Goal: Complete application form

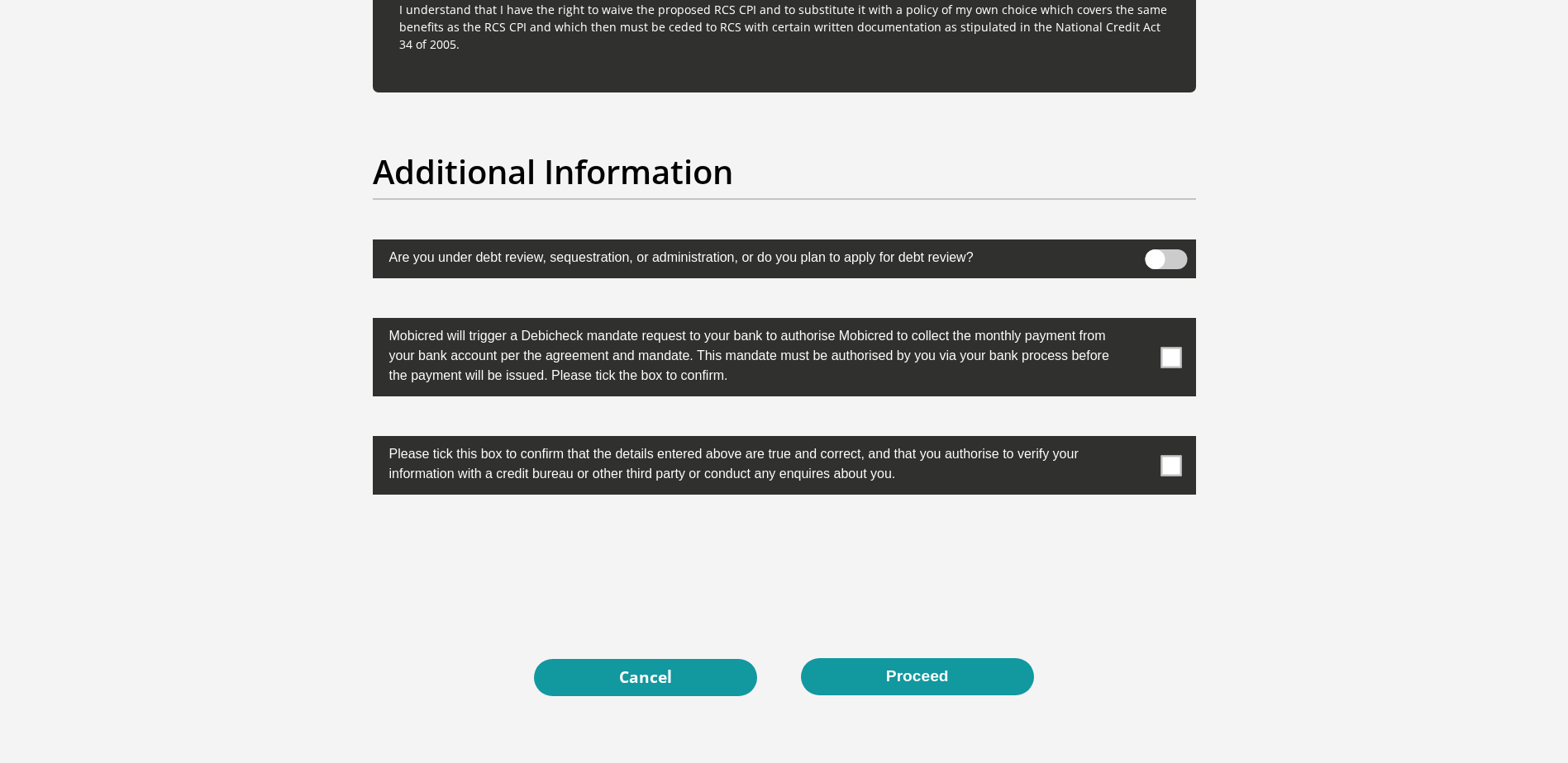
scroll to position [4957, 0]
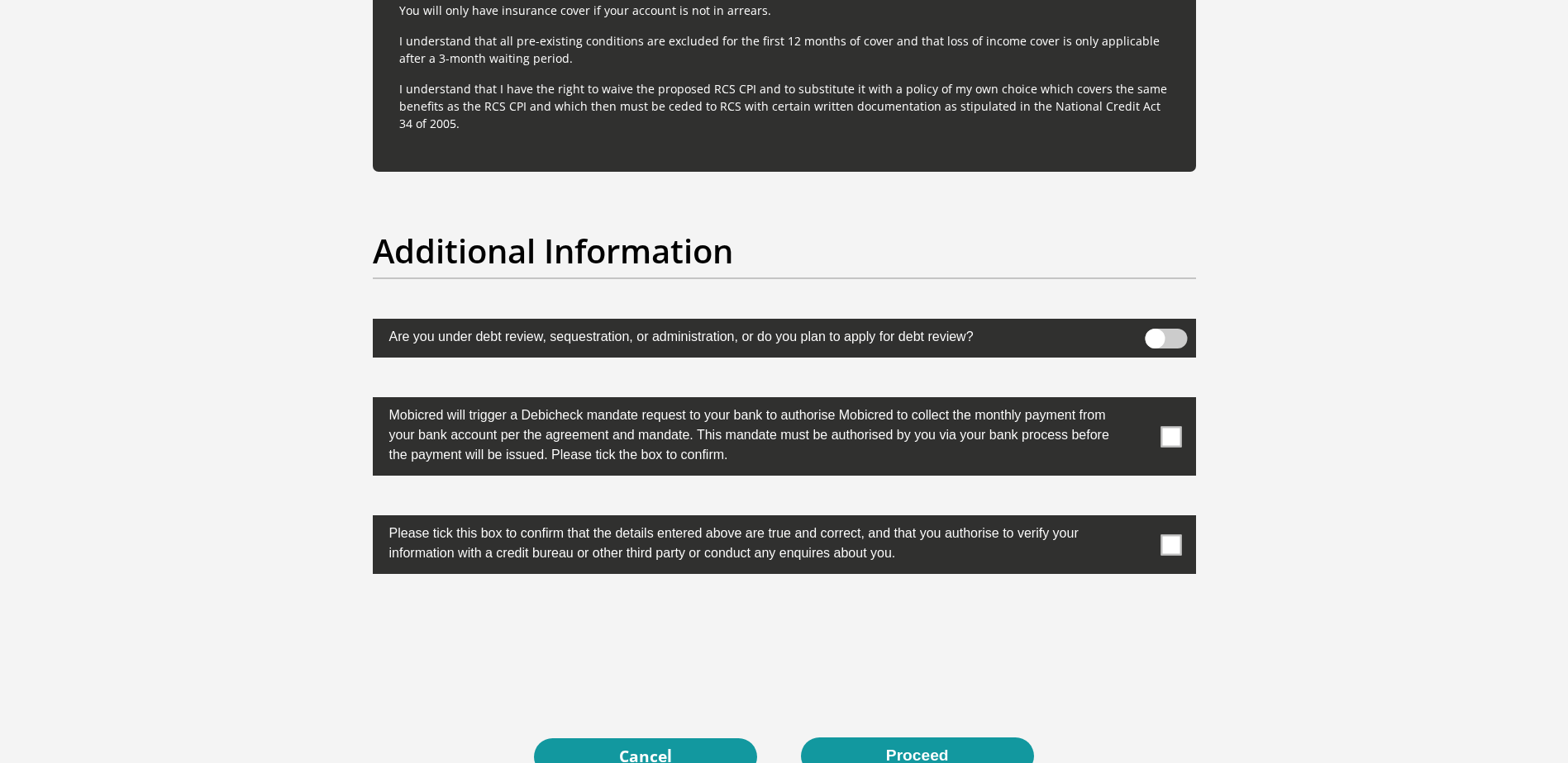
click at [1172, 342] on span at bounding box center [1166, 338] width 42 height 20
click at [1155, 333] on input "checkbox" at bounding box center [1155, 333] width 0 height 0
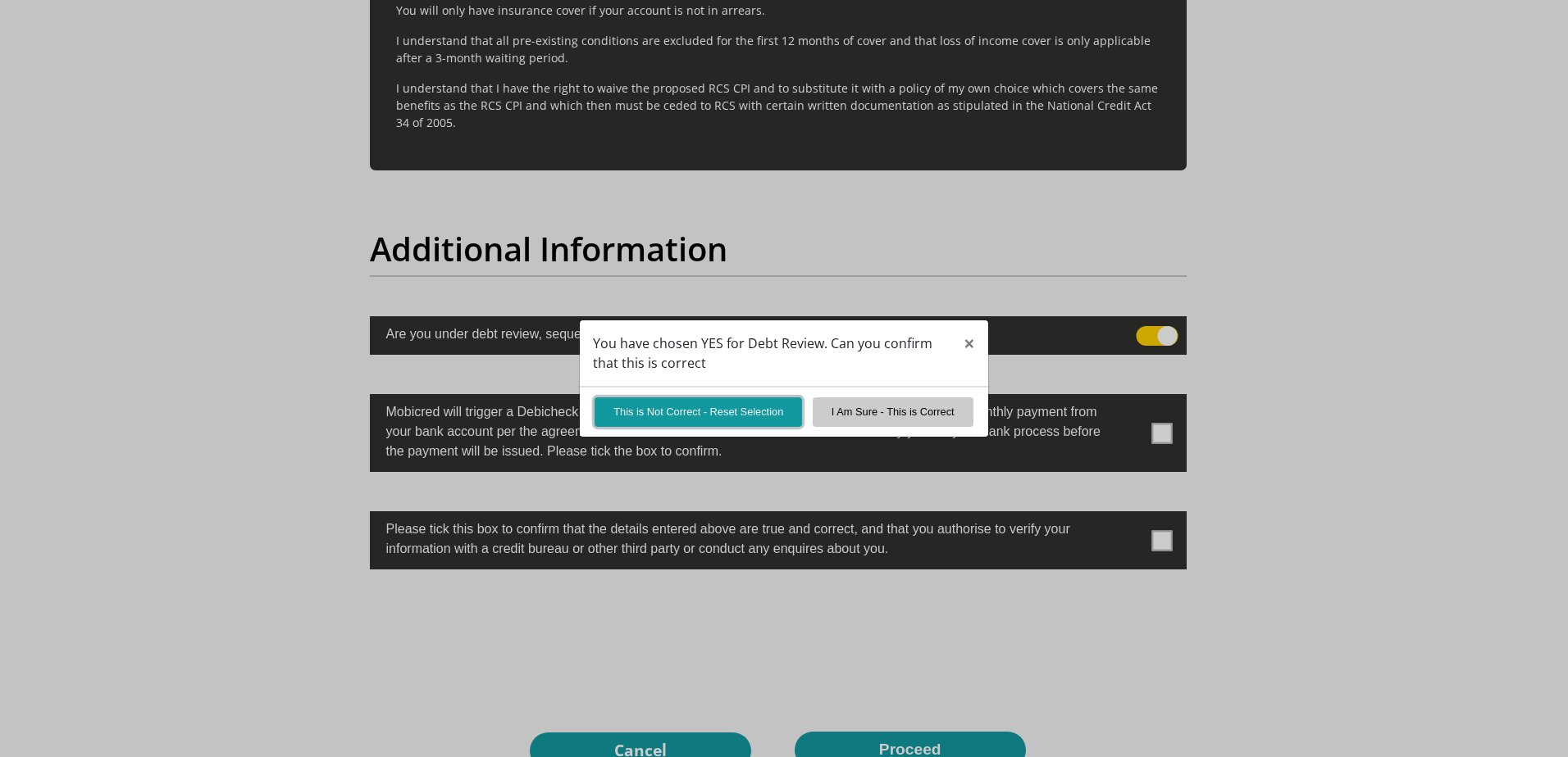
click at [737, 412] on button "This is Not Correct - Reset Selection" at bounding box center [698, 412] width 207 height 29
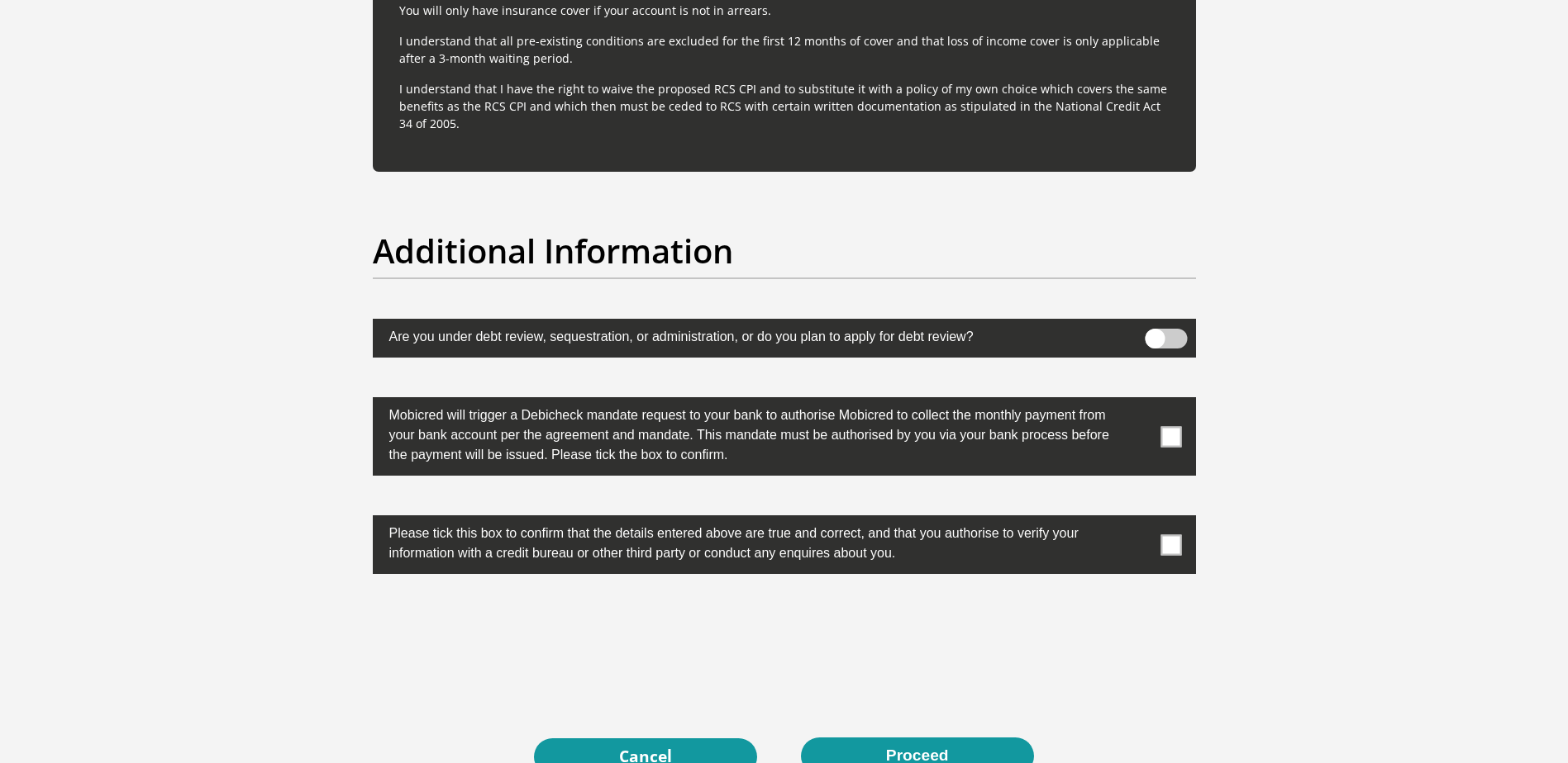
click at [1171, 444] on span at bounding box center [1170, 436] width 21 height 21
click at [1138, 401] on input "checkbox" at bounding box center [1138, 401] width 0 height 0
click at [1177, 537] on span at bounding box center [1170, 544] width 21 height 21
click at [1138, 520] on input "checkbox" at bounding box center [1138, 520] width 0 height 0
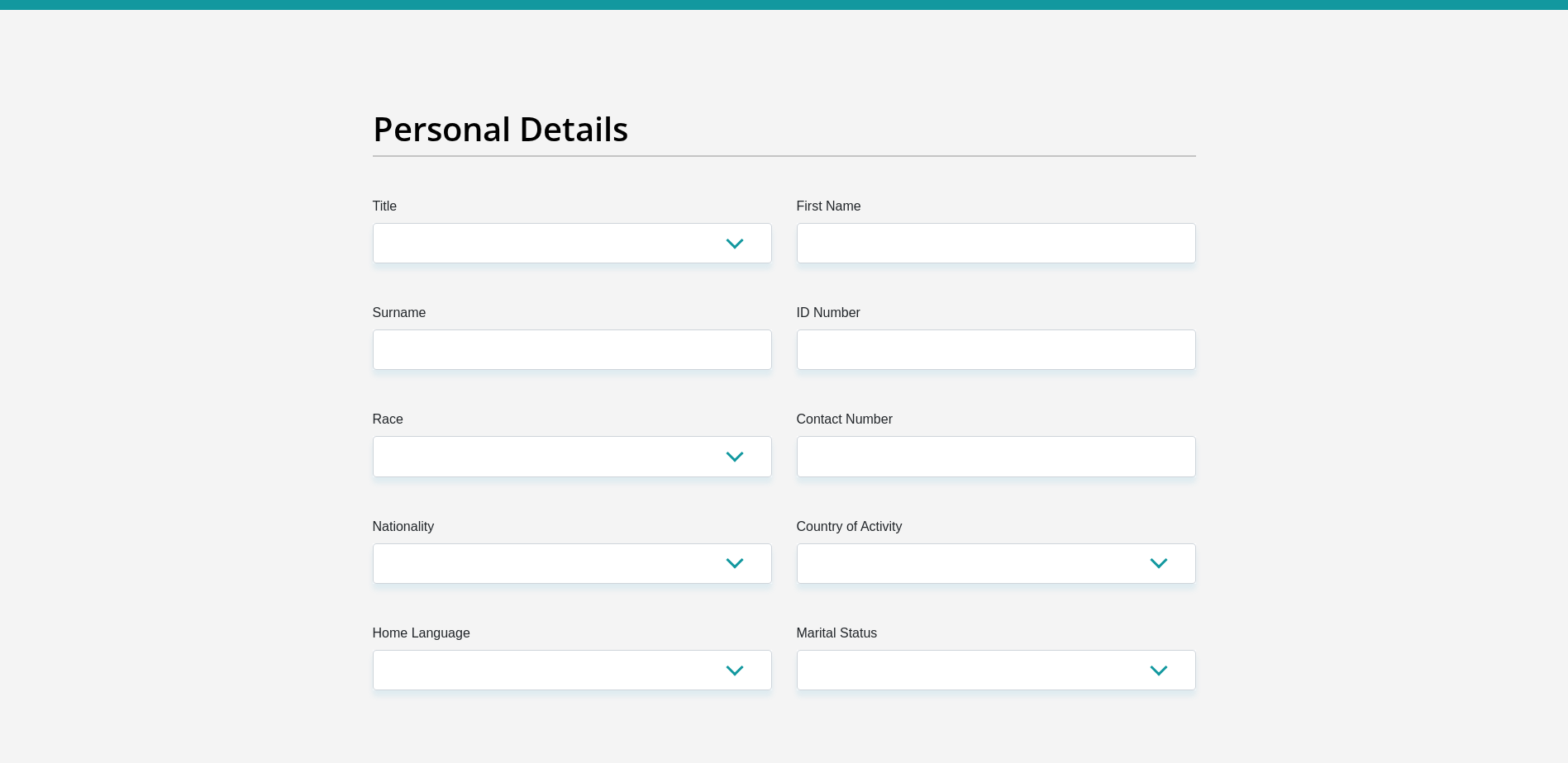
scroll to position [0, 0]
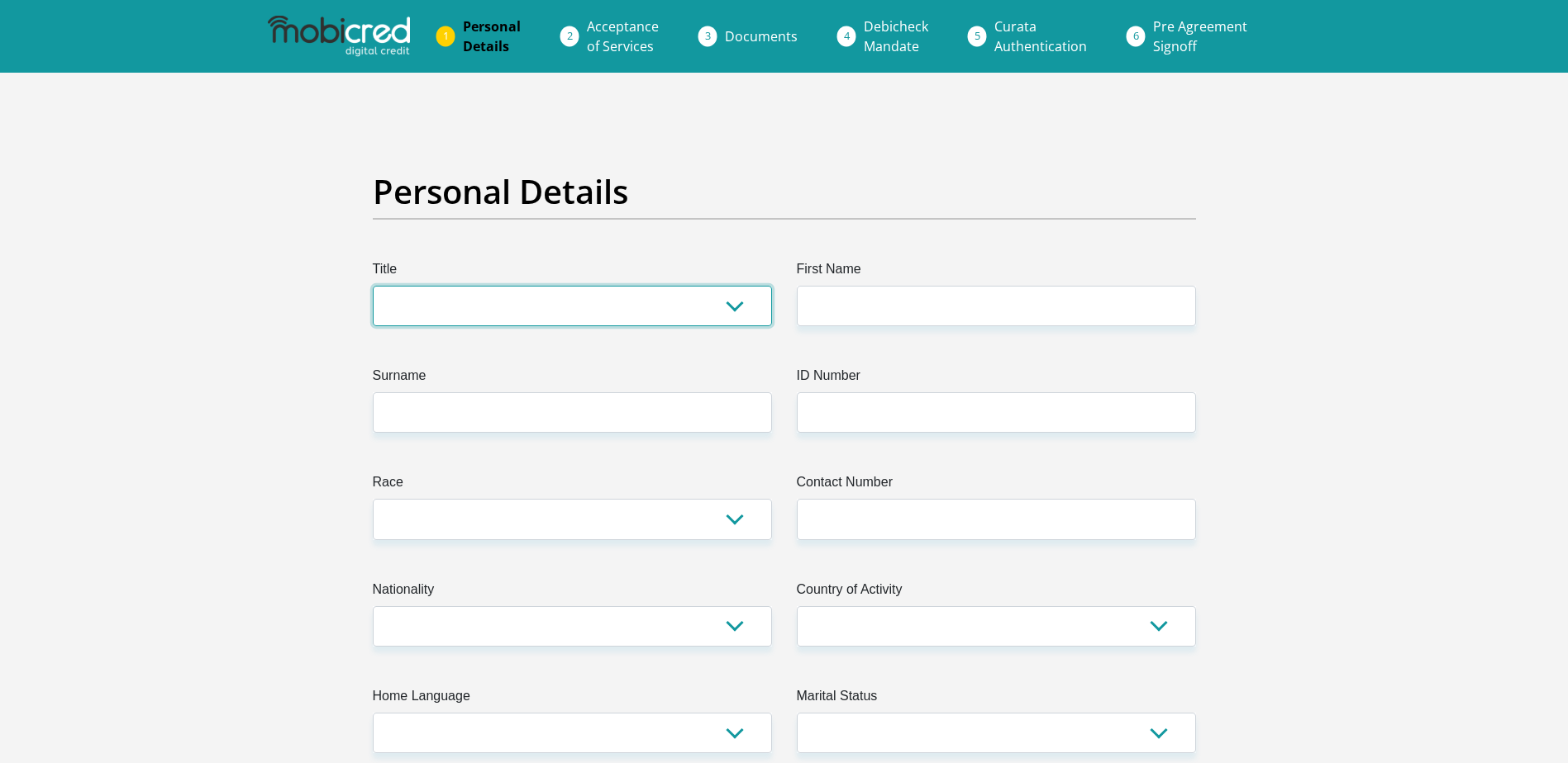
click at [596, 317] on select "Mr Ms Mrs Dr Other" at bounding box center [572, 306] width 399 height 40
select select "Ms"
click at [373, 286] on select "Mr Ms Mrs Dr Other" at bounding box center [572, 306] width 399 height 40
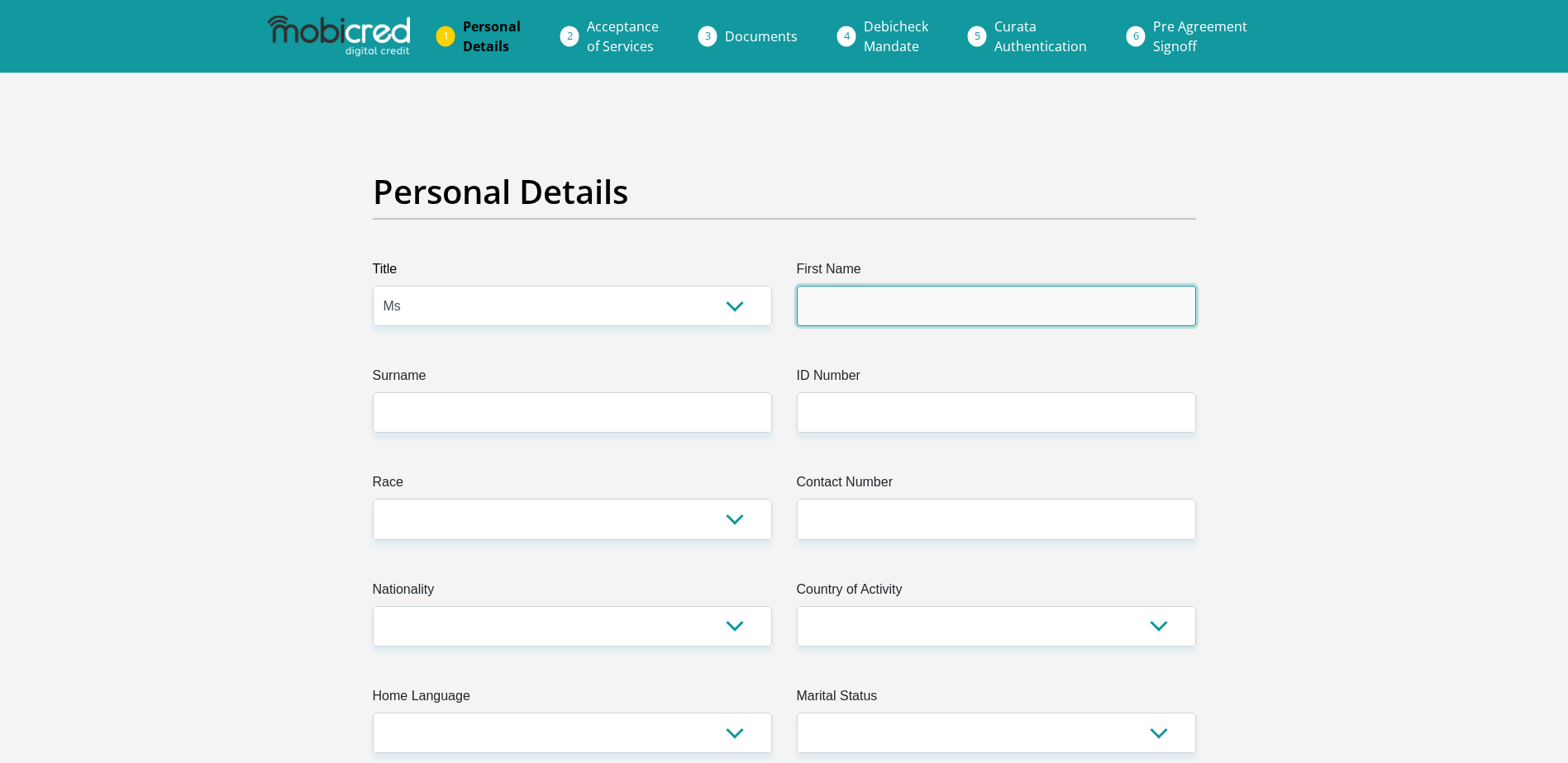
click at [818, 308] on input "First Name" at bounding box center [996, 306] width 399 height 40
type input "TalisiaIsle"
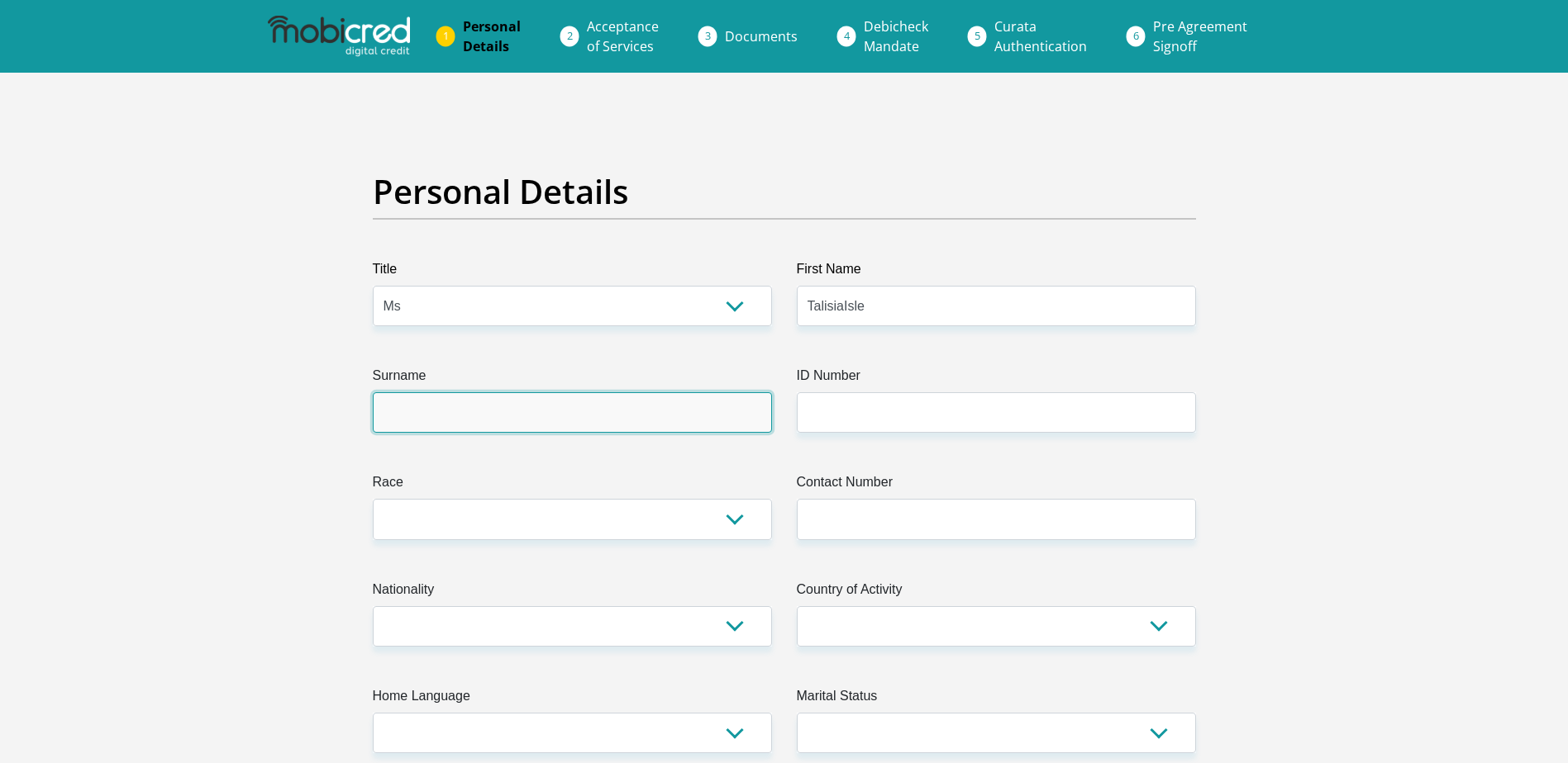
click at [495, 419] on input "Surname" at bounding box center [572, 412] width 399 height 40
type input "Manuel"
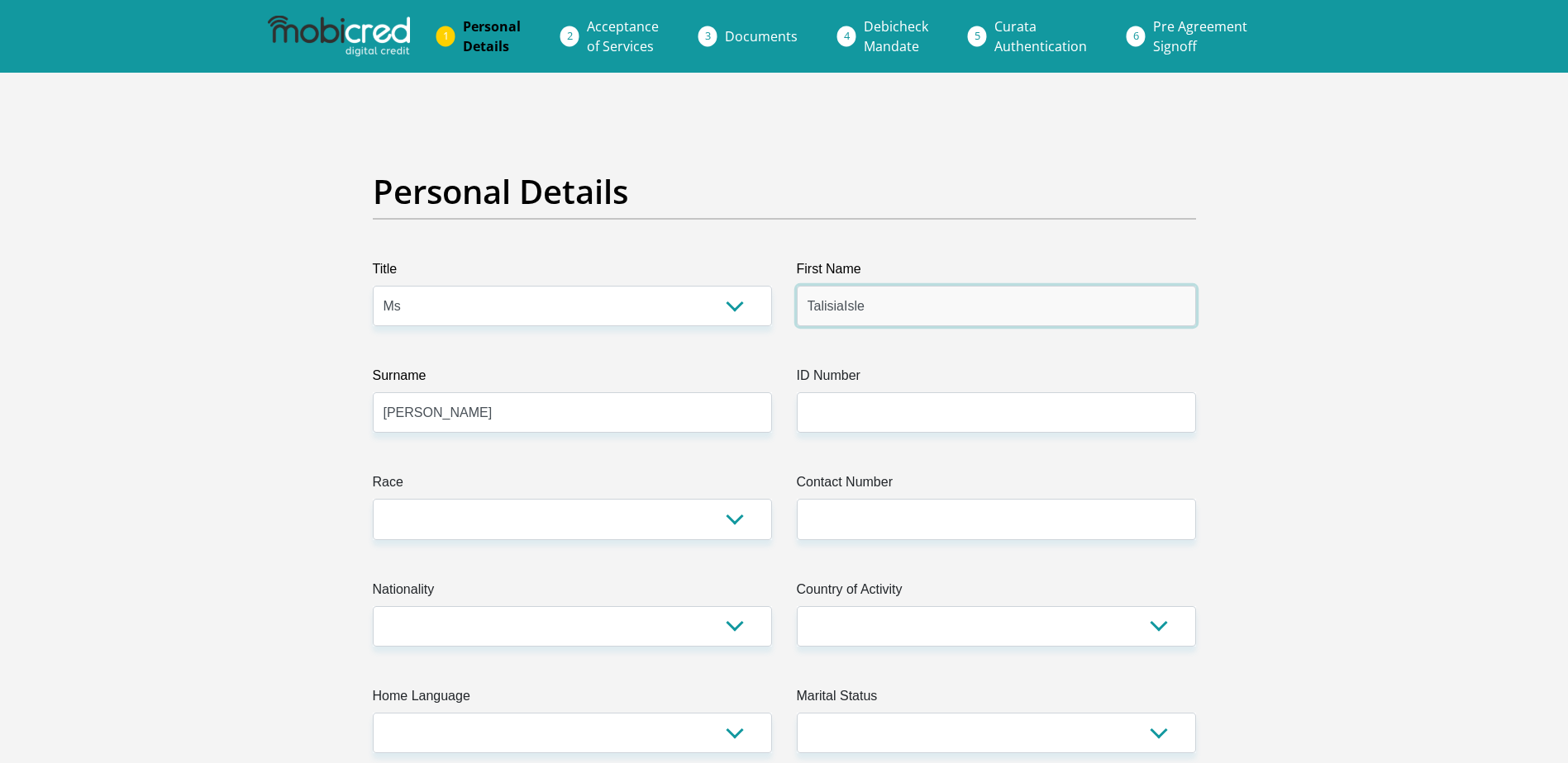
drag, startPoint x: 880, startPoint y: 311, endPoint x: 749, endPoint y: 309, distance: 131.0
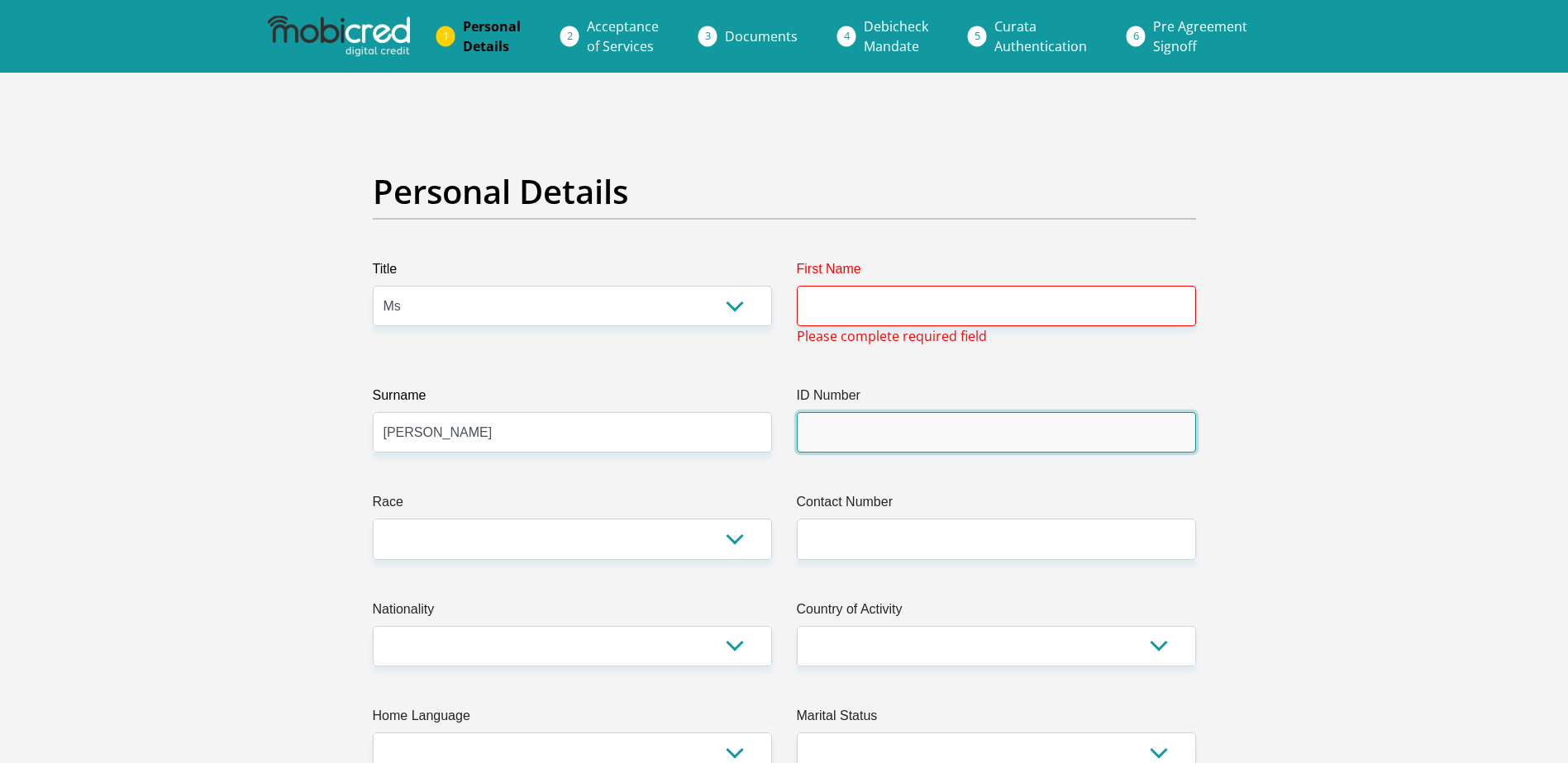
click at [888, 436] on input "ID Number" at bounding box center [996, 432] width 399 height 40
type input "0007310258087"
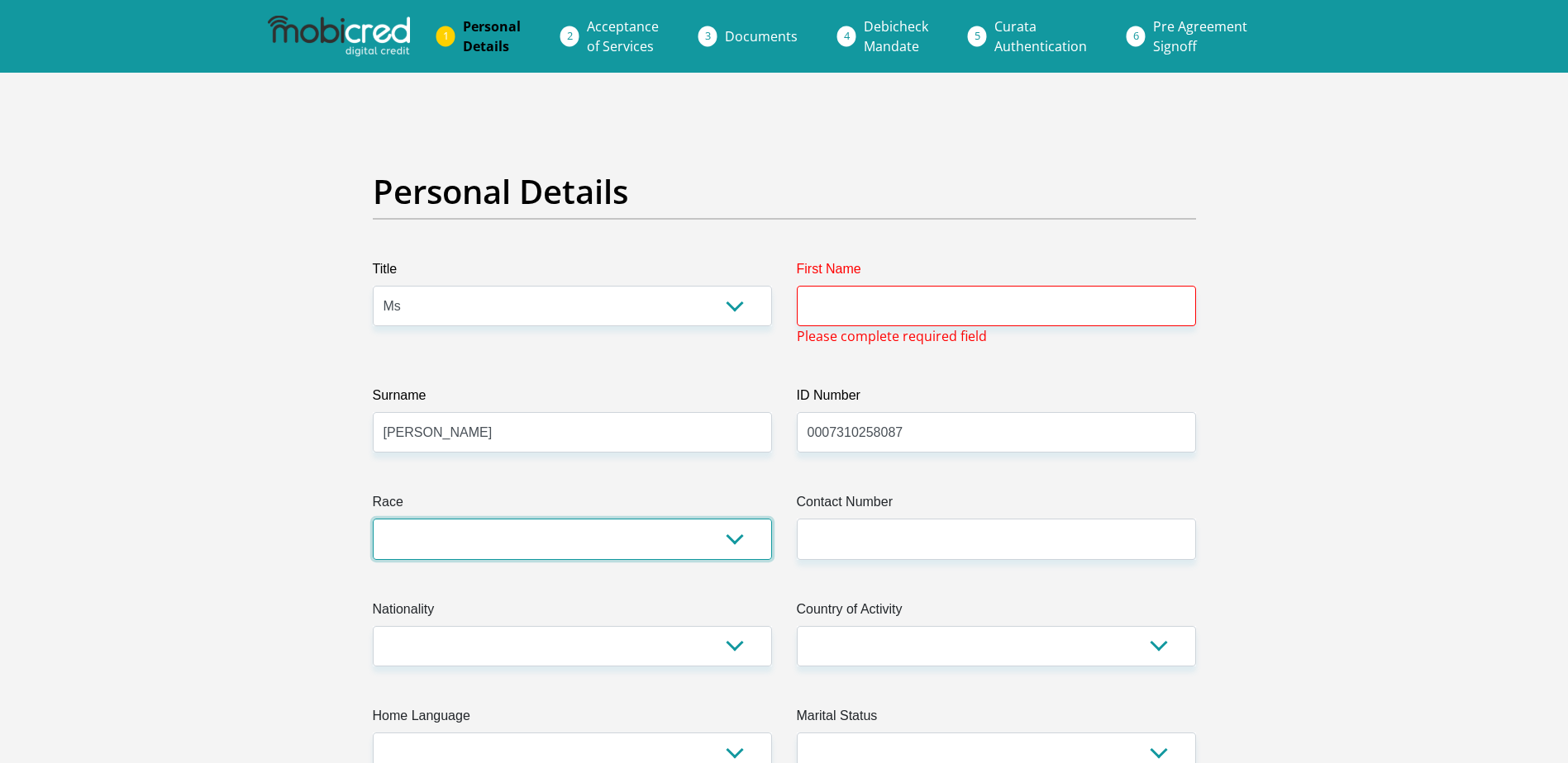
click at [729, 551] on select "Black Coloured Indian White Other" at bounding box center [572, 539] width 399 height 40
select select "3"
click at [373, 519] on select "Black Coloured Indian White Other" at bounding box center [572, 539] width 399 height 40
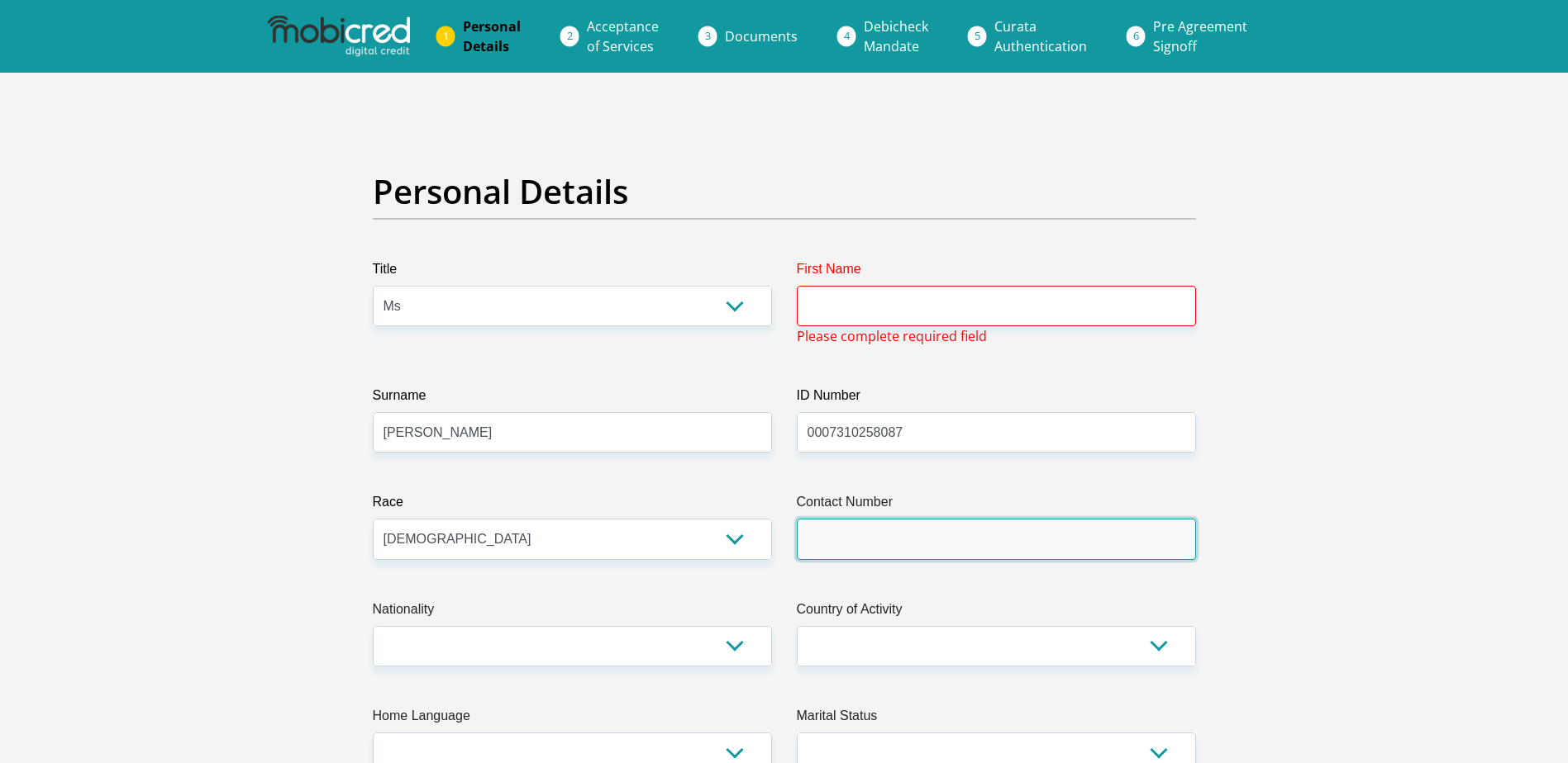
click at [840, 539] on input "Contact Number" at bounding box center [996, 539] width 399 height 40
type input "0682664073"
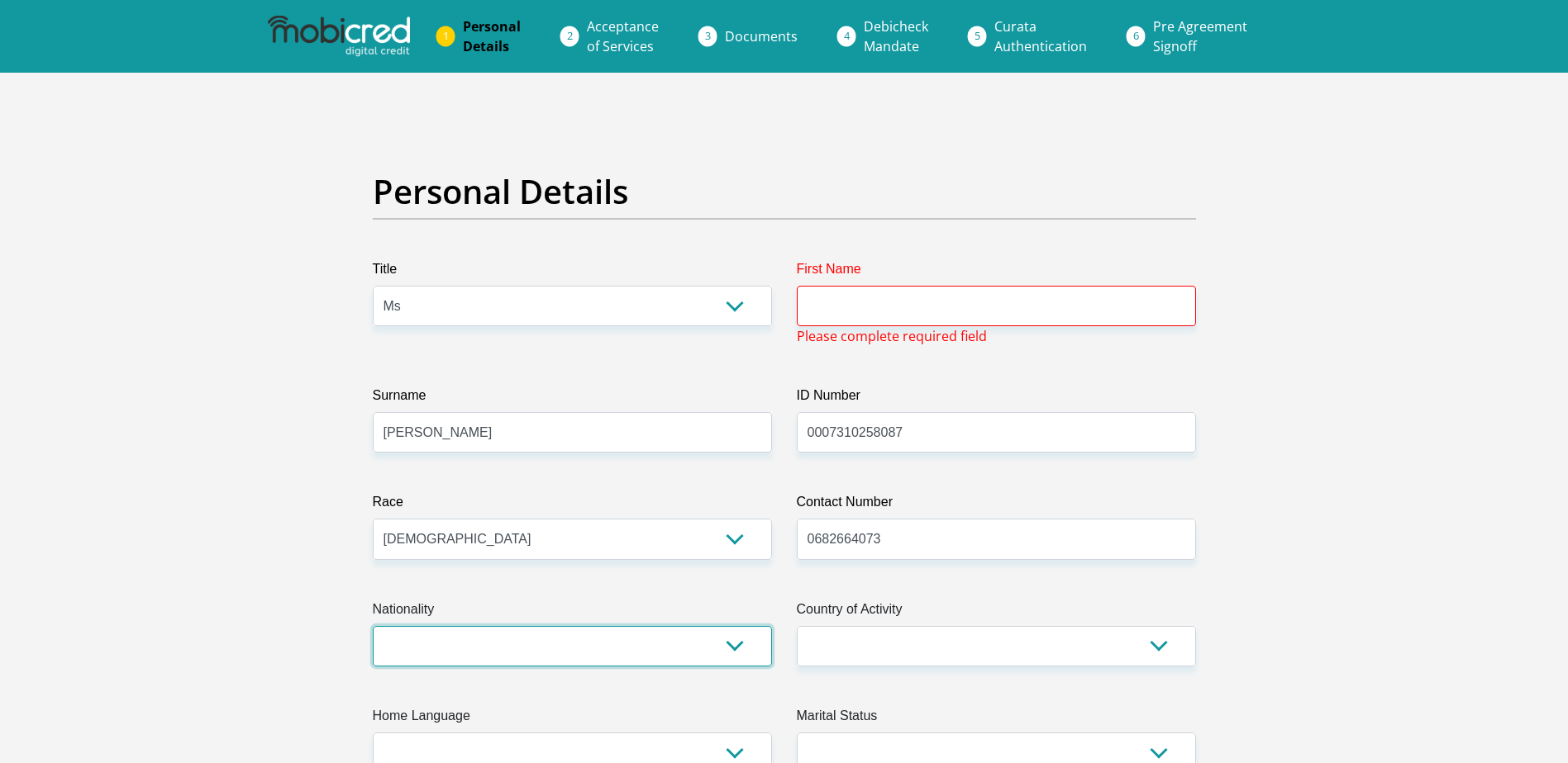
click at [441, 633] on select "South Africa Afghanistan Aland Islands Albania Algeria America Samoa American V…" at bounding box center [572, 646] width 399 height 40
select select "ZAF"
click at [373, 626] on select "South Africa Afghanistan Aland Islands Albania Algeria America Samoa American V…" at bounding box center [572, 646] width 399 height 40
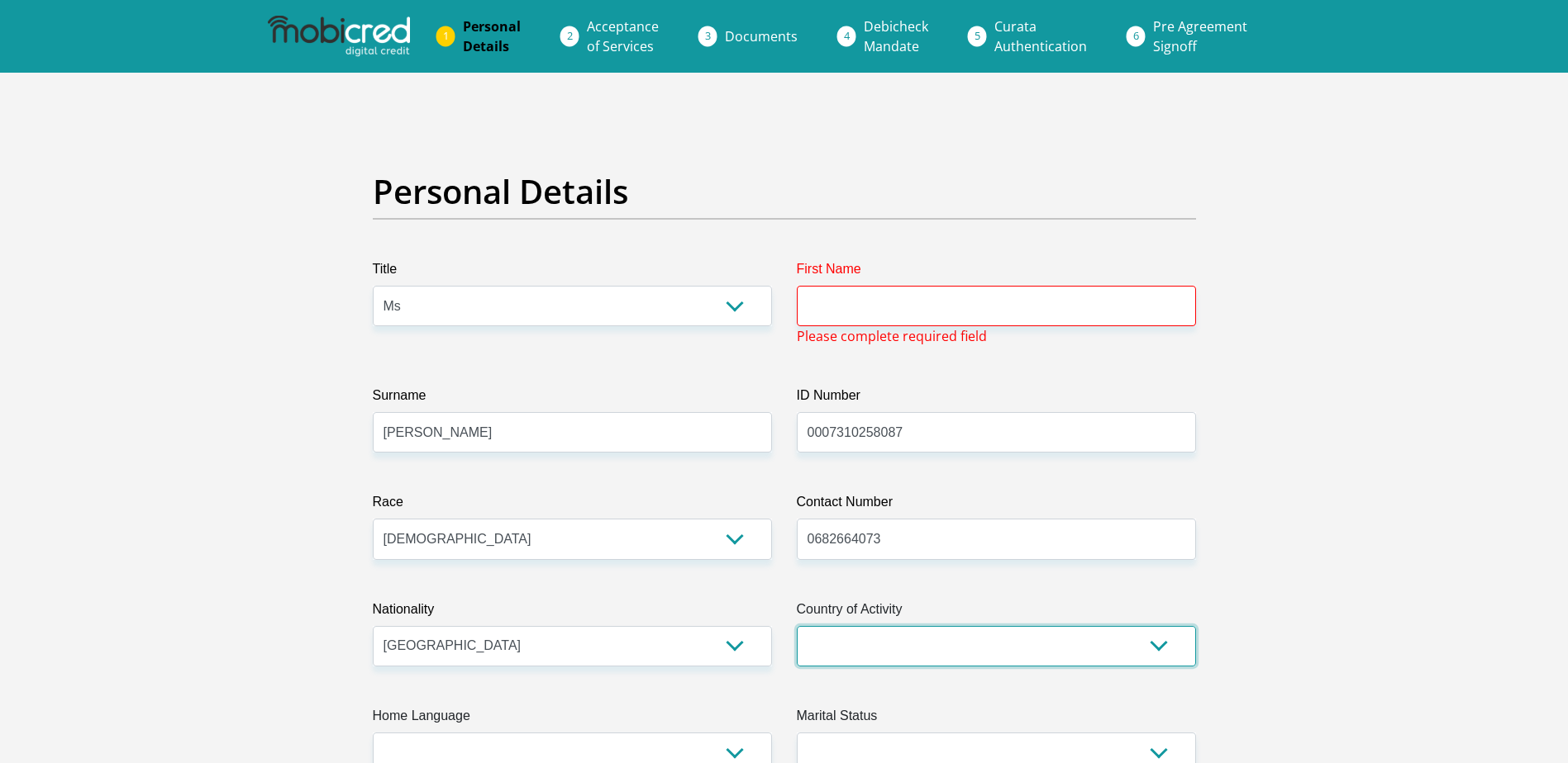
click at [871, 651] on select "South Africa Afghanistan Aland Islands Albania Algeria America Samoa American V…" at bounding box center [996, 646] width 399 height 40
select select "ZAF"
click at [797, 626] on select "South Africa Afghanistan Aland Islands Albania Algeria America Samoa American V…" at bounding box center [996, 646] width 399 height 40
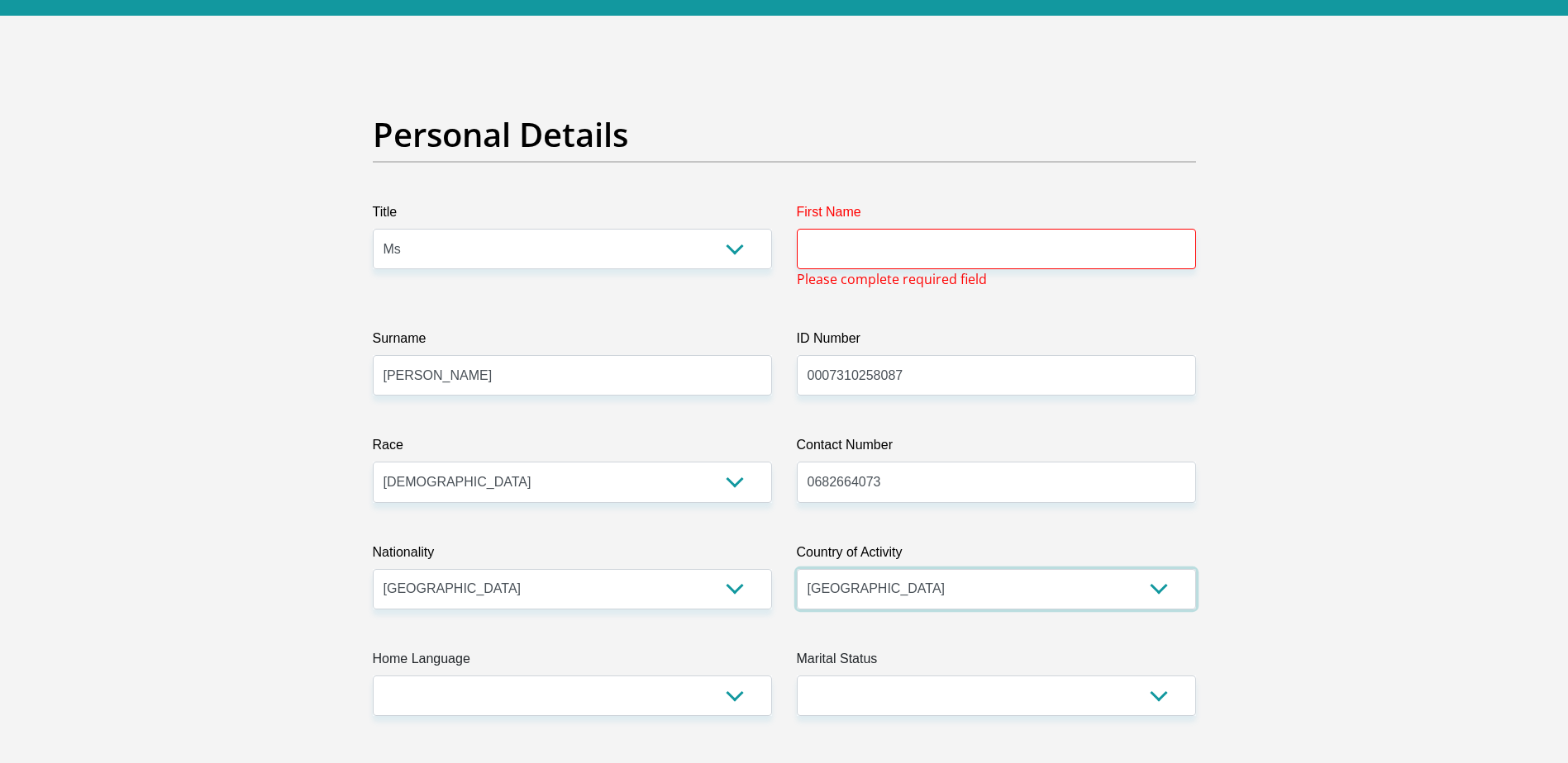
scroll to position [247, 0]
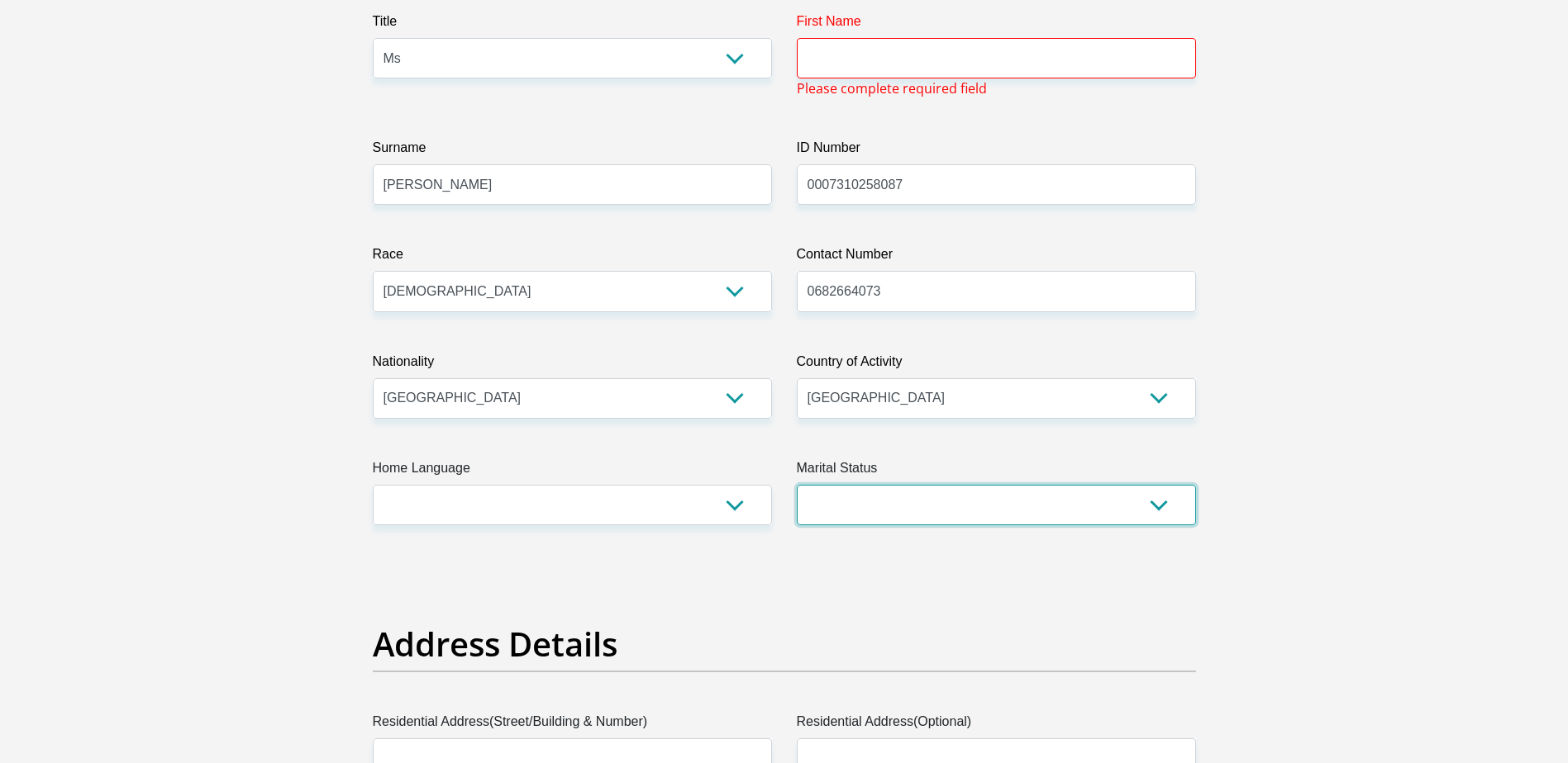
click at [880, 500] on select "Married ANC Single Divorced Widowed Married COP or Customary Law" at bounding box center [996, 505] width 399 height 40
click at [879, 515] on select "Married ANC Single Divorced Widowed Married COP or Customary Law" at bounding box center [996, 505] width 399 height 40
select select "2"
click at [797, 485] on select "Married ANC Single Divorced Widowed Married COP or Customary Law" at bounding box center [996, 505] width 399 height 40
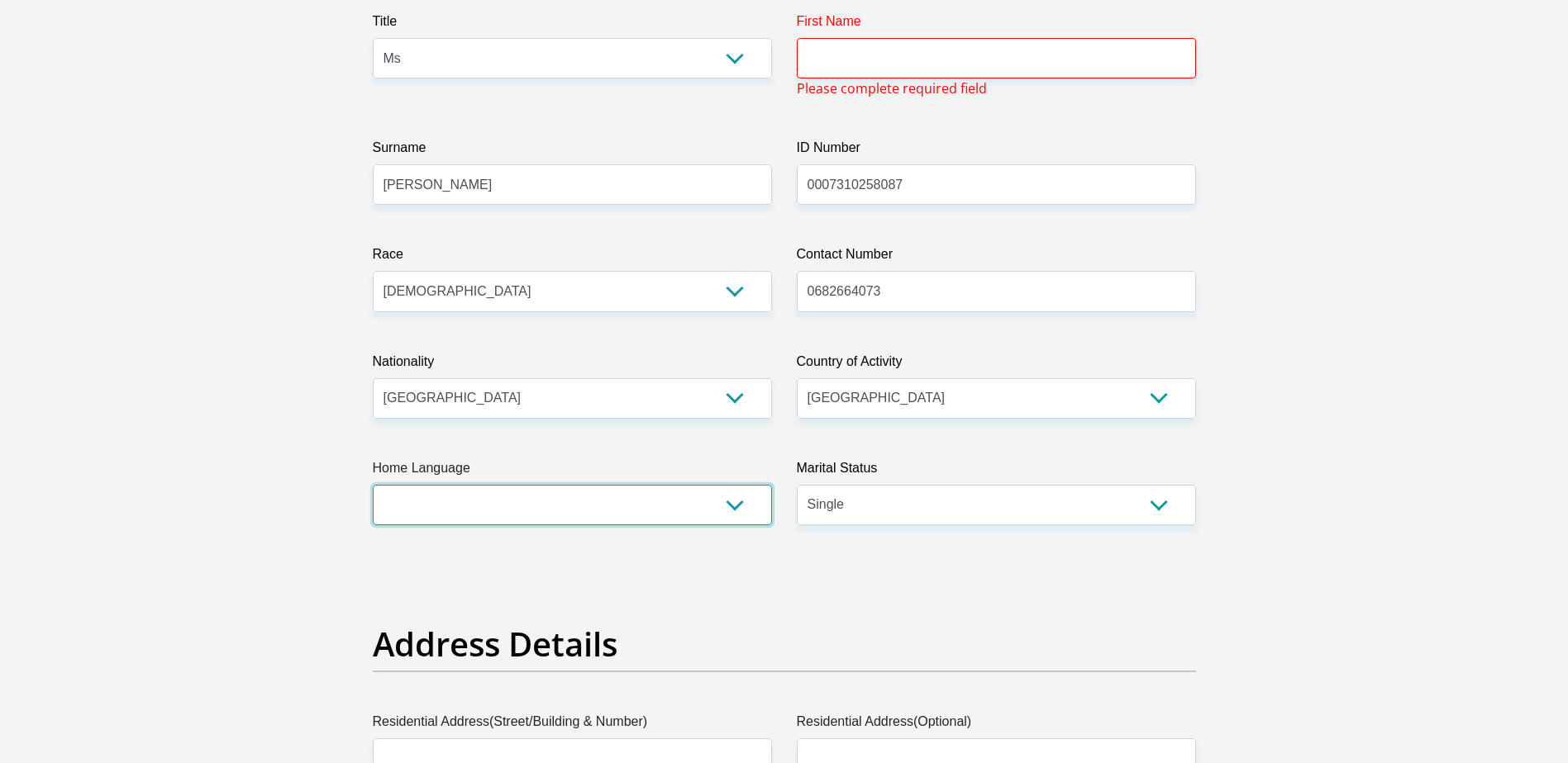
click at [537, 501] on select "Afrikaans English Sepedi South Ndebele Southern Sotho Swati Tsonga Tswana Venda…" at bounding box center [572, 505] width 399 height 40
select select "eng"
click at [373, 485] on select "Afrikaans English Sepedi South Ndebele Southern Sotho Swati Tsonga Tswana Venda…" at bounding box center [572, 505] width 399 height 40
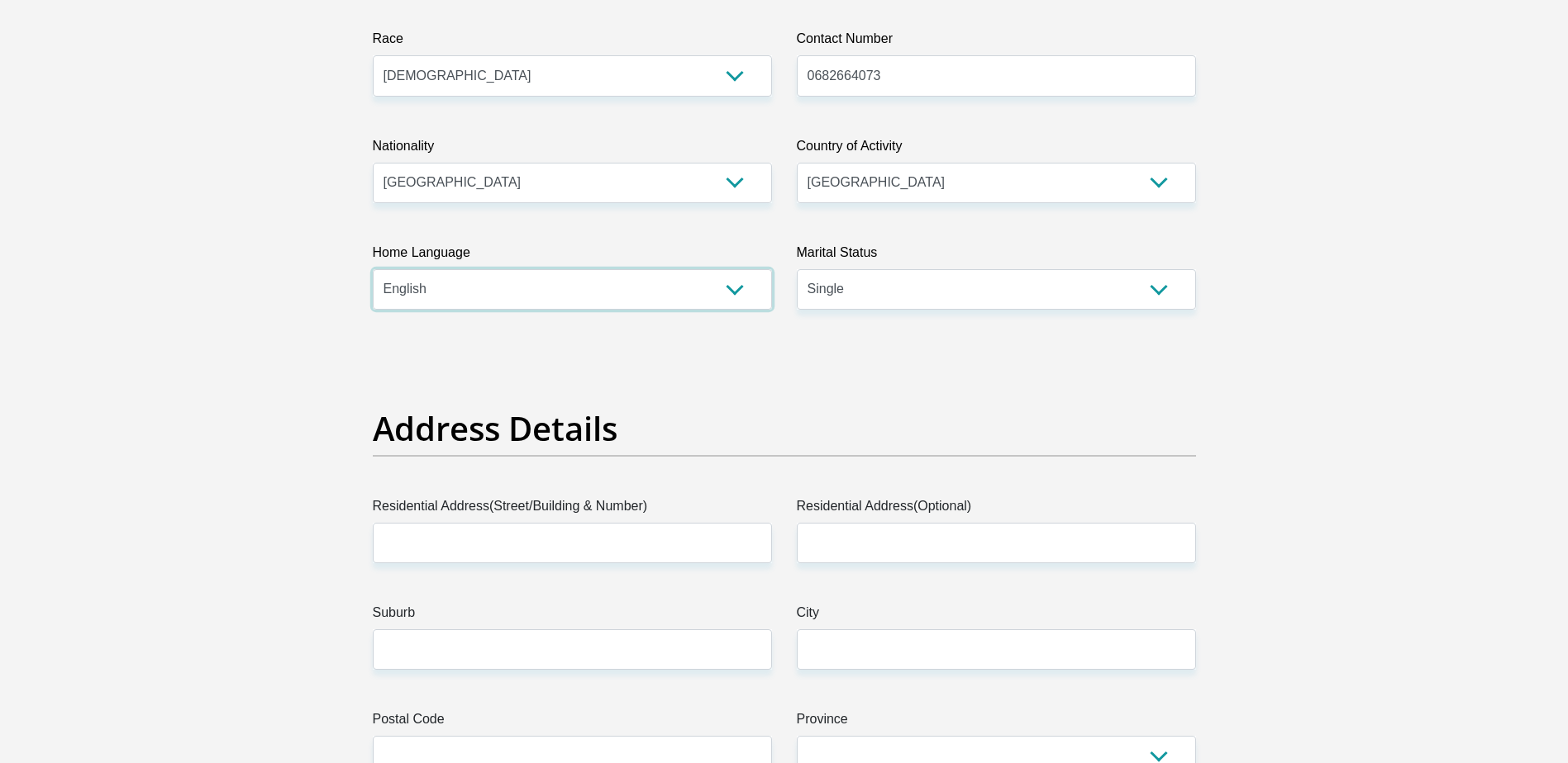
scroll to position [661, 0]
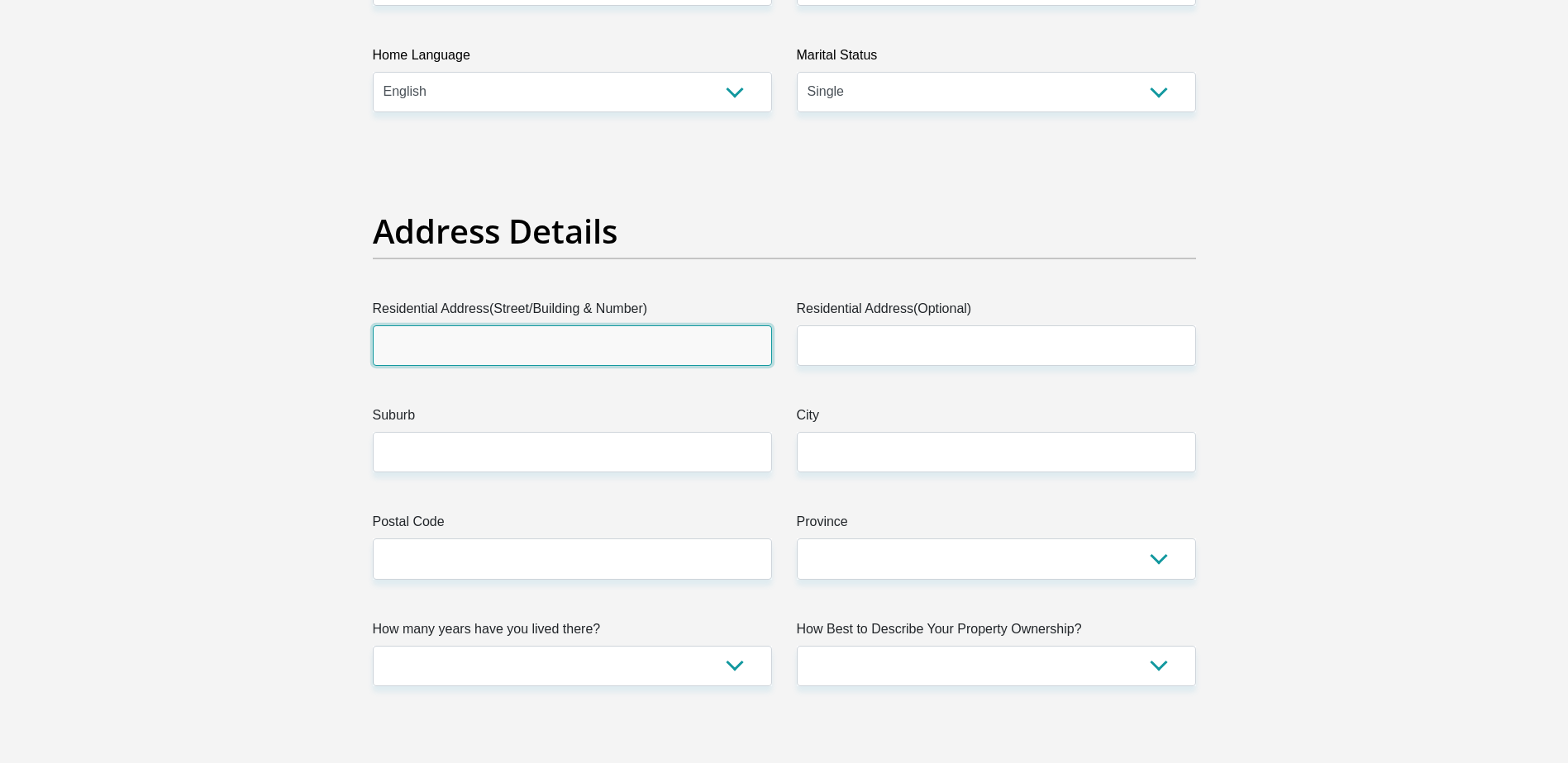
click at [588, 327] on input "Residential Address(Street/Building & Number)" at bounding box center [572, 346] width 399 height 40
drag, startPoint x: 499, startPoint y: 342, endPoint x: 153, endPoint y: 343, distance: 346.0
type input "19 Naivasha Road"
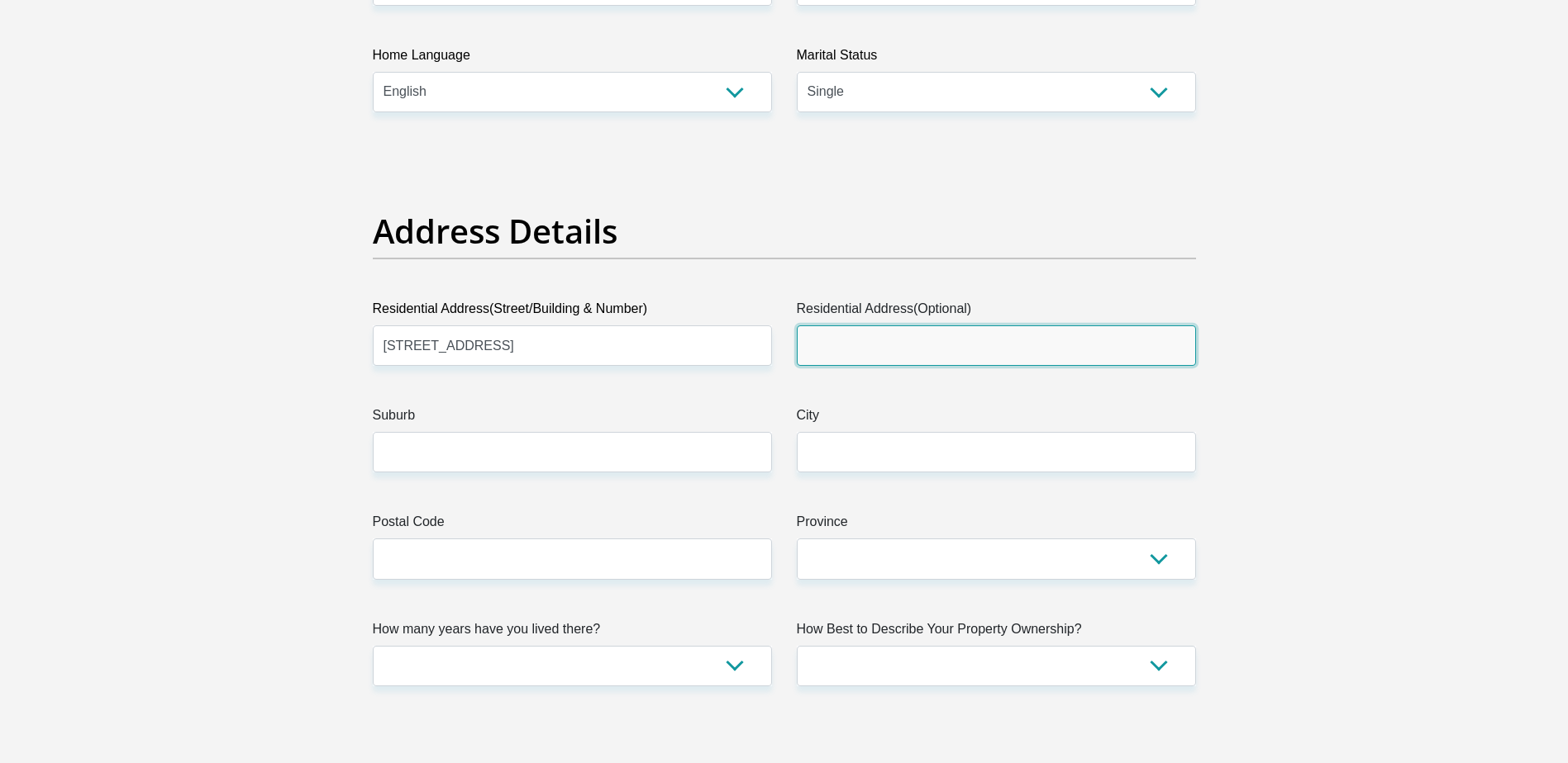
click at [895, 351] on input "Residential Address(Optional)" at bounding box center [996, 346] width 399 height 40
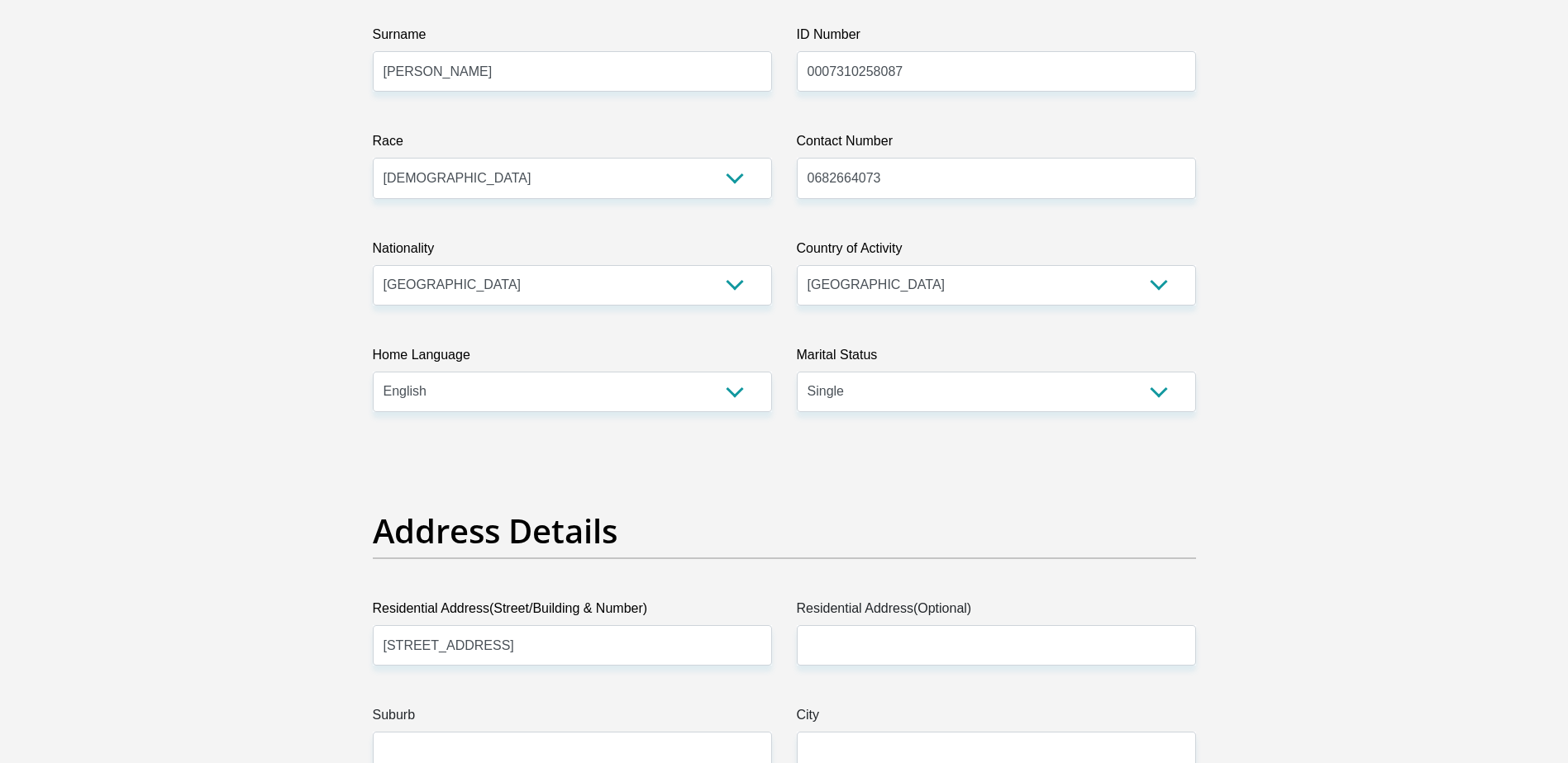
scroll to position [145, 0]
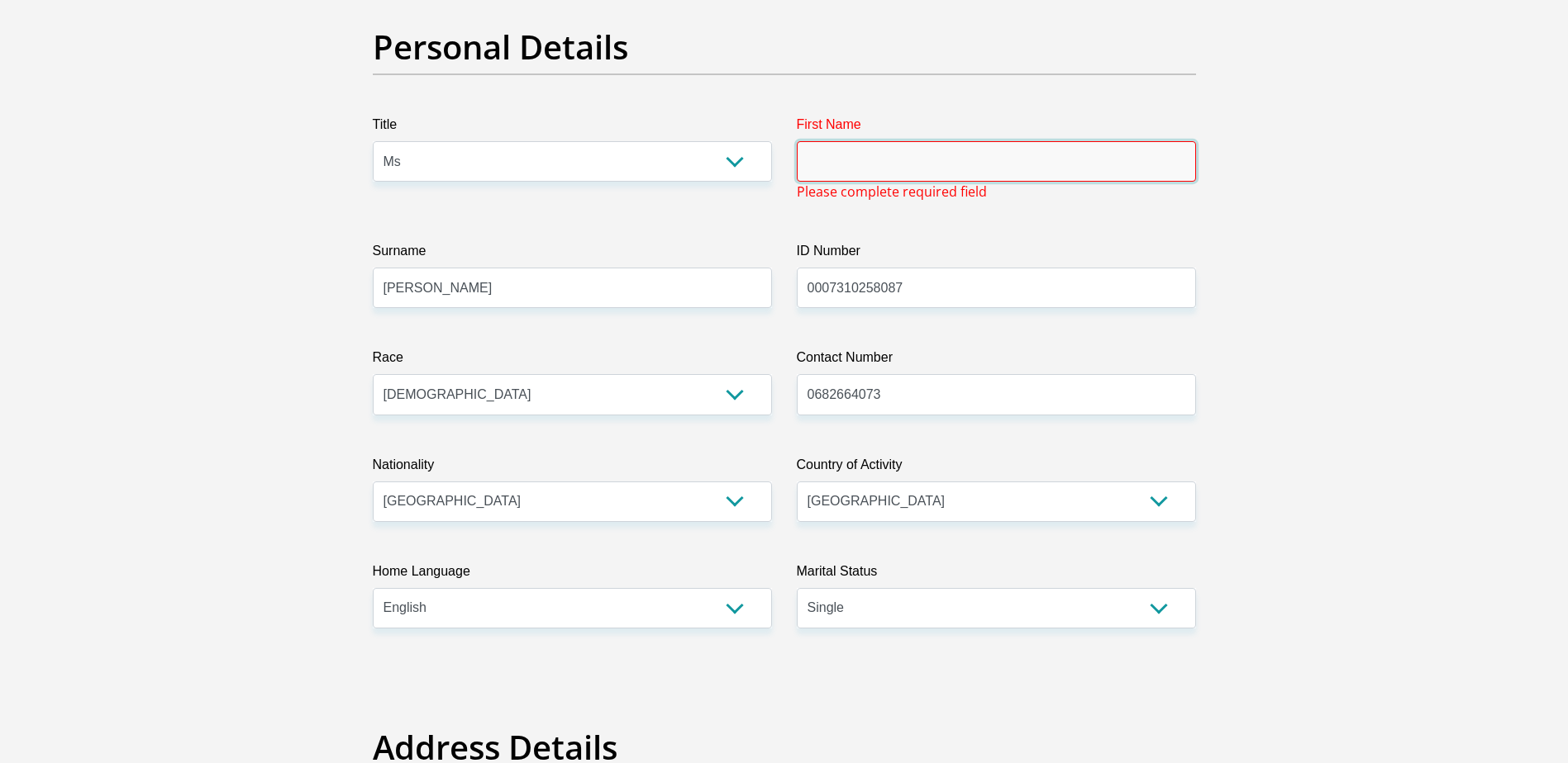
click at [874, 148] on input "First Name" at bounding box center [996, 161] width 399 height 40
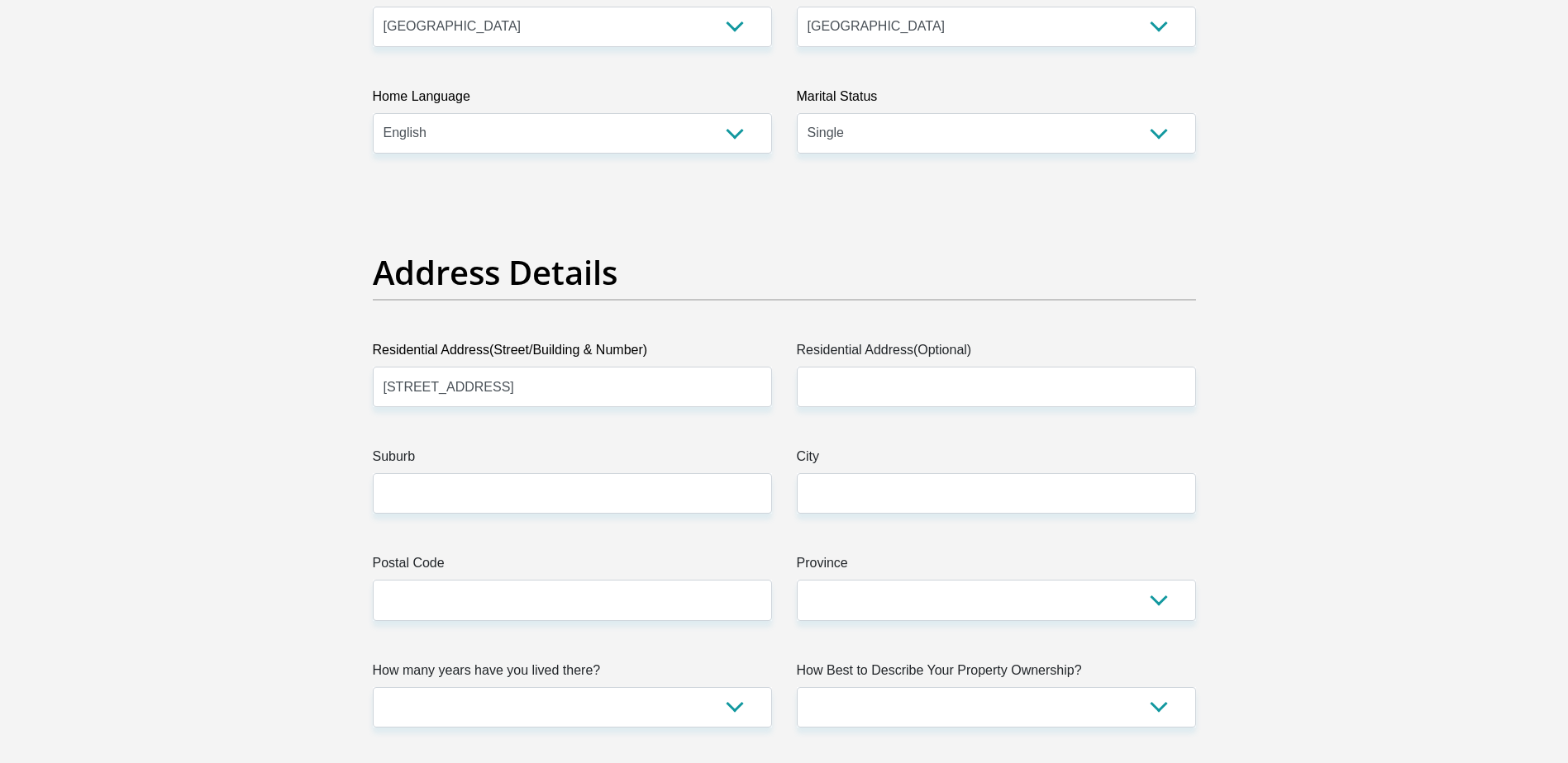
scroll to position [723, 0]
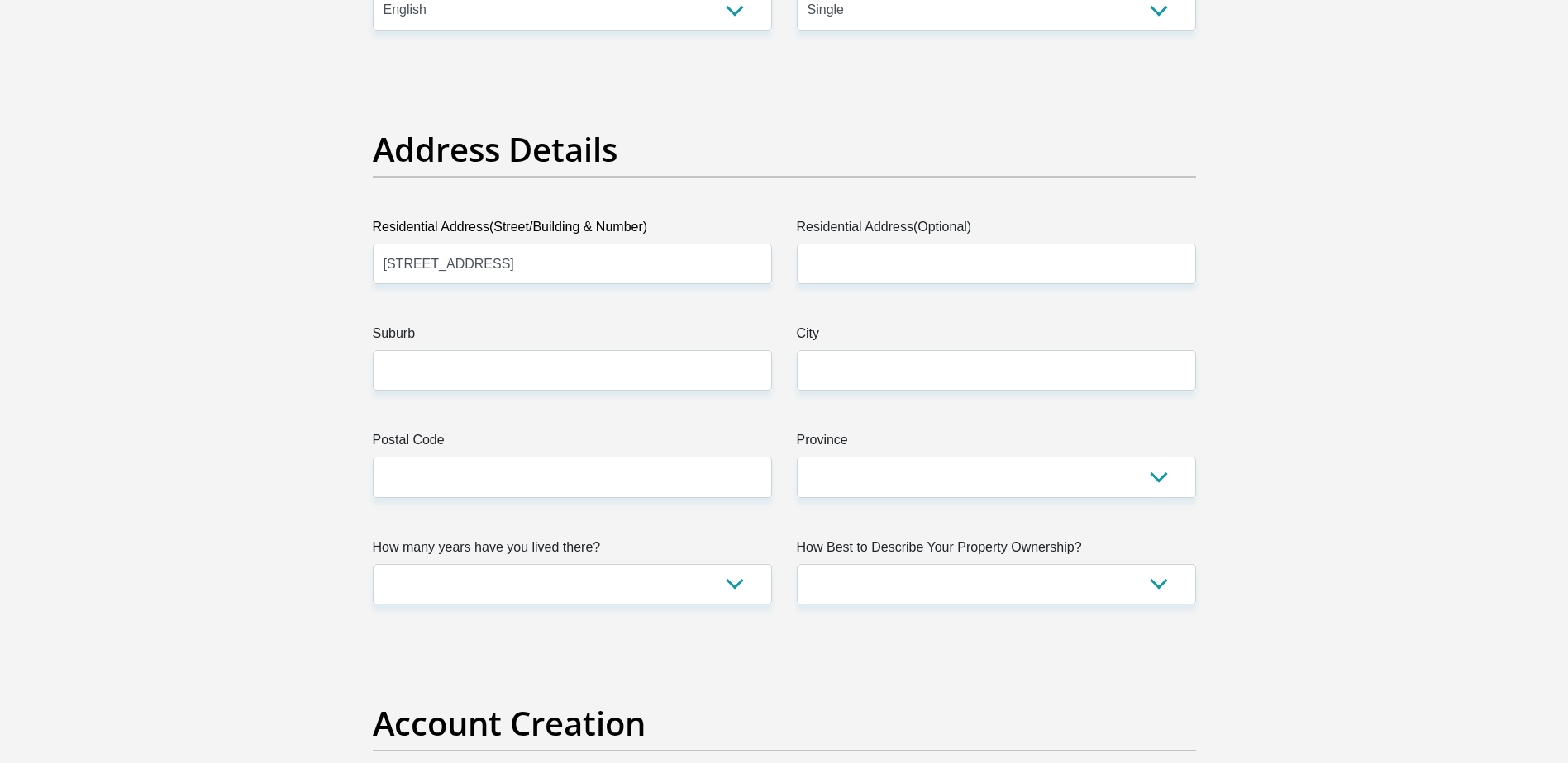
type input "Talisia"
drag, startPoint x: 492, startPoint y: 259, endPoint x: 388, endPoint y: 260, distance: 104.0
click at [388, 260] on input "19 Naivasha Road" at bounding box center [572, 264] width 399 height 40
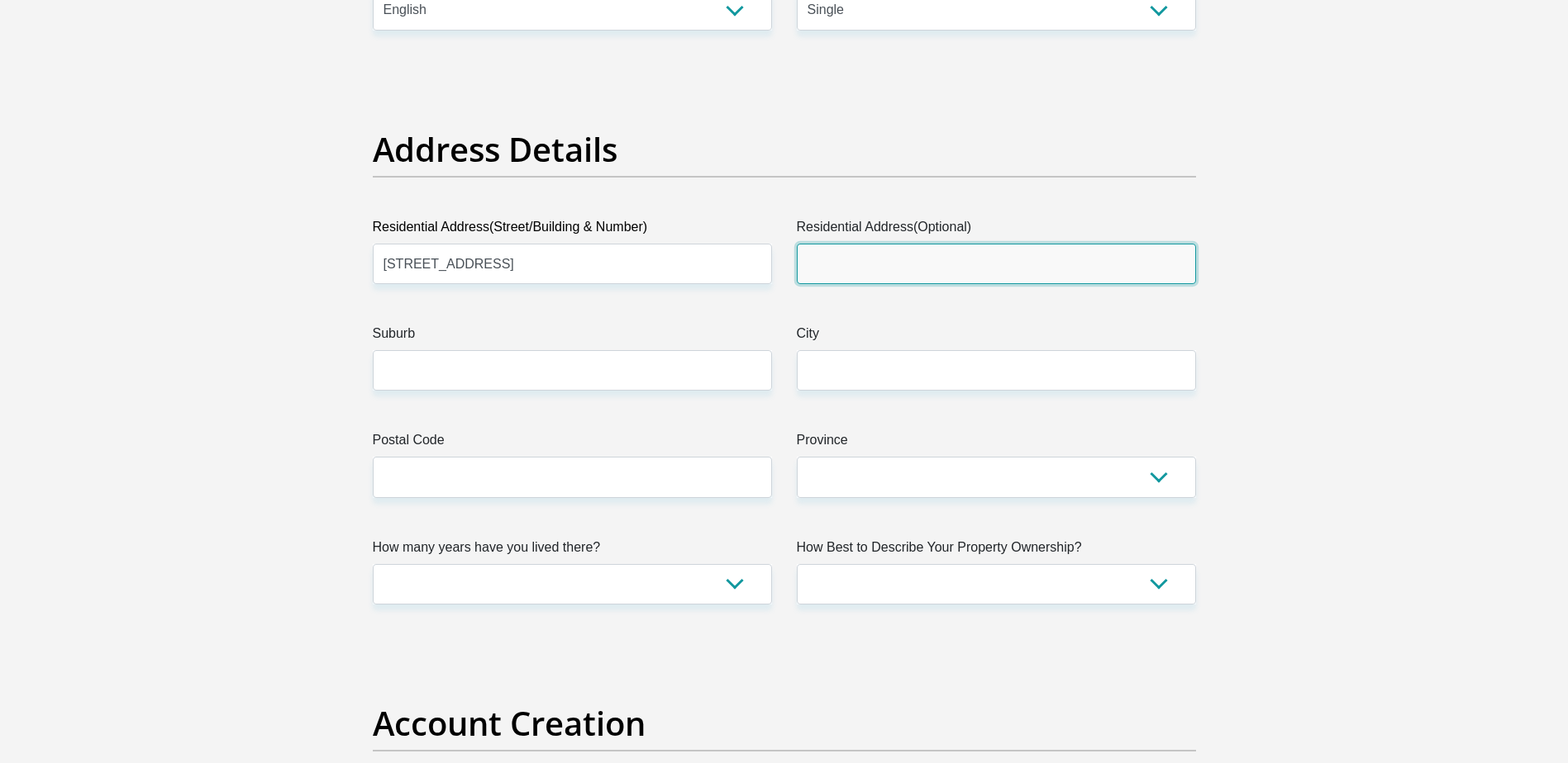
click at [896, 273] on input "Residential Address(Optional)" at bounding box center [996, 264] width 399 height 40
paste input "9 Naivasha Road"
click at [804, 268] on input "9 Naivasha Road" at bounding box center [996, 264] width 399 height 40
type input "19 Naivasha Road"
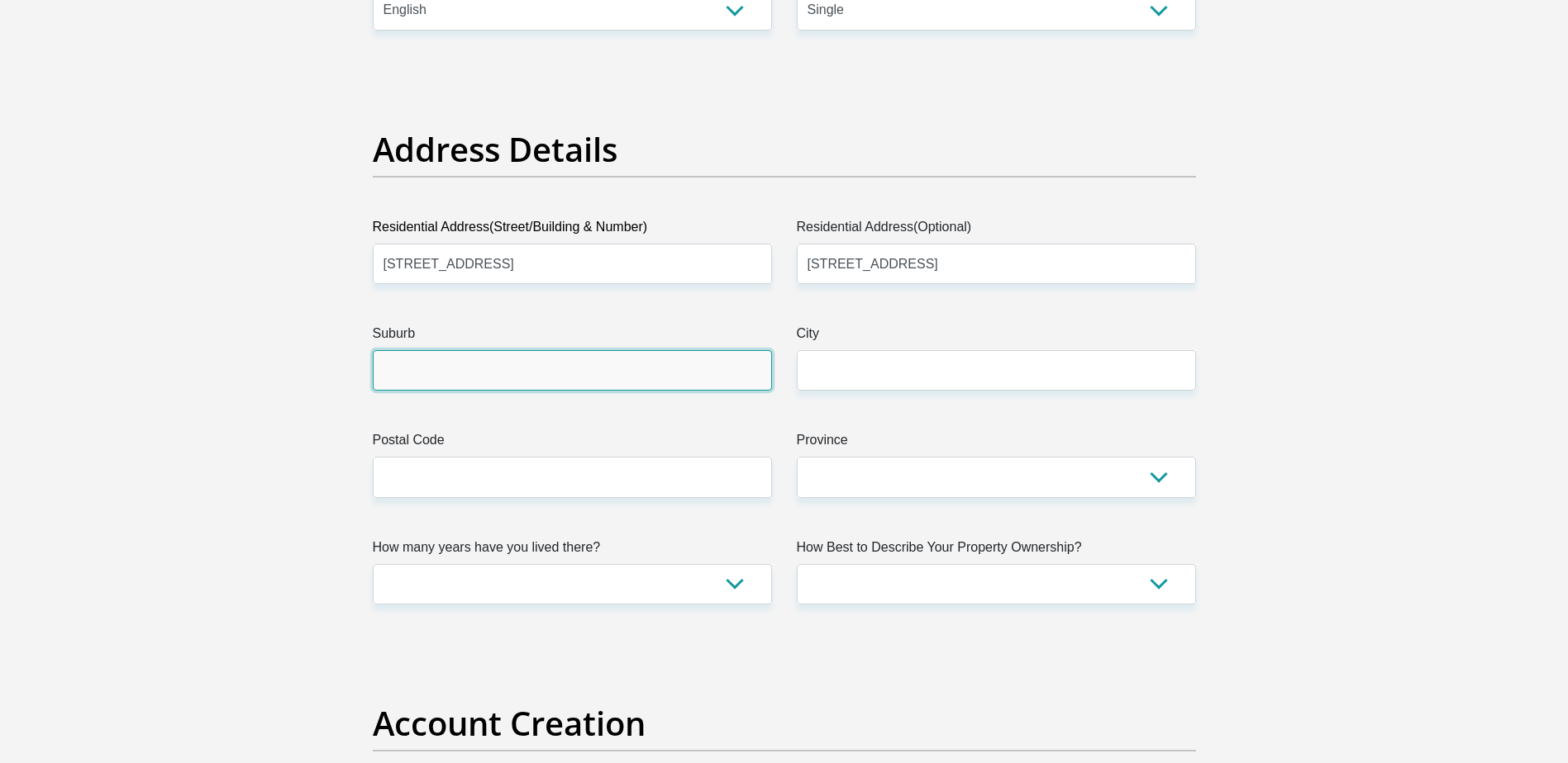
drag, startPoint x: 518, startPoint y: 364, endPoint x: 566, endPoint y: 370, distance: 48.4
click at [518, 364] on input "Suburb" at bounding box center [572, 370] width 399 height 40
type input "Sunninghill Sandton"
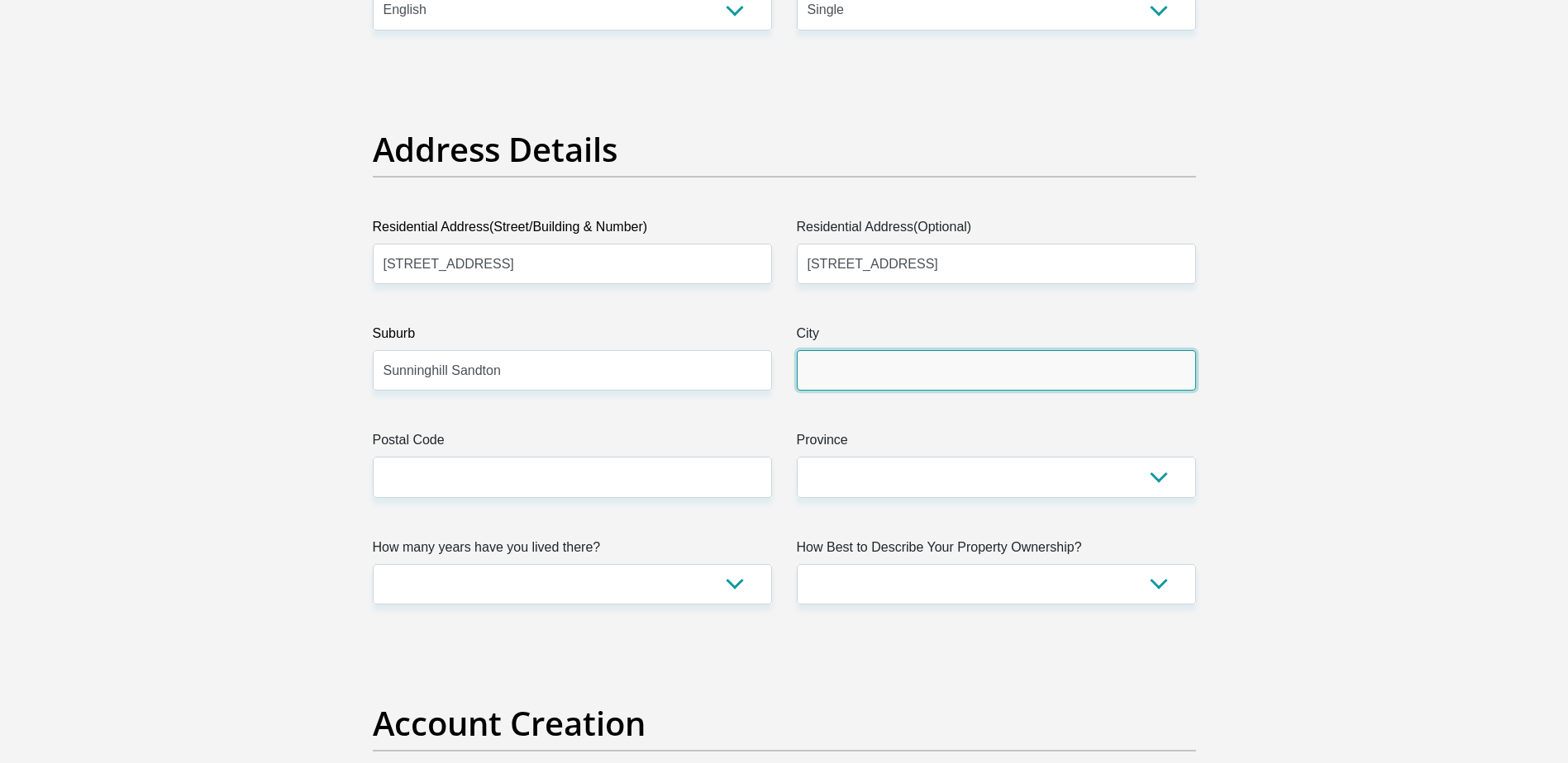
click at [967, 388] on input "City" at bounding box center [996, 370] width 399 height 40
type input "Sandton"
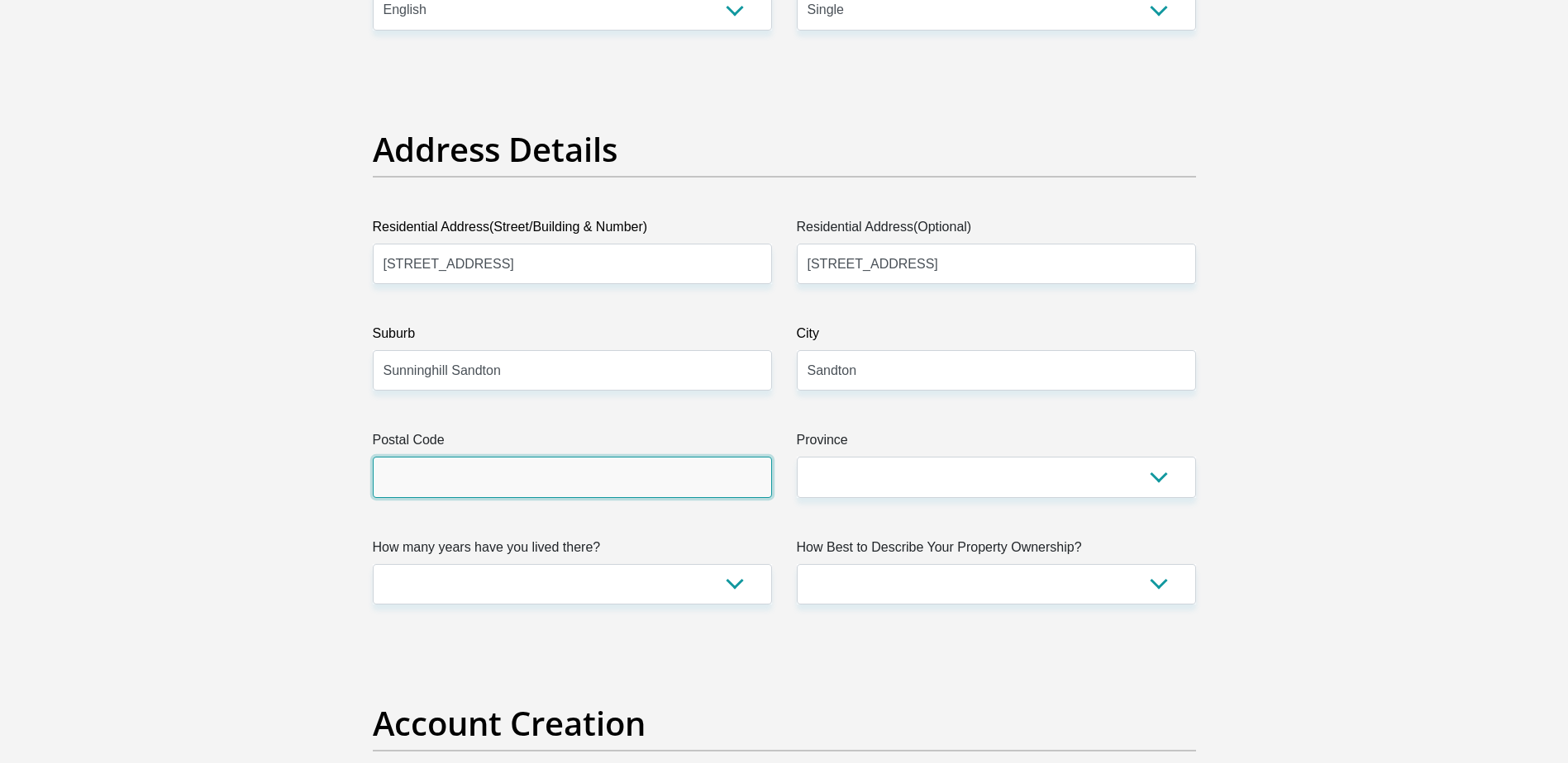
click at [677, 479] on input "Postal Code" at bounding box center [572, 477] width 399 height 40
type input "2063"
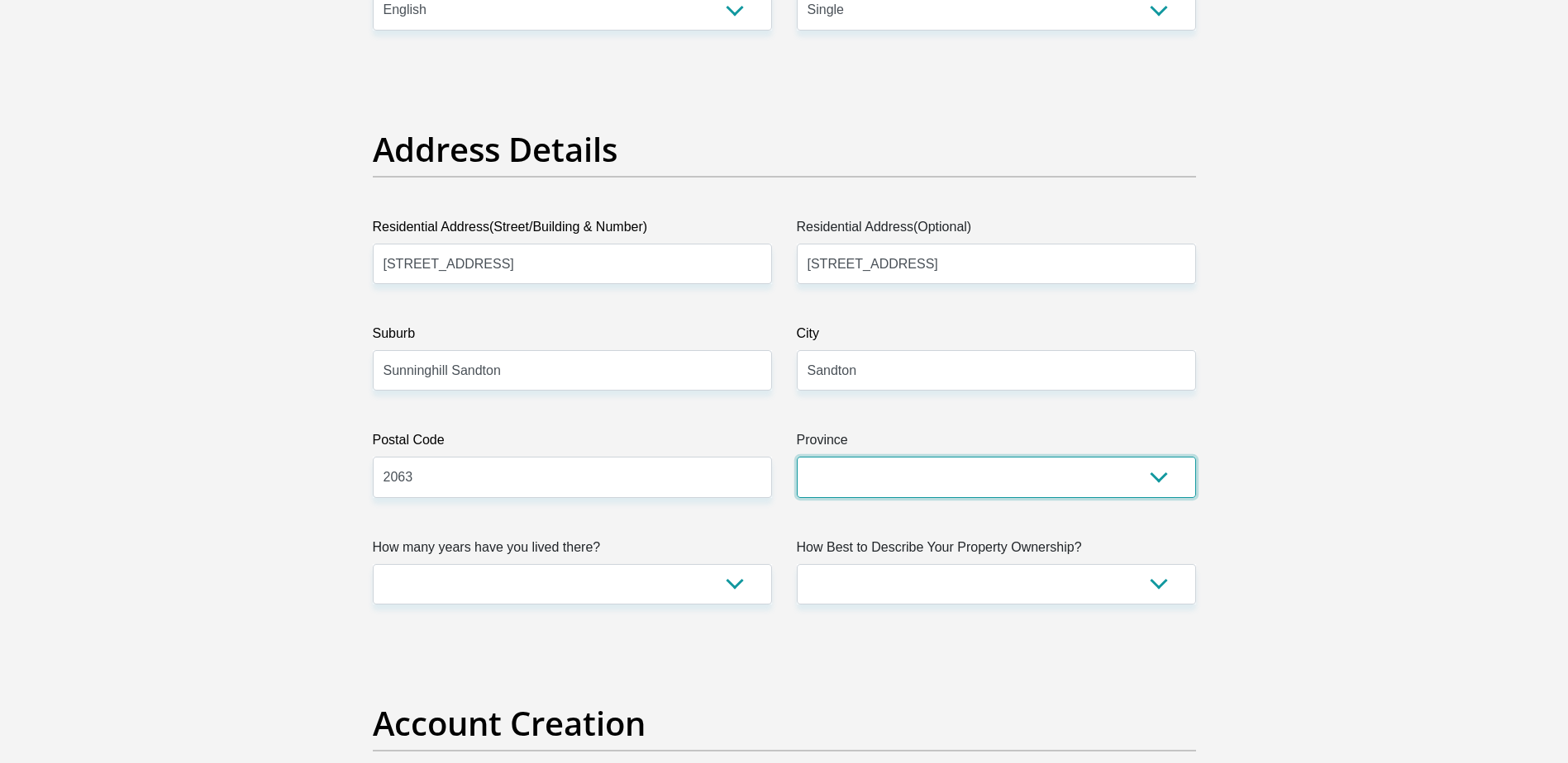
click at [975, 470] on select "Eastern Cape Free State Gauteng KwaZulu-Natal Limpopo Mpumalanga Northern Cape …" at bounding box center [996, 477] width 399 height 40
select select "Gauteng"
click at [797, 457] on select "Eastern Cape Free State Gauteng KwaZulu-Natal Limpopo Mpumalanga Northern Cape …" at bounding box center [996, 477] width 399 height 40
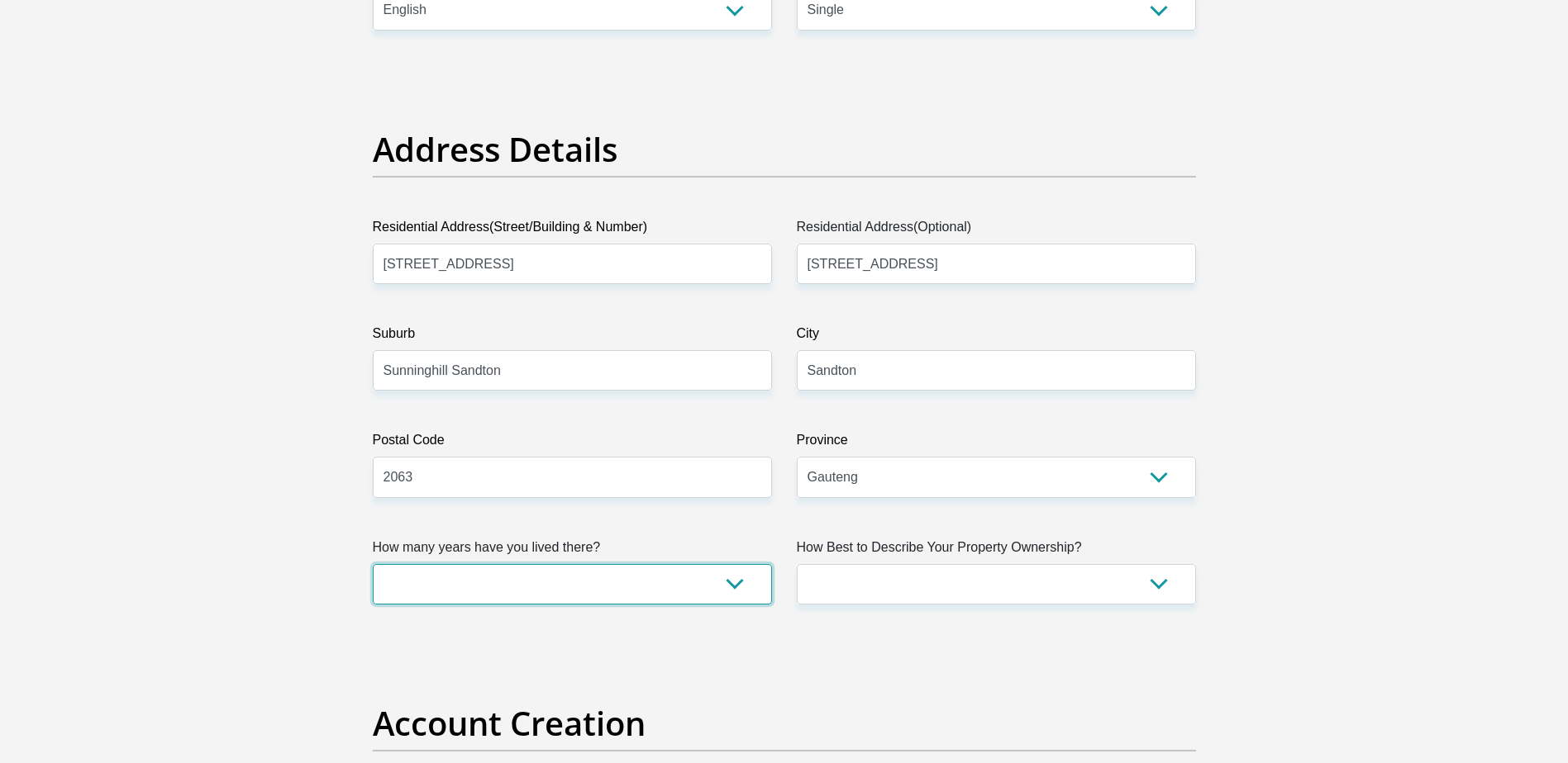
click at [712, 586] on select "less than 1 year 1-3 years 3-5 years 5+ years" at bounding box center [572, 584] width 399 height 40
select select "2"
click at [373, 564] on select "less than 1 year 1-3 years 3-5 years 5+ years" at bounding box center [572, 584] width 399 height 40
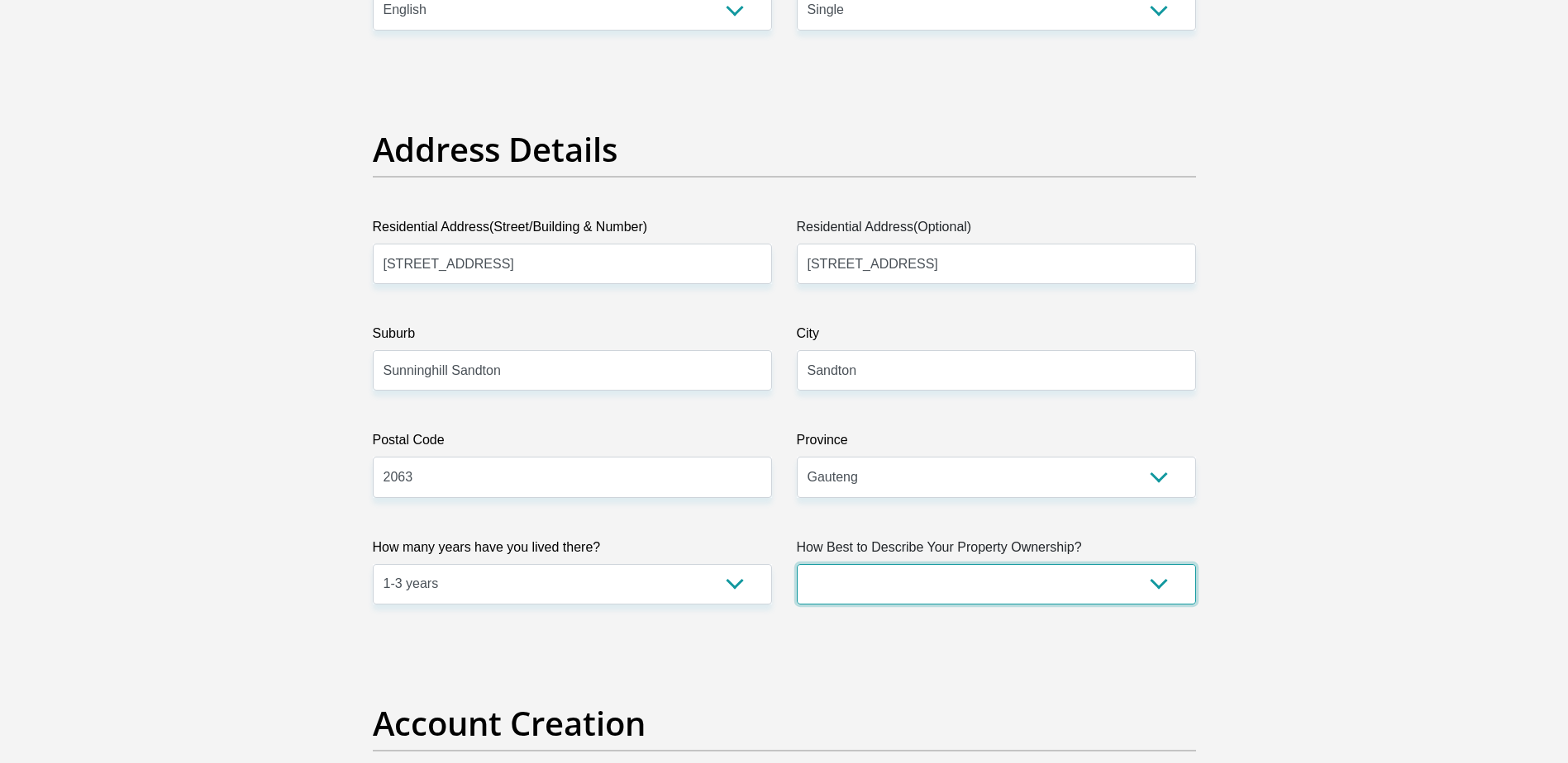
click at [1070, 585] on select "Owned Rented Family Owned Company Dwelling" at bounding box center [996, 584] width 399 height 40
select select "Rented"
click at [797, 564] on select "Owned Rented Family Owned Company Dwelling" at bounding box center [996, 584] width 399 height 40
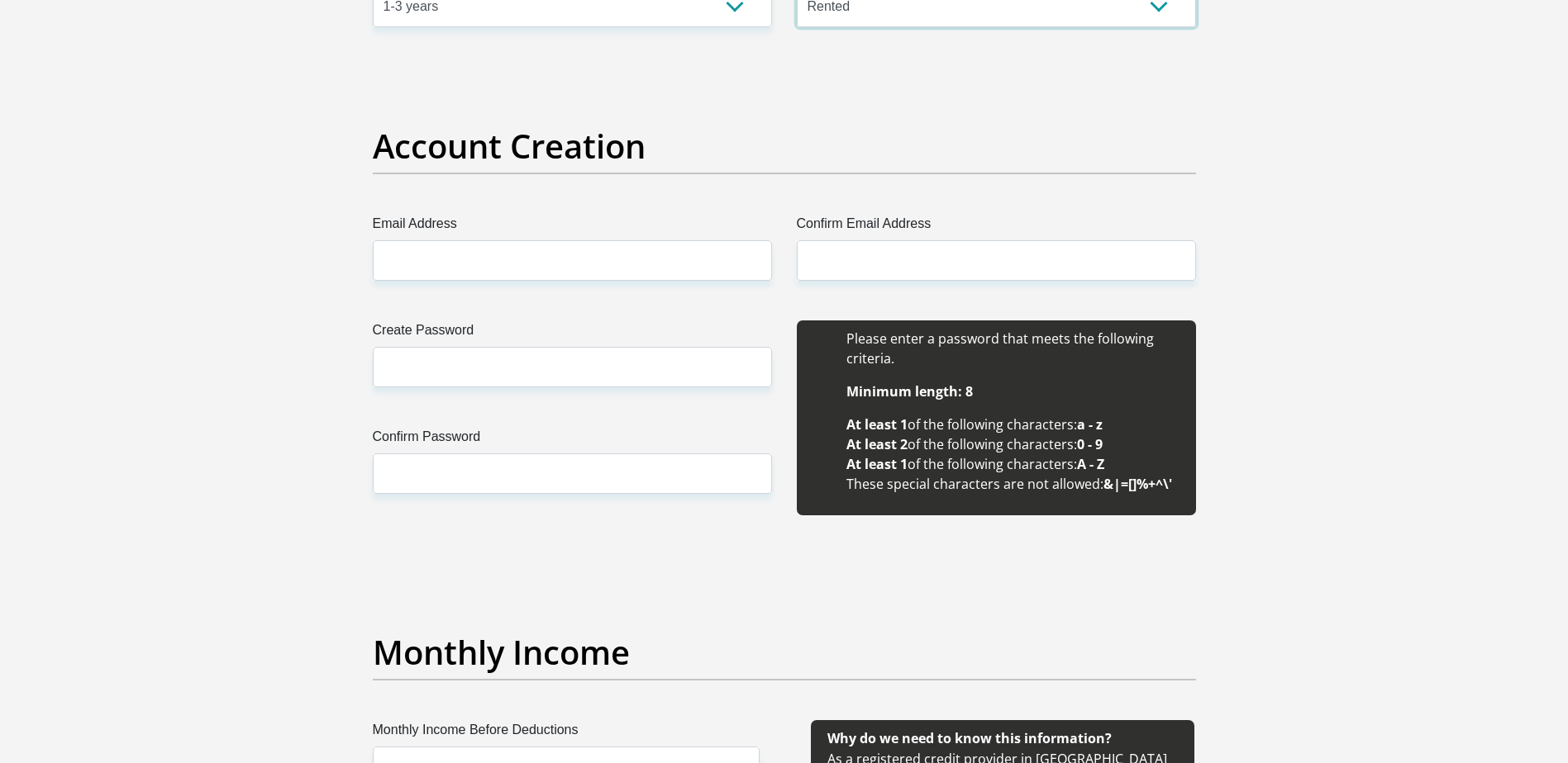
scroll to position [1301, 0]
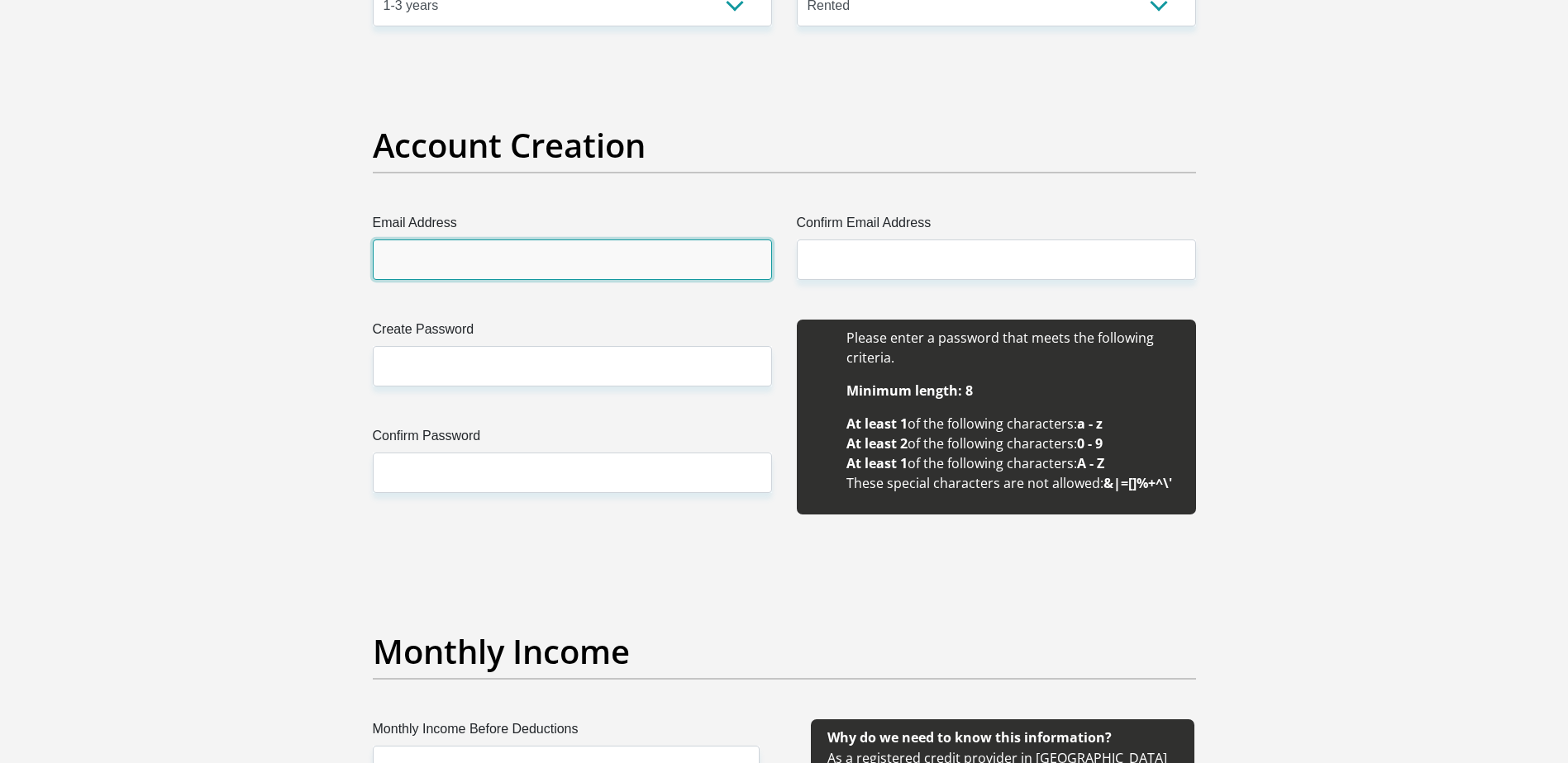
click at [507, 256] on input "Email Address" at bounding box center [572, 259] width 399 height 40
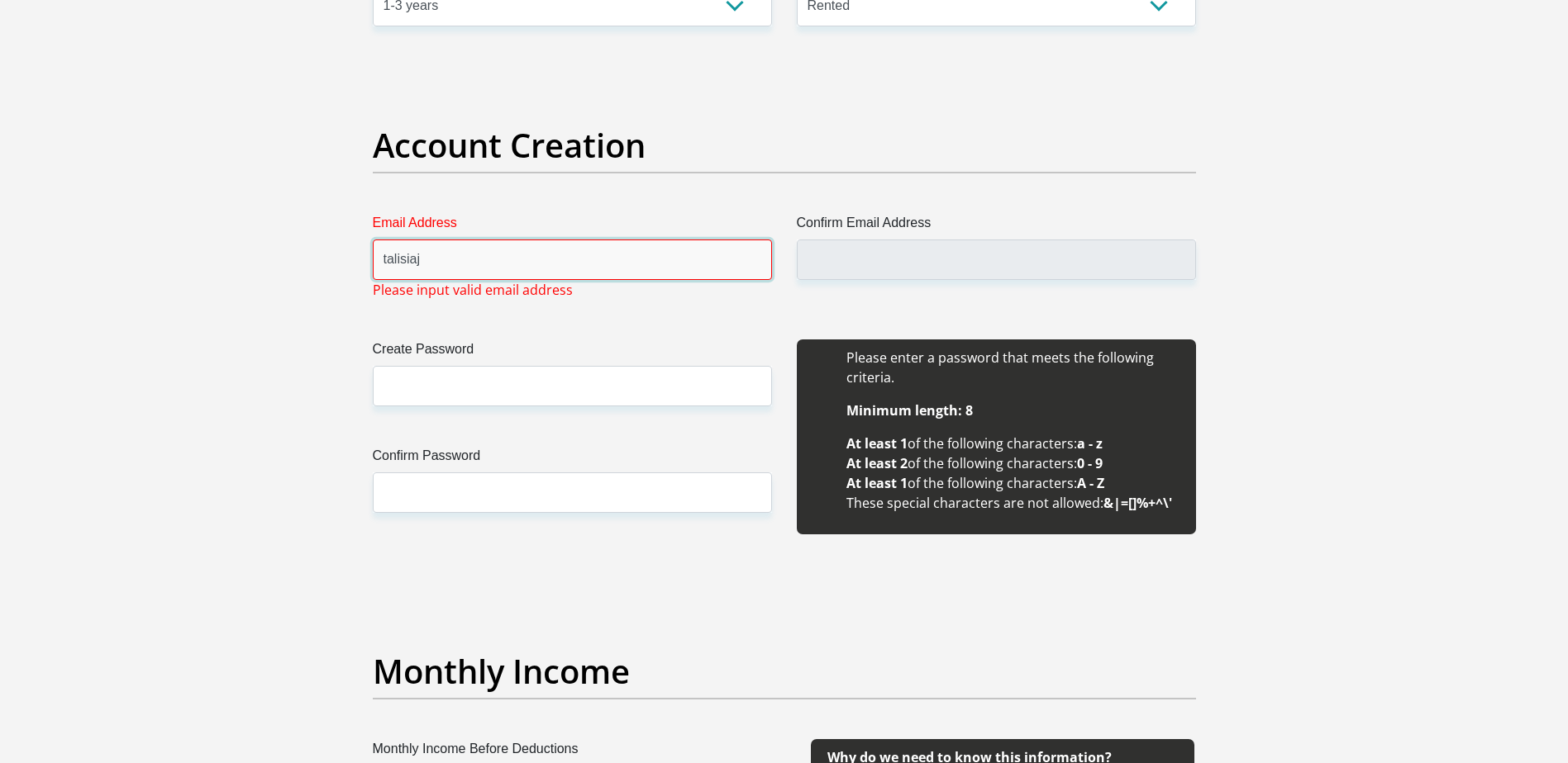
type input "talisiajazminemanuel@gmail.com"
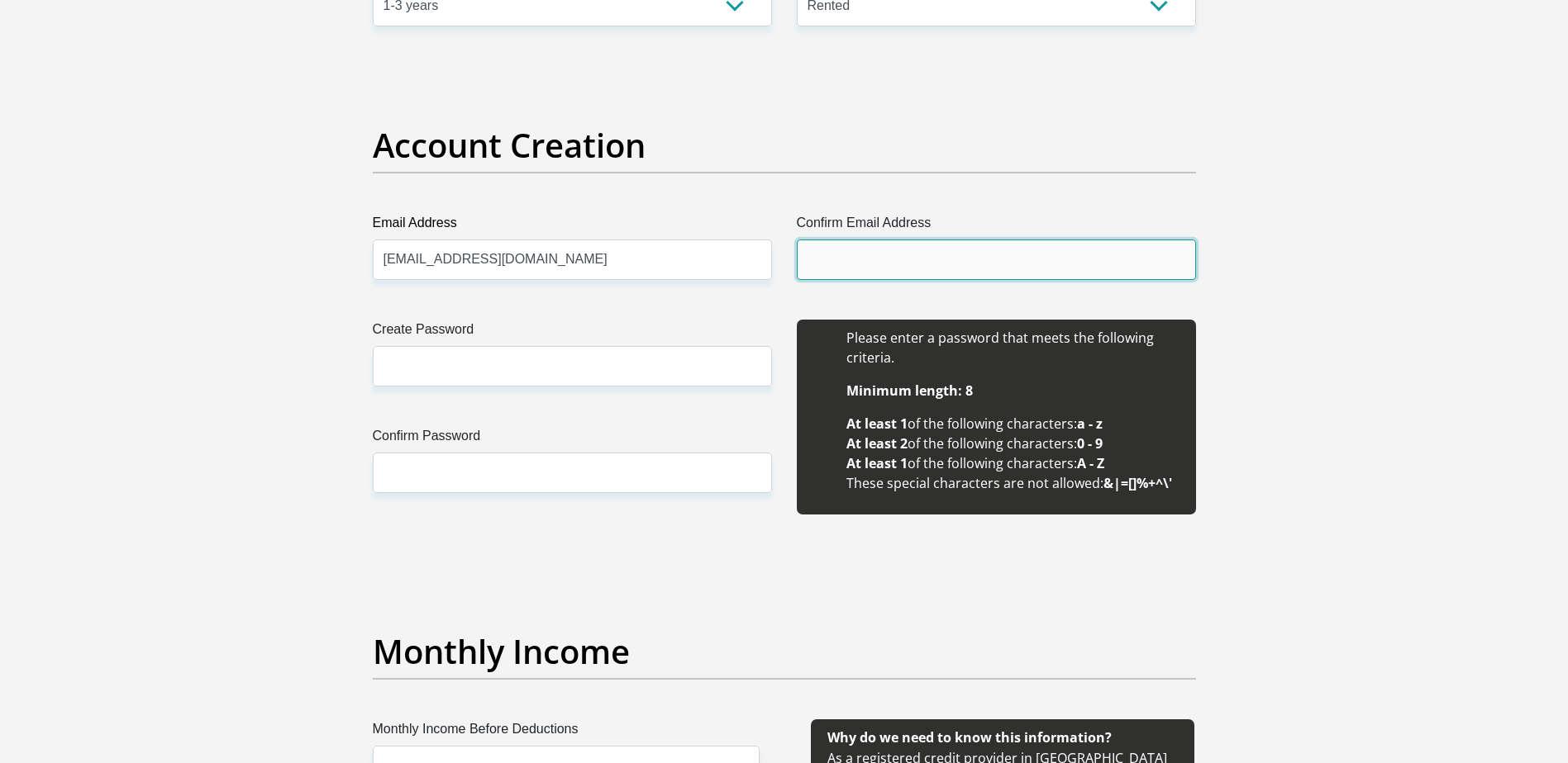
type input "talisiajazminemanuel@gmail.com"
drag, startPoint x: 614, startPoint y: 253, endPoint x: 242, endPoint y: 238, distance: 372.3
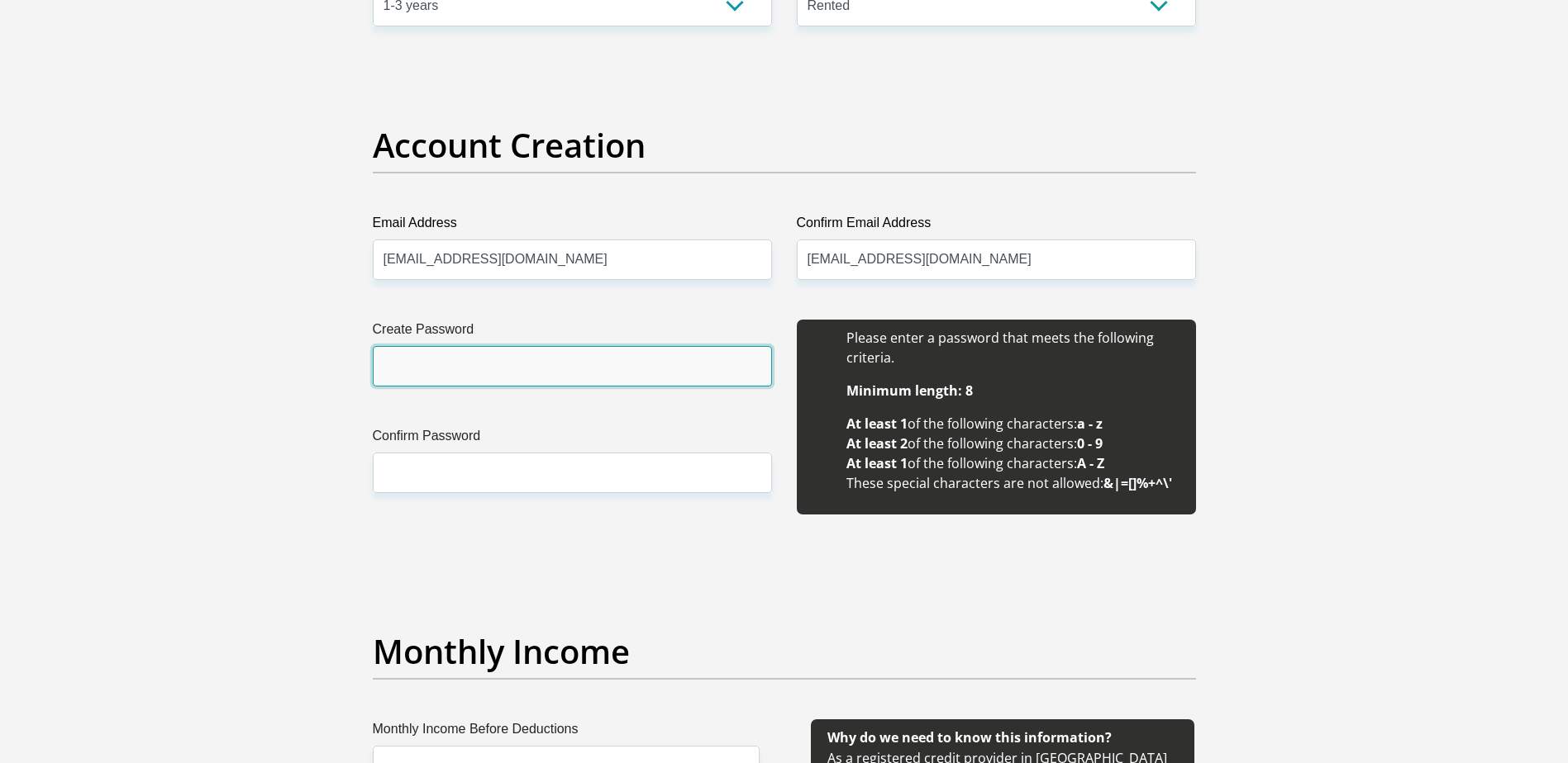
click at [449, 357] on input "Create Password" at bounding box center [572, 366] width 399 height 40
type input "Teeleah22!"
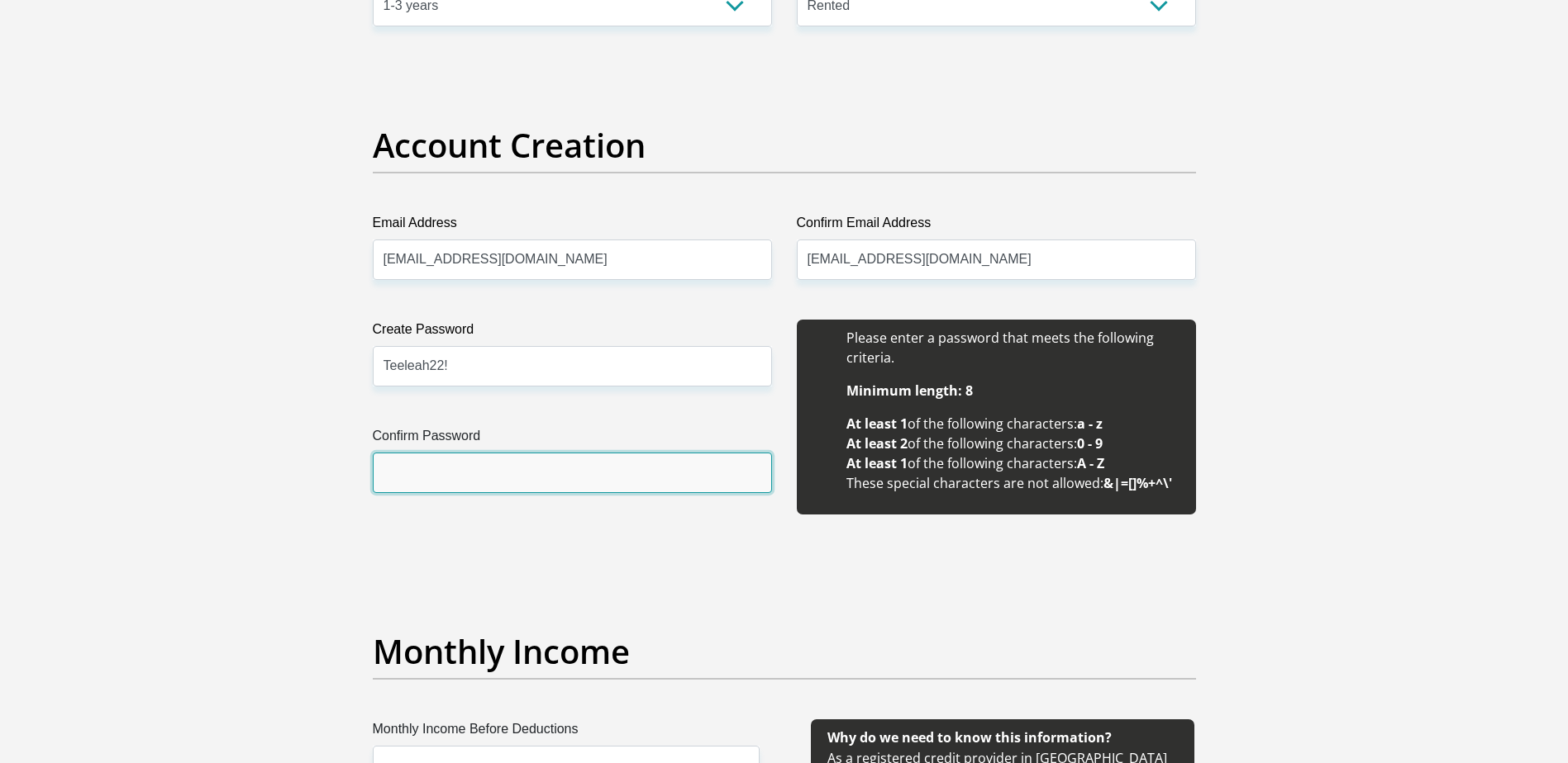
click at [414, 468] on input "Confirm Password" at bounding box center [572, 472] width 399 height 40
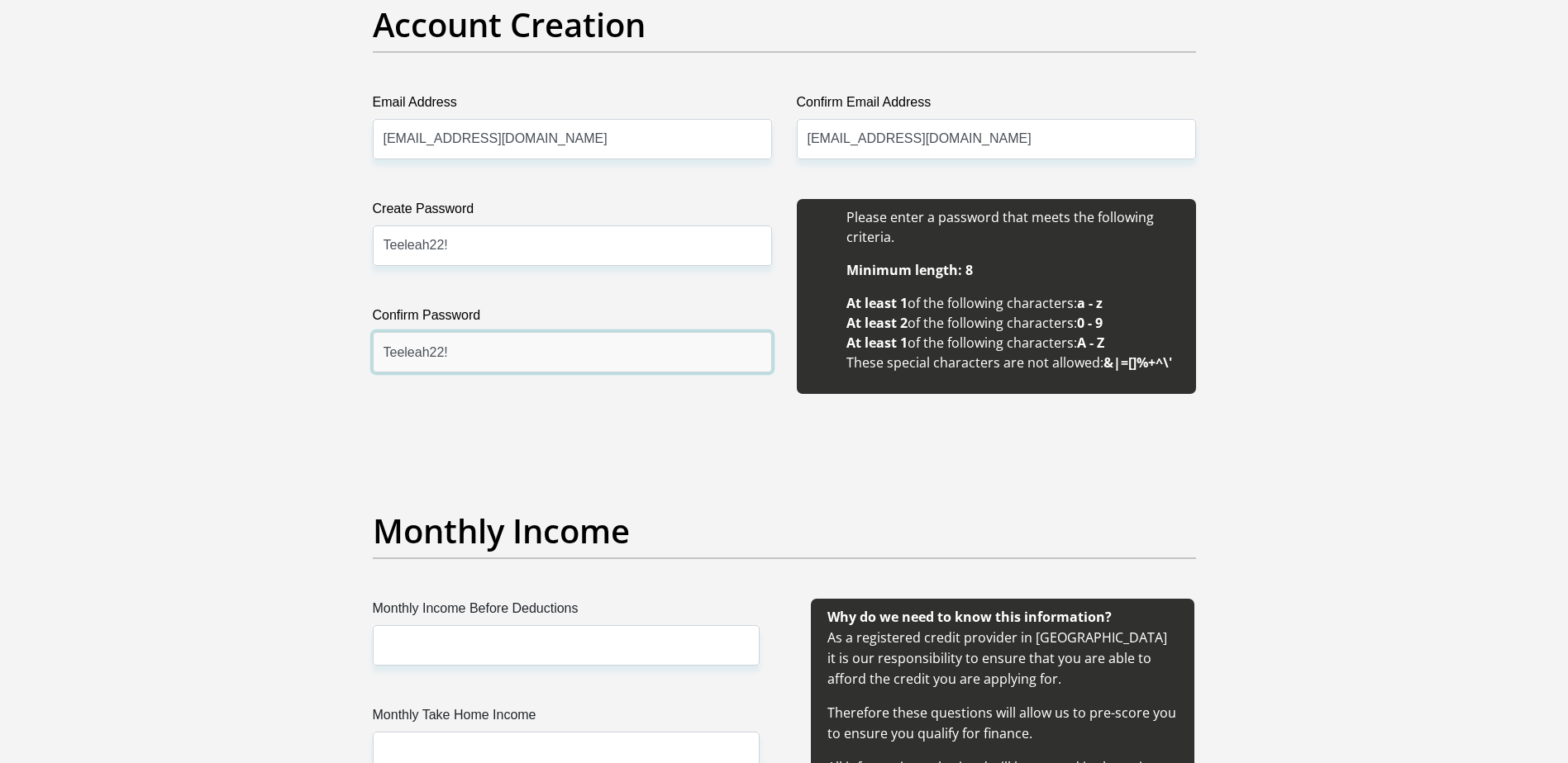
scroll to position [1549, 0]
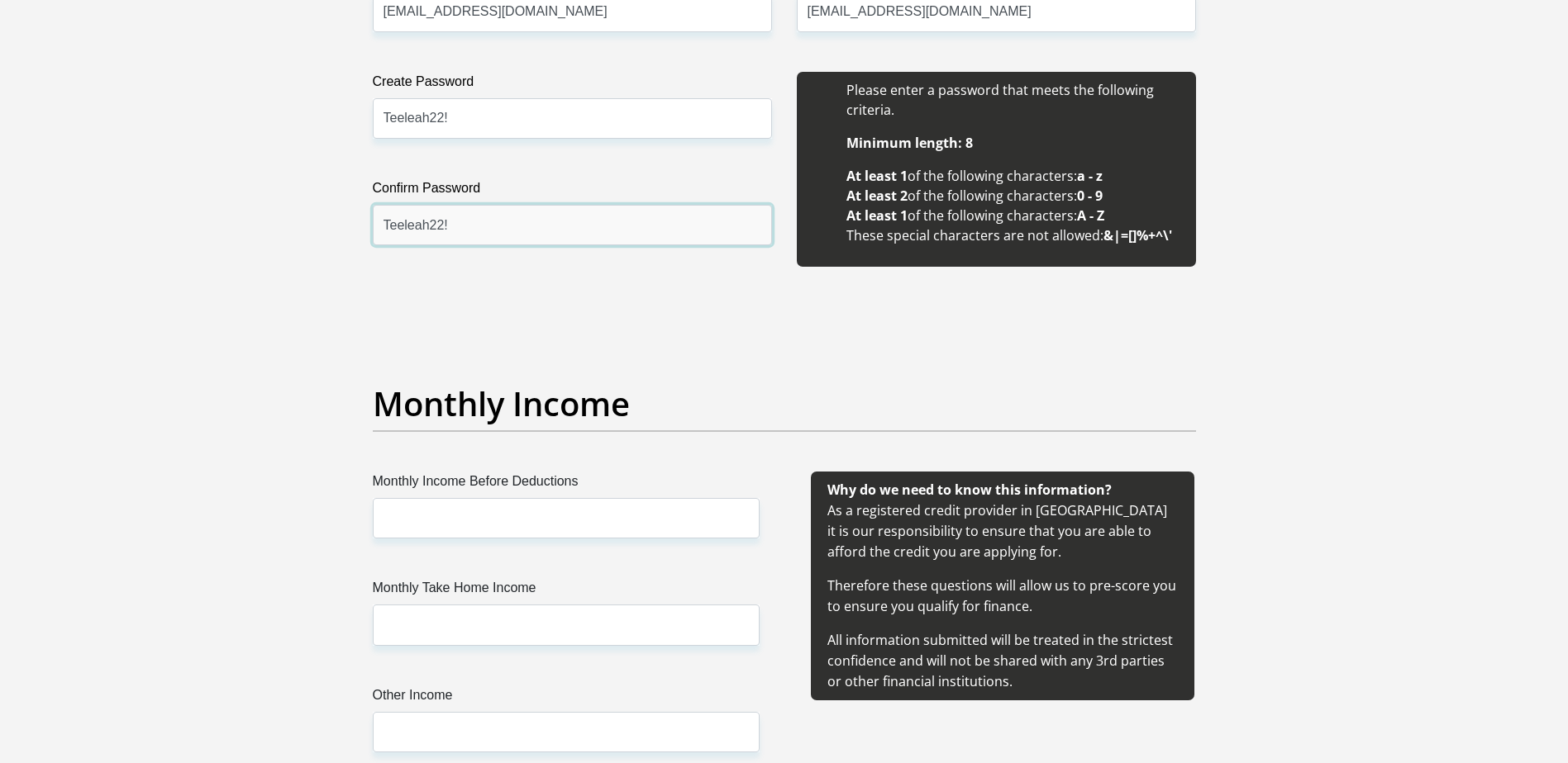
type input "Teeleah22!"
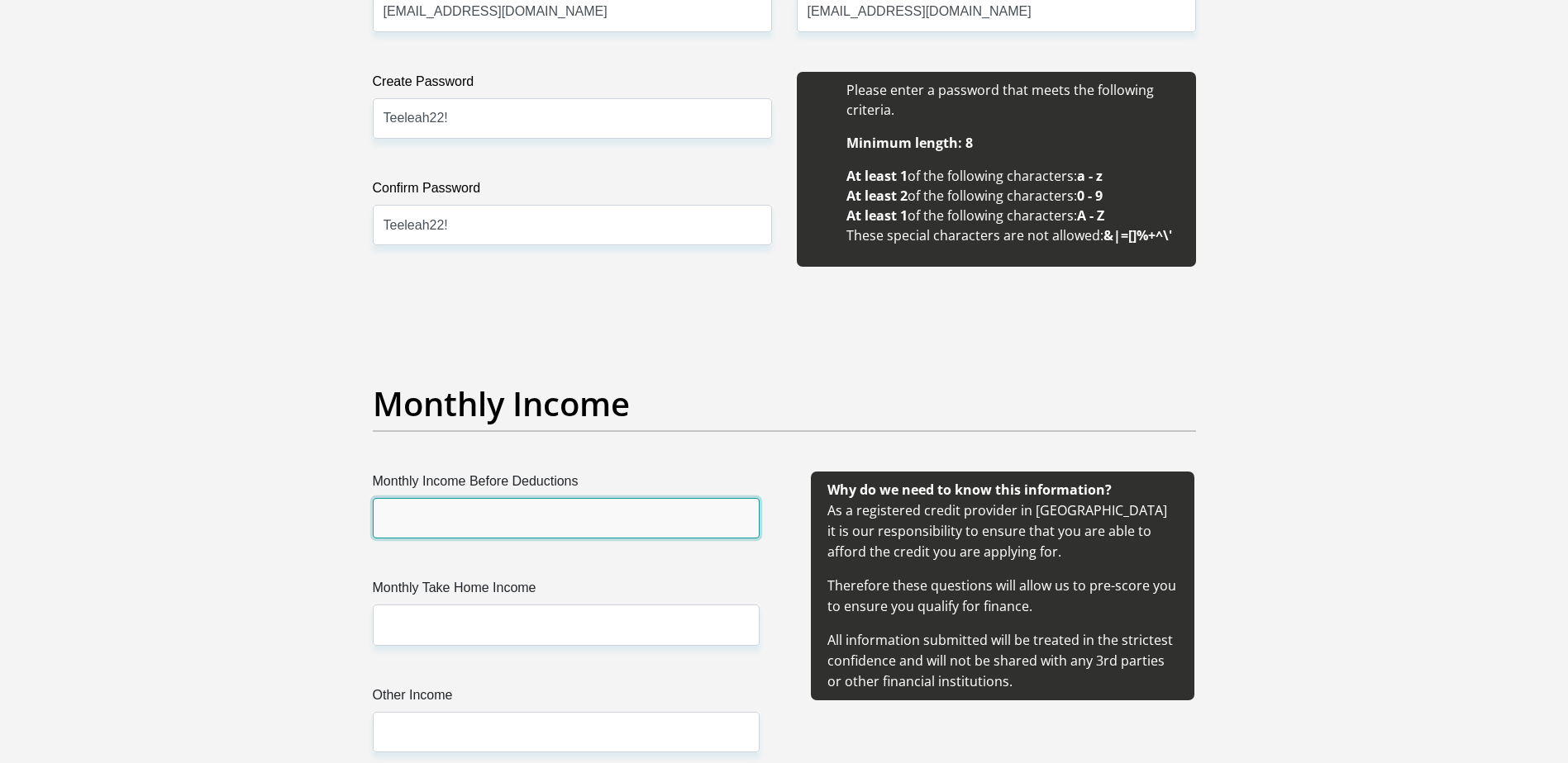
click at [570, 510] on input "Monthly Income Before Deductions" at bounding box center [566, 518] width 387 height 40
type input "15000"
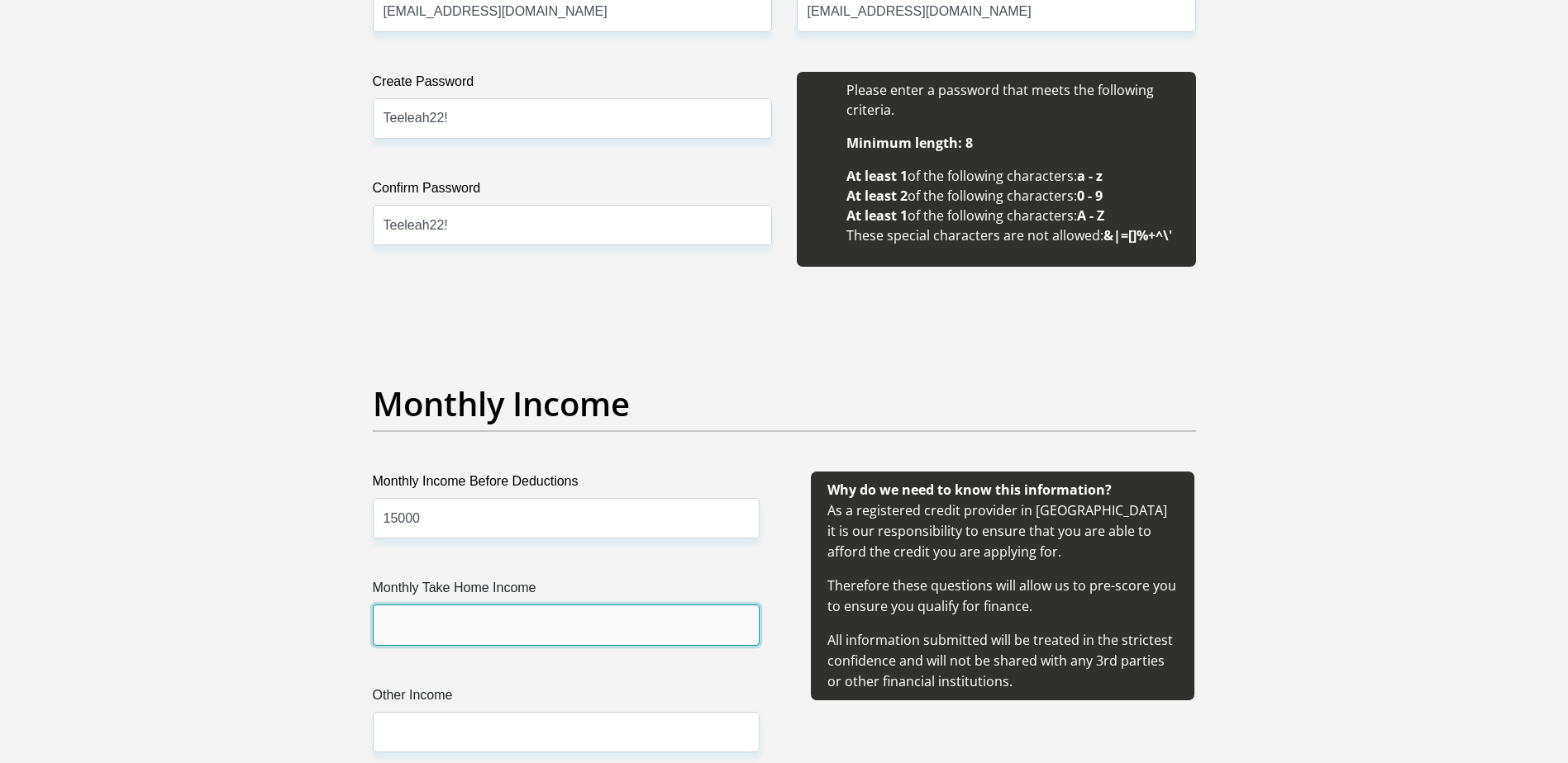
click at [531, 635] on input "Monthly Take Home Income" at bounding box center [566, 624] width 387 height 40
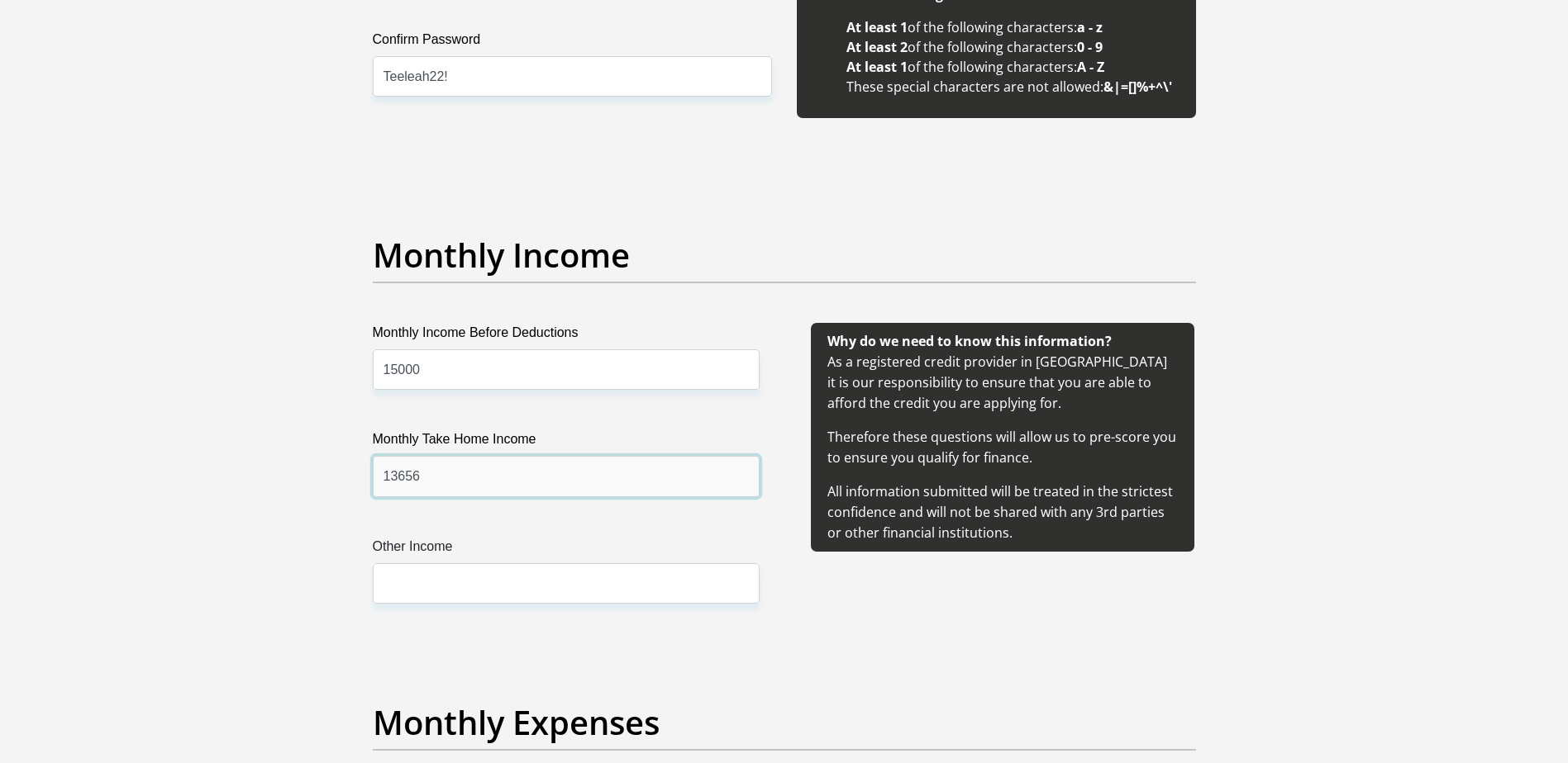
scroll to position [1962, 0]
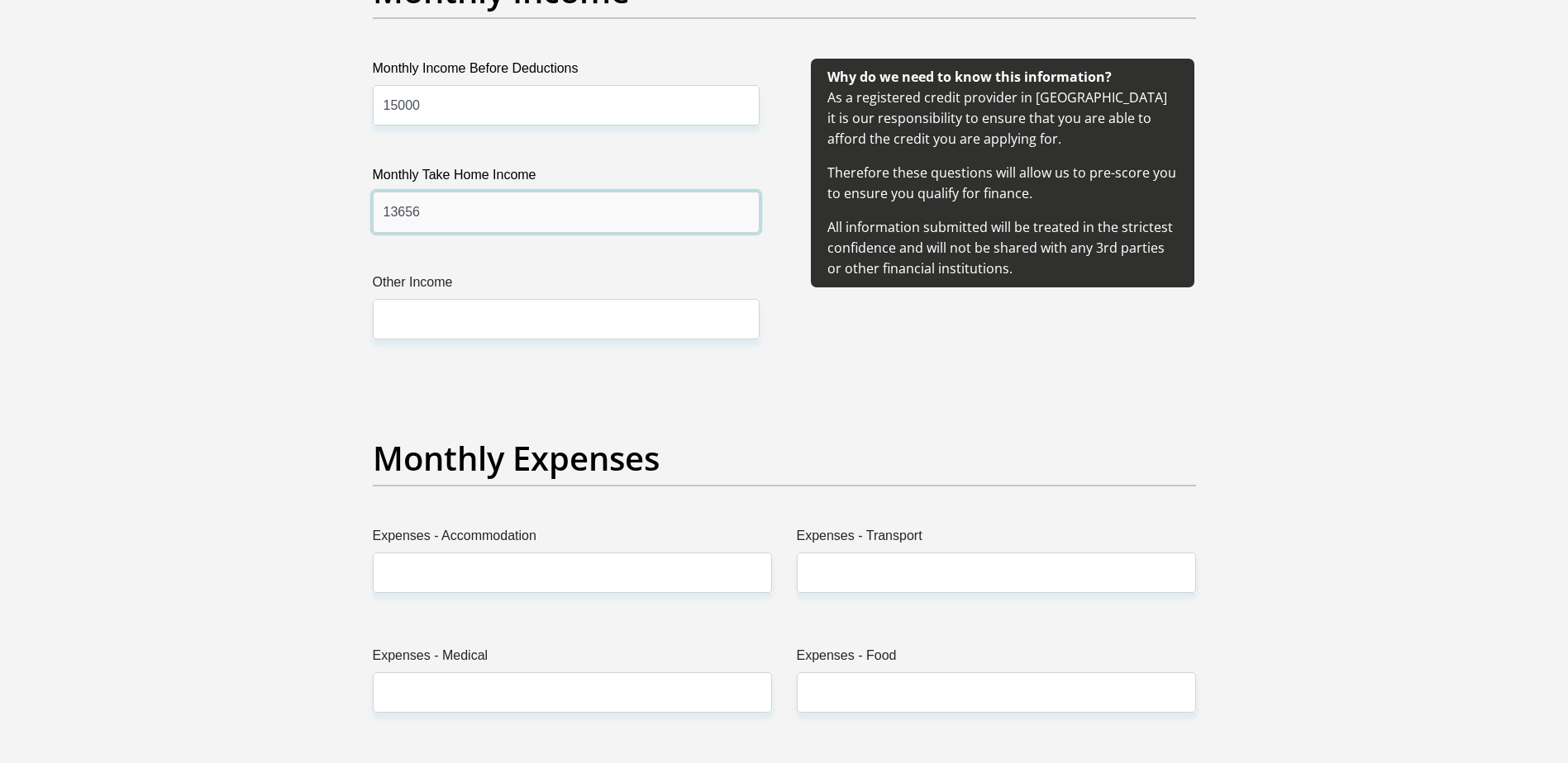
type input "13656"
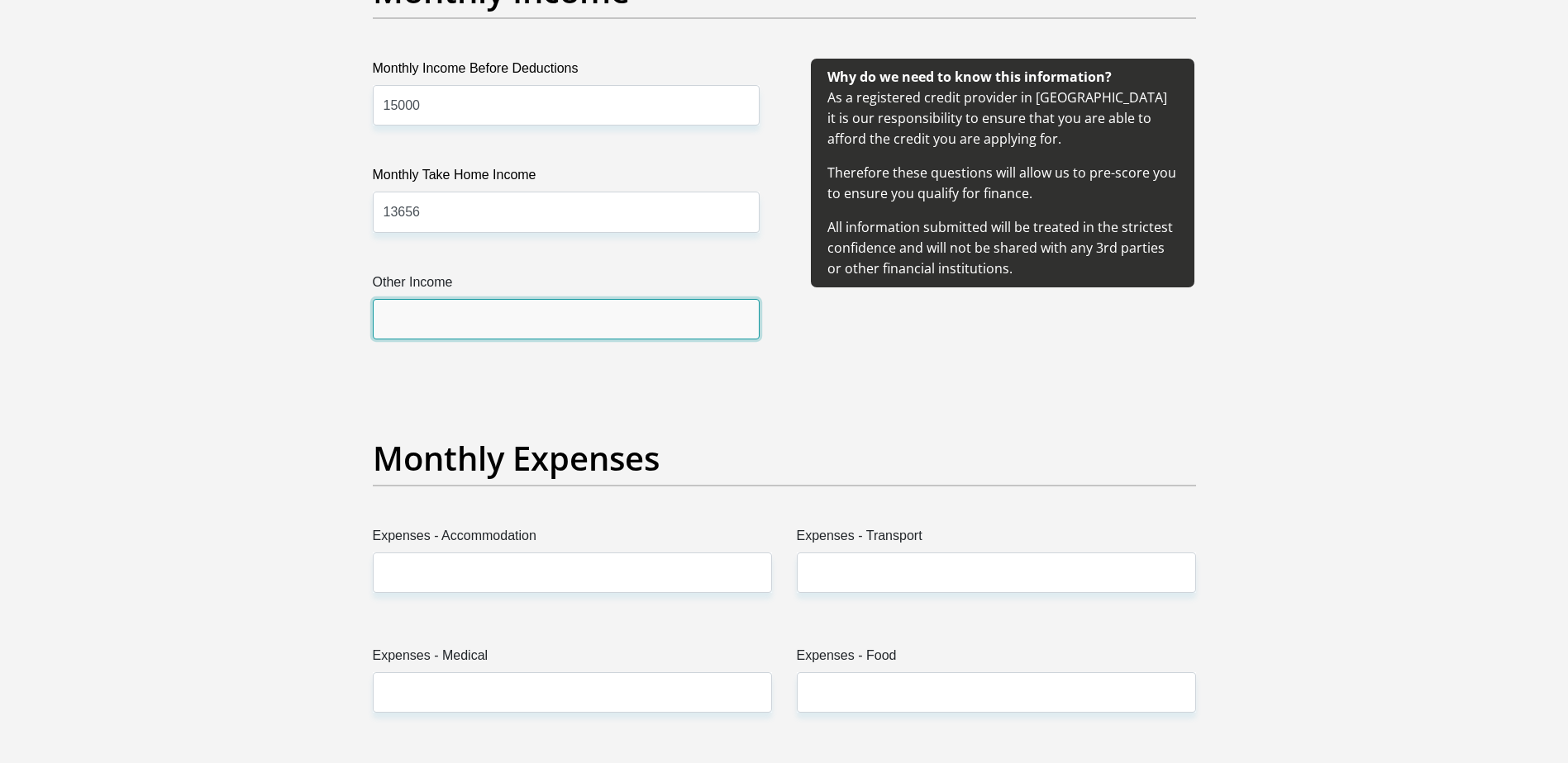
click at [441, 311] on input "Other Income" at bounding box center [566, 319] width 387 height 40
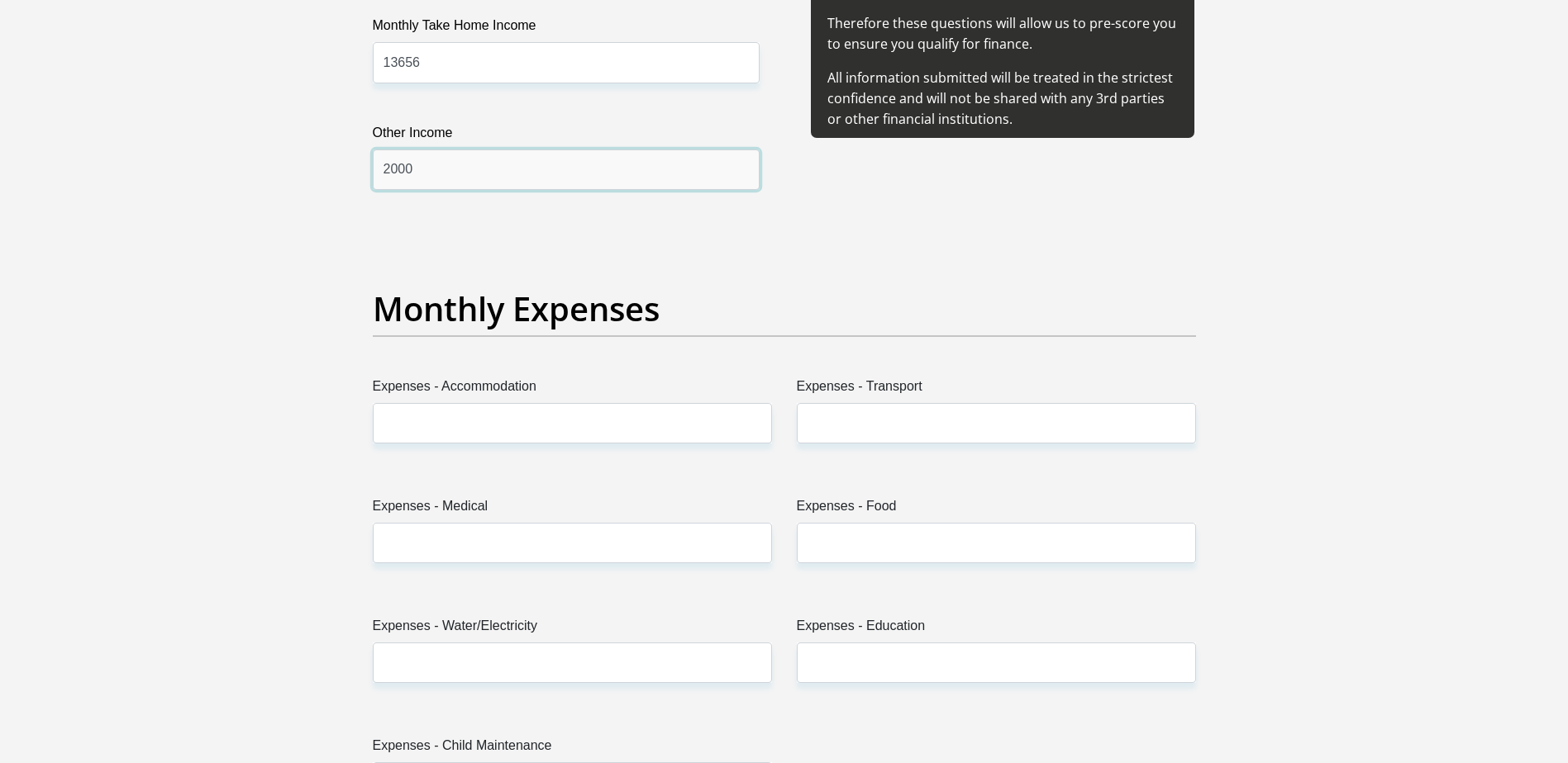
scroll to position [2293, 0]
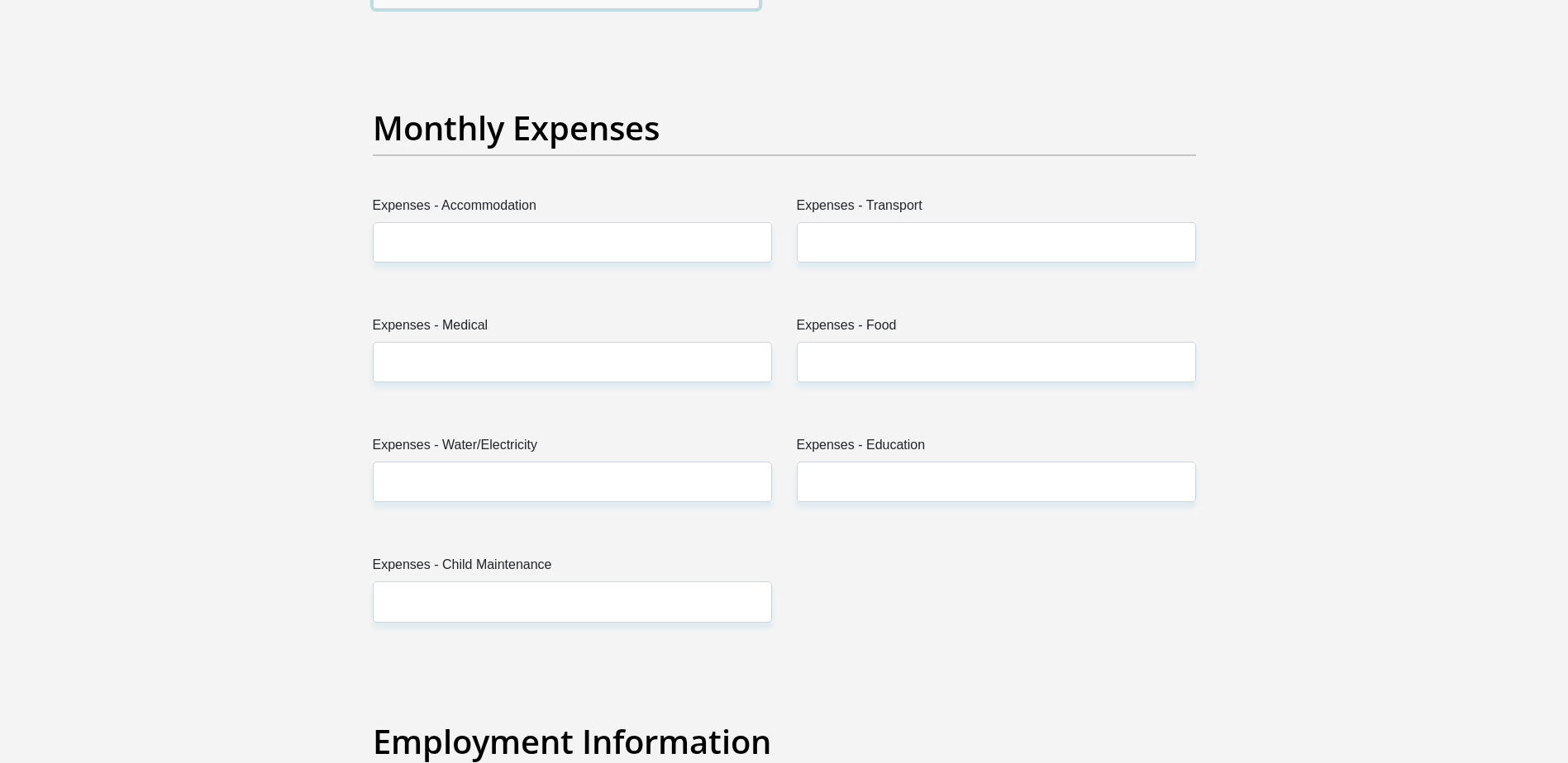
type input "2000"
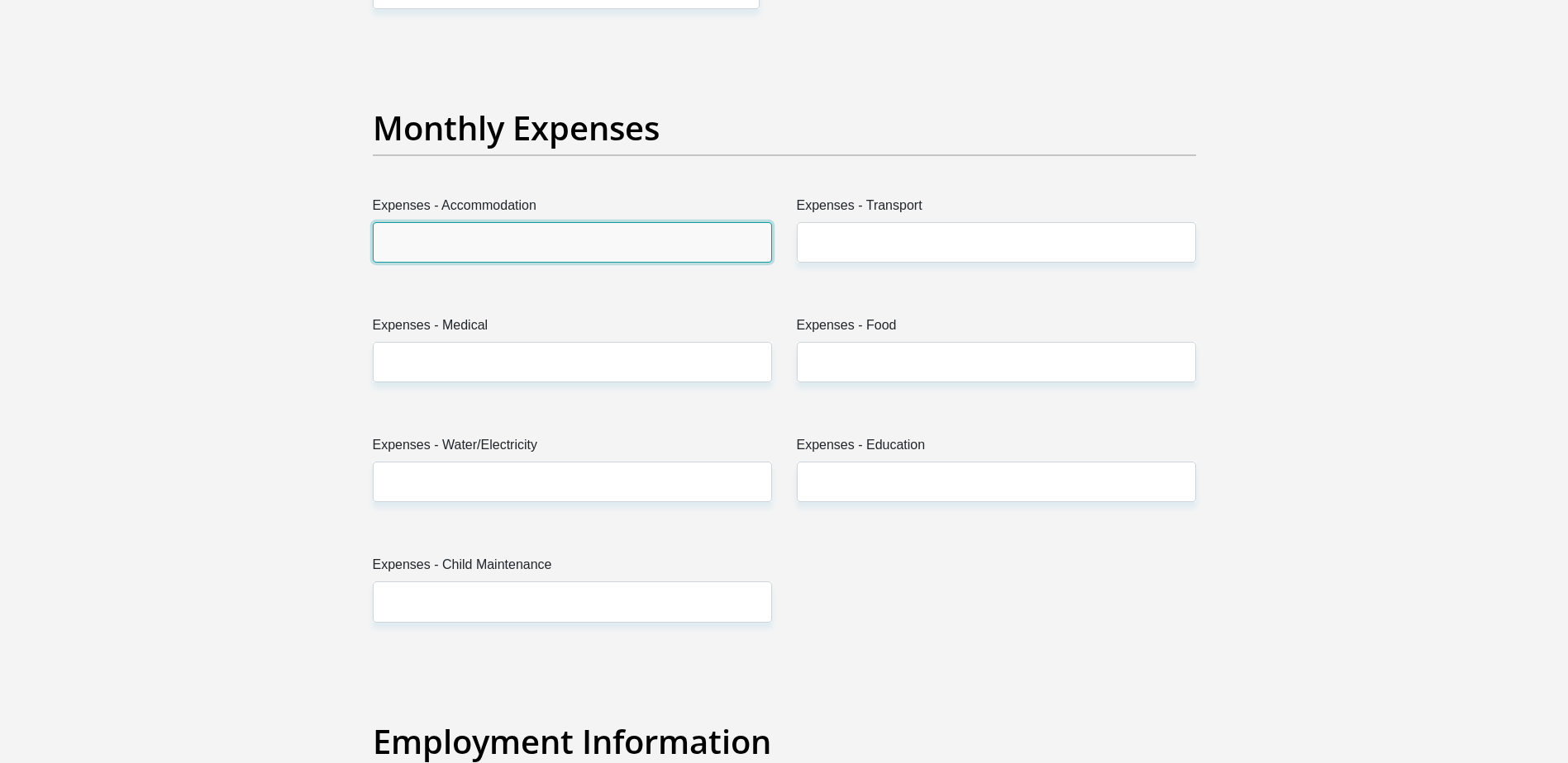
click at [500, 224] on input "Expenses - Accommodation" at bounding box center [572, 242] width 399 height 40
type input "1200"
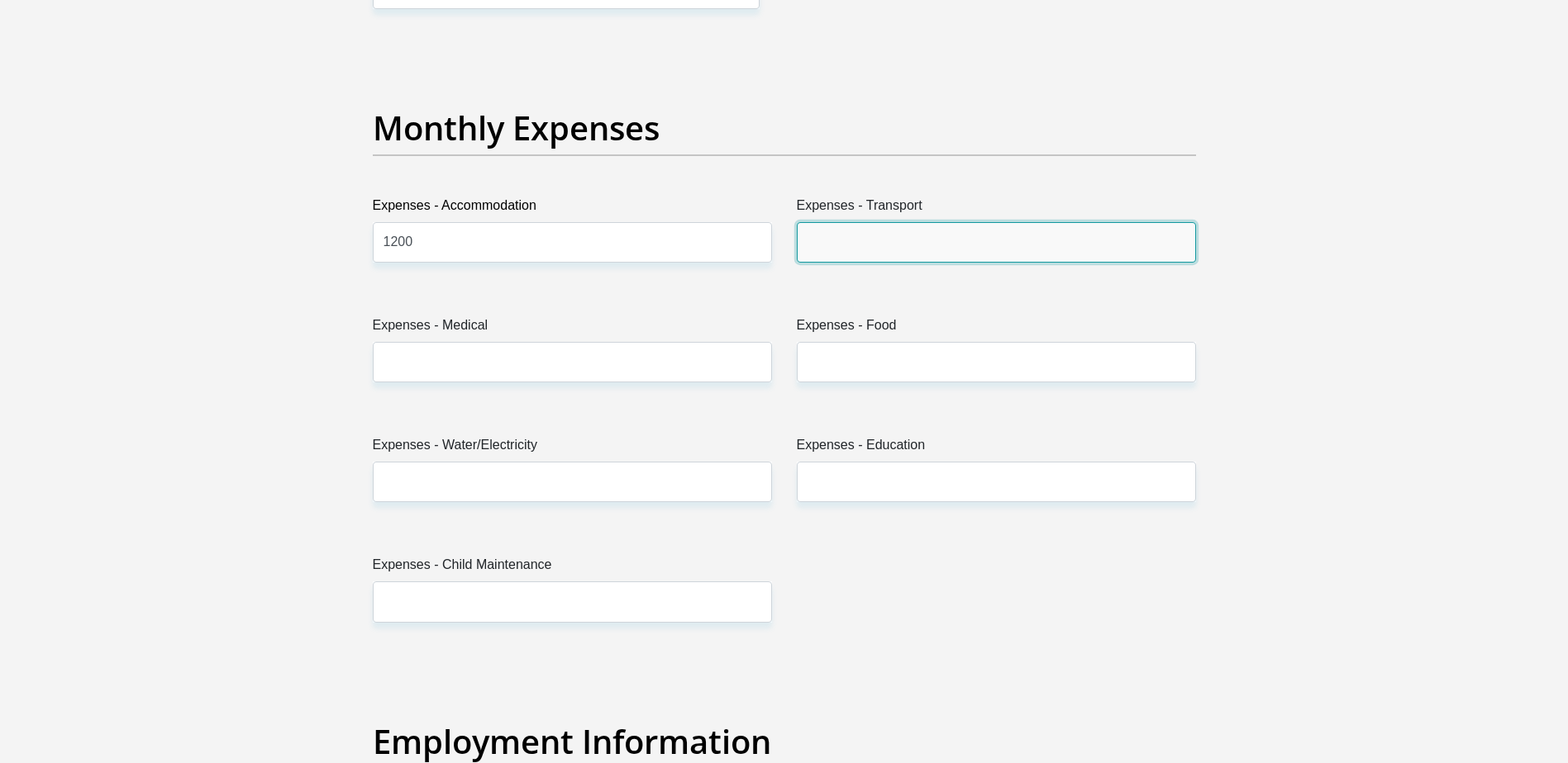
click at [845, 236] on input "Expenses - Transport" at bounding box center [996, 242] width 399 height 40
type input "1200"
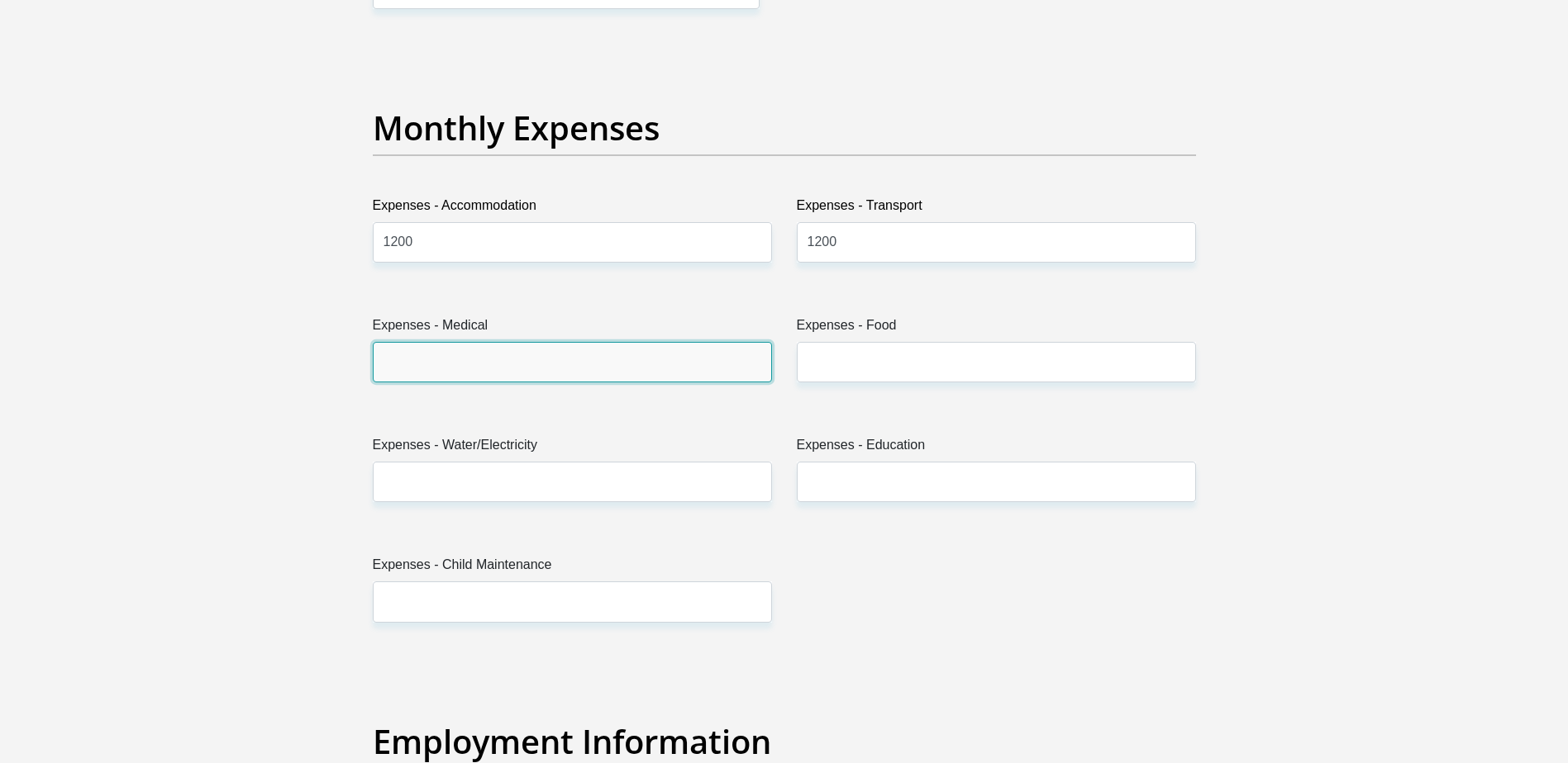
click at [593, 352] on input "Expenses - Medical" at bounding box center [572, 362] width 399 height 40
type input "0"
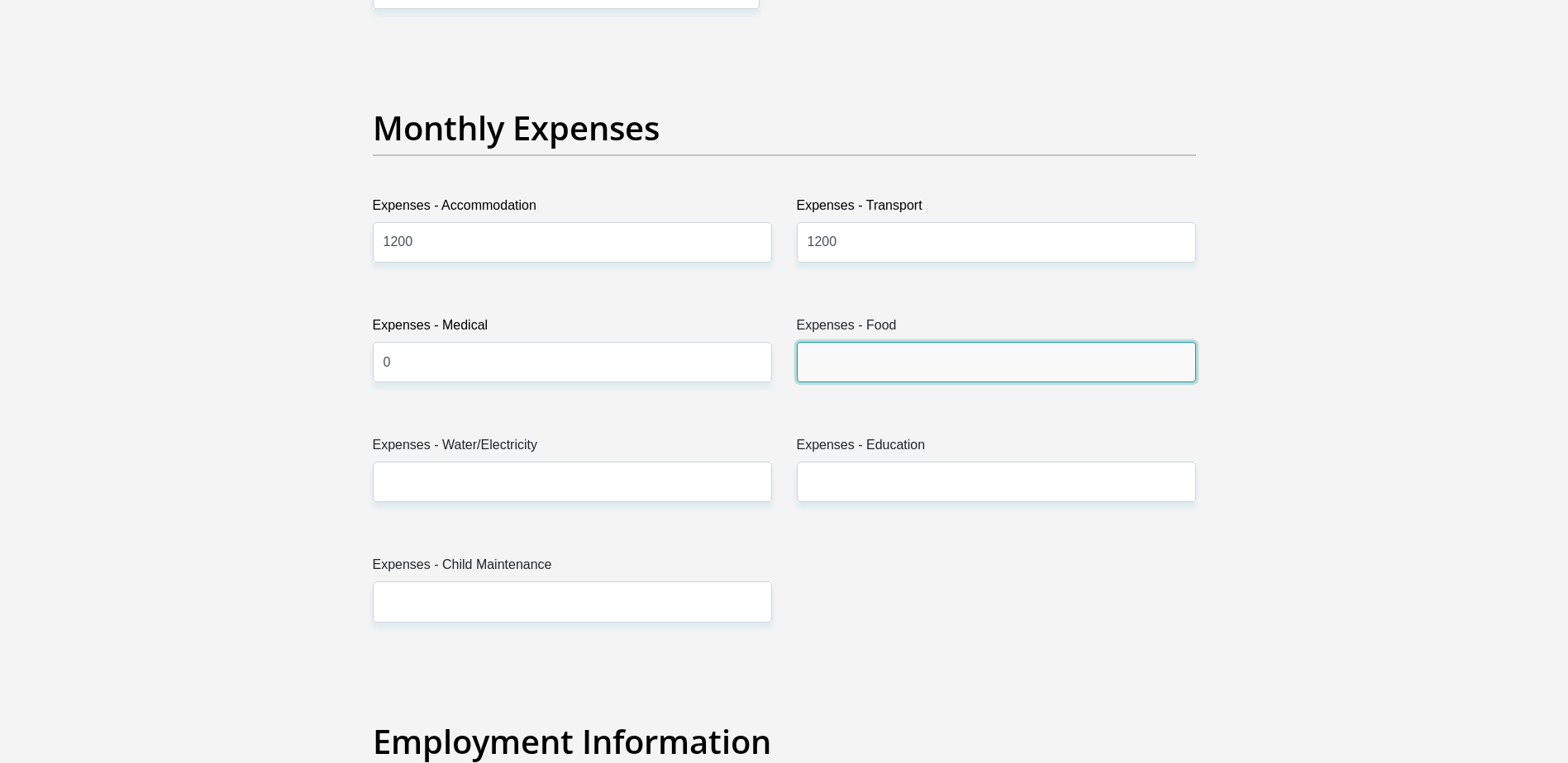
click at [823, 359] on input "Expenses - Food" at bounding box center [996, 362] width 399 height 40
type input "0"
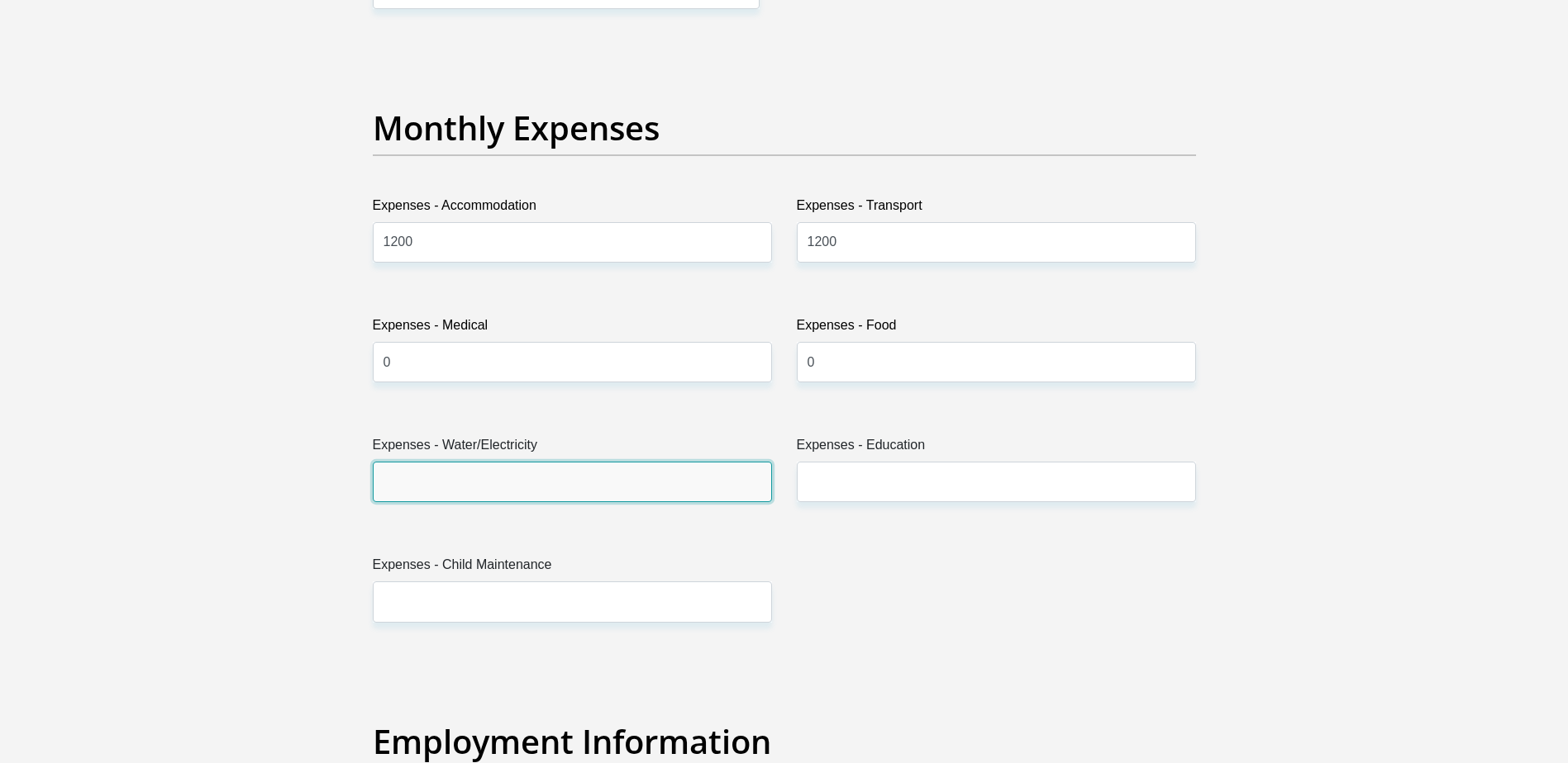
click at [608, 489] on input "Expenses - Water/Electricity" at bounding box center [572, 481] width 399 height 40
type input "500"
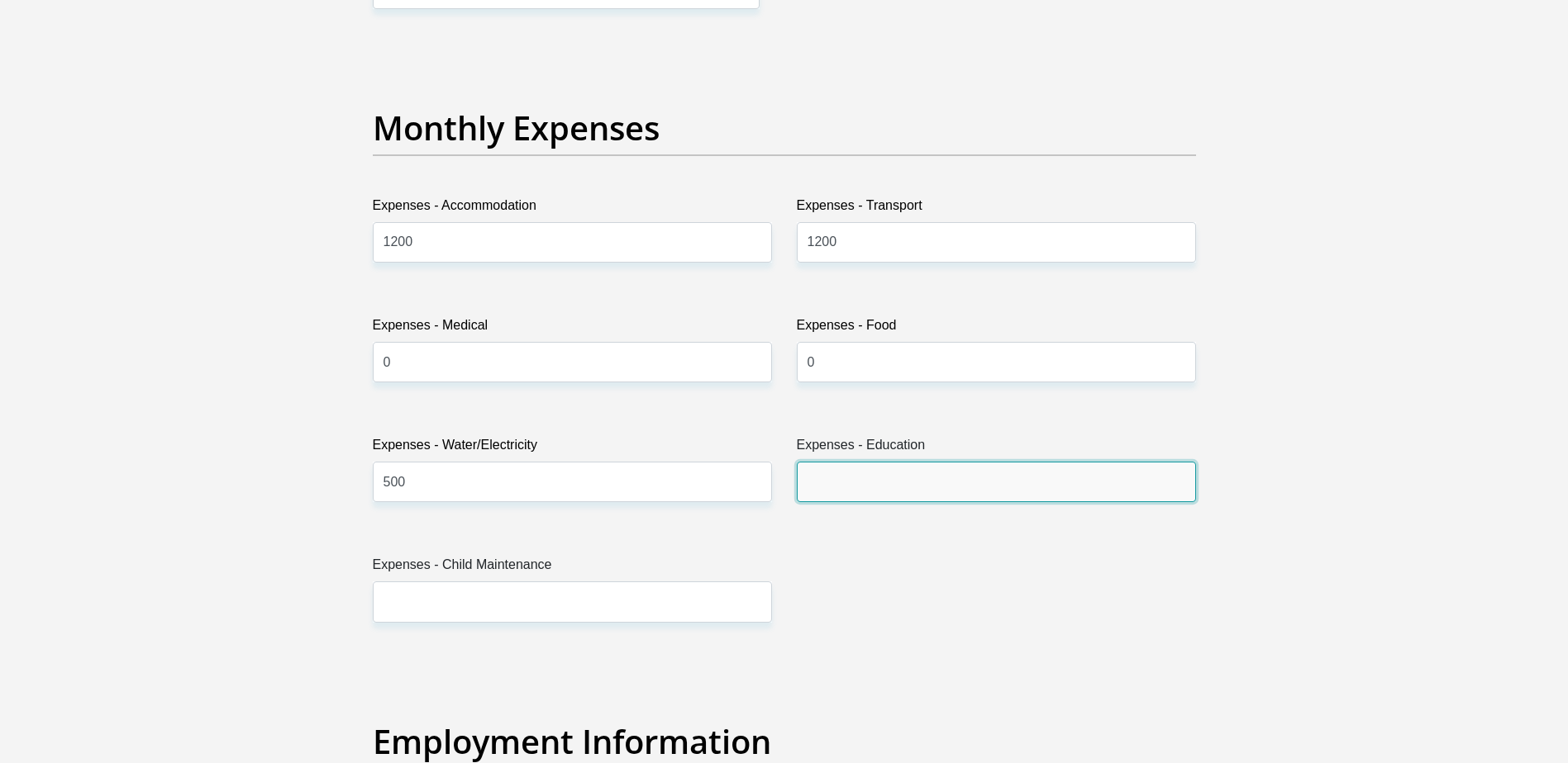
click at [869, 483] on input "Expenses - Education" at bounding box center [996, 481] width 399 height 40
type input "0"
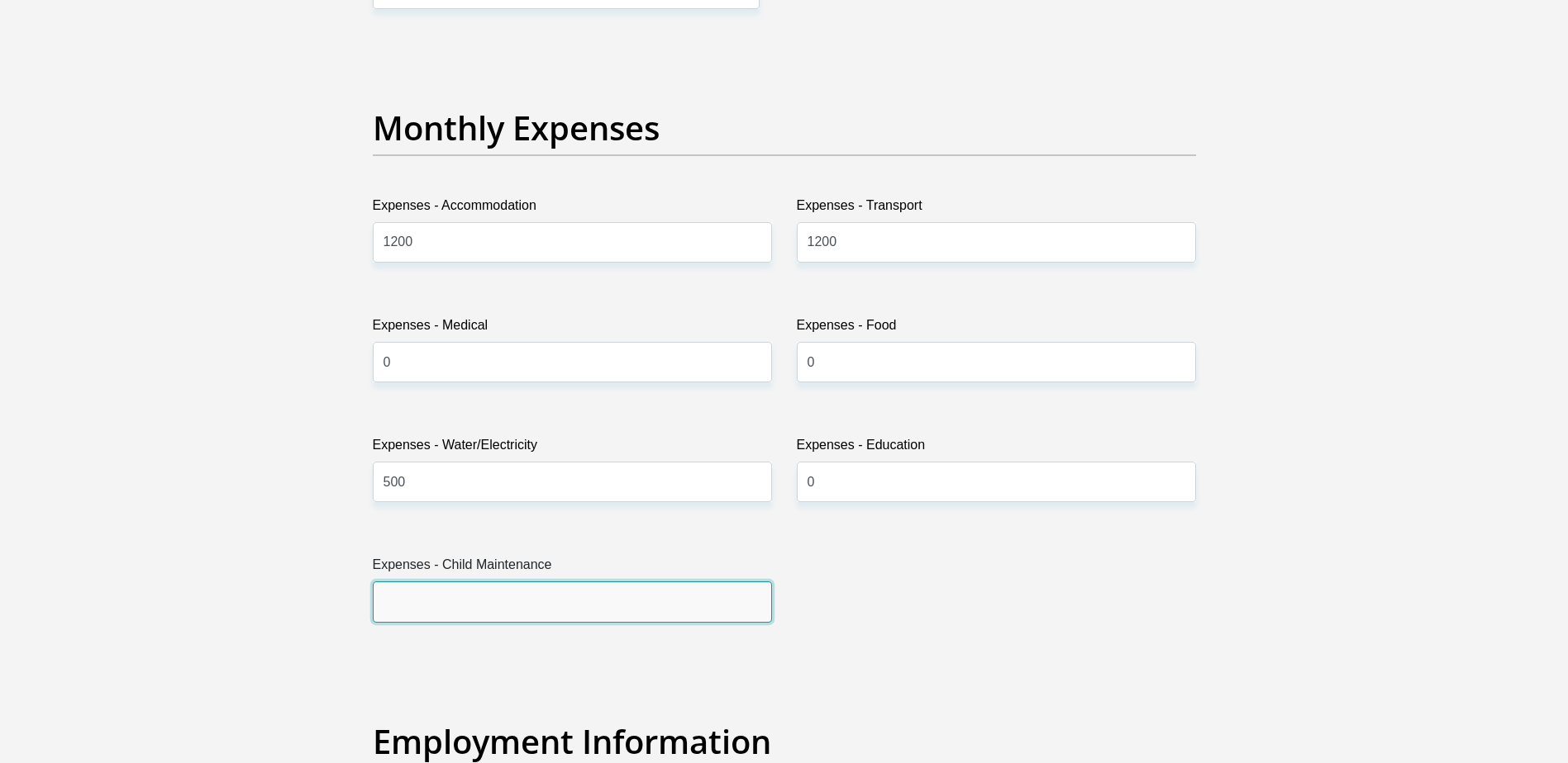
click at [596, 614] on input "Expenses - Child Maintenance" at bounding box center [572, 601] width 399 height 40
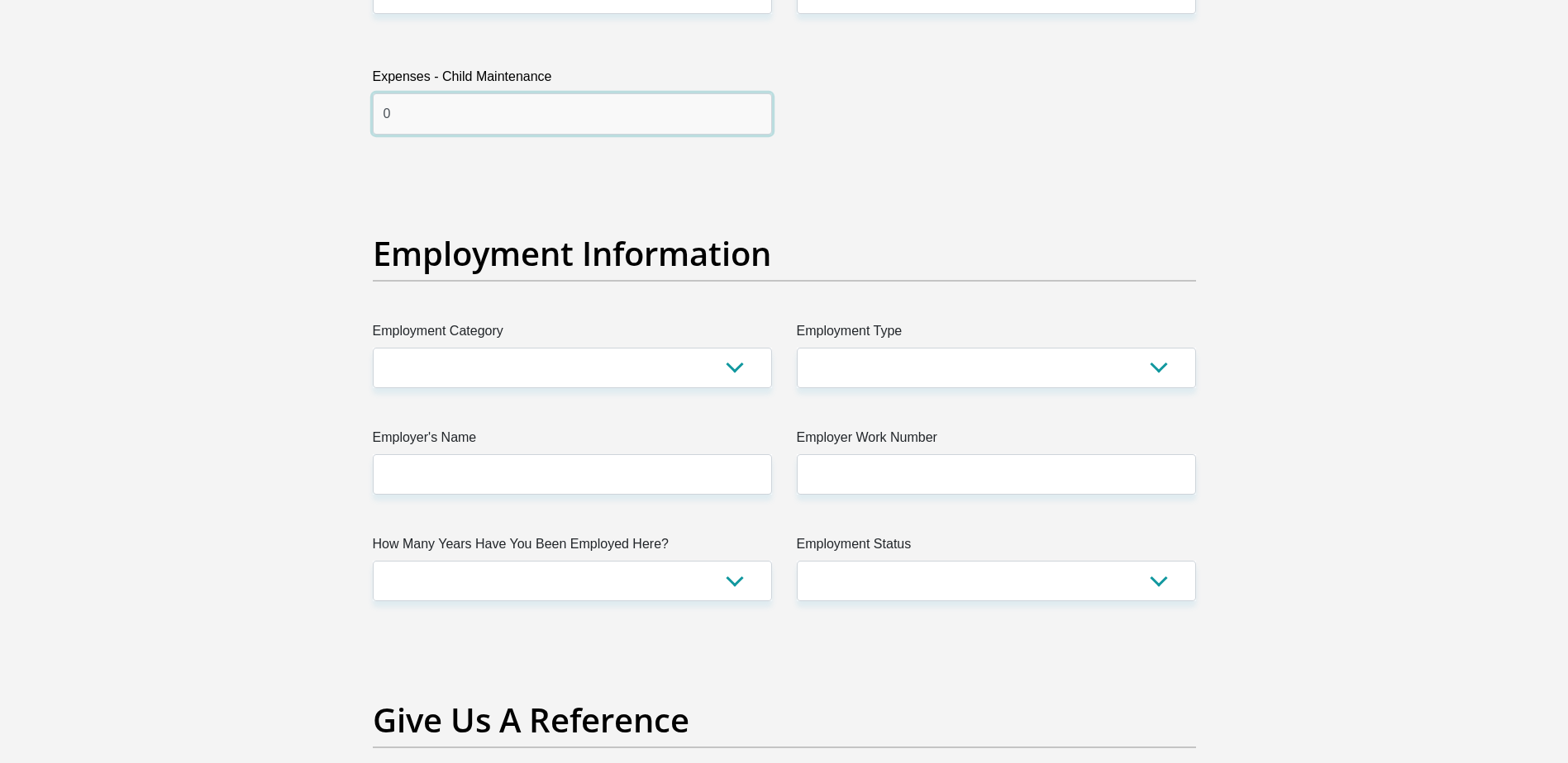
scroll to position [2788, 0]
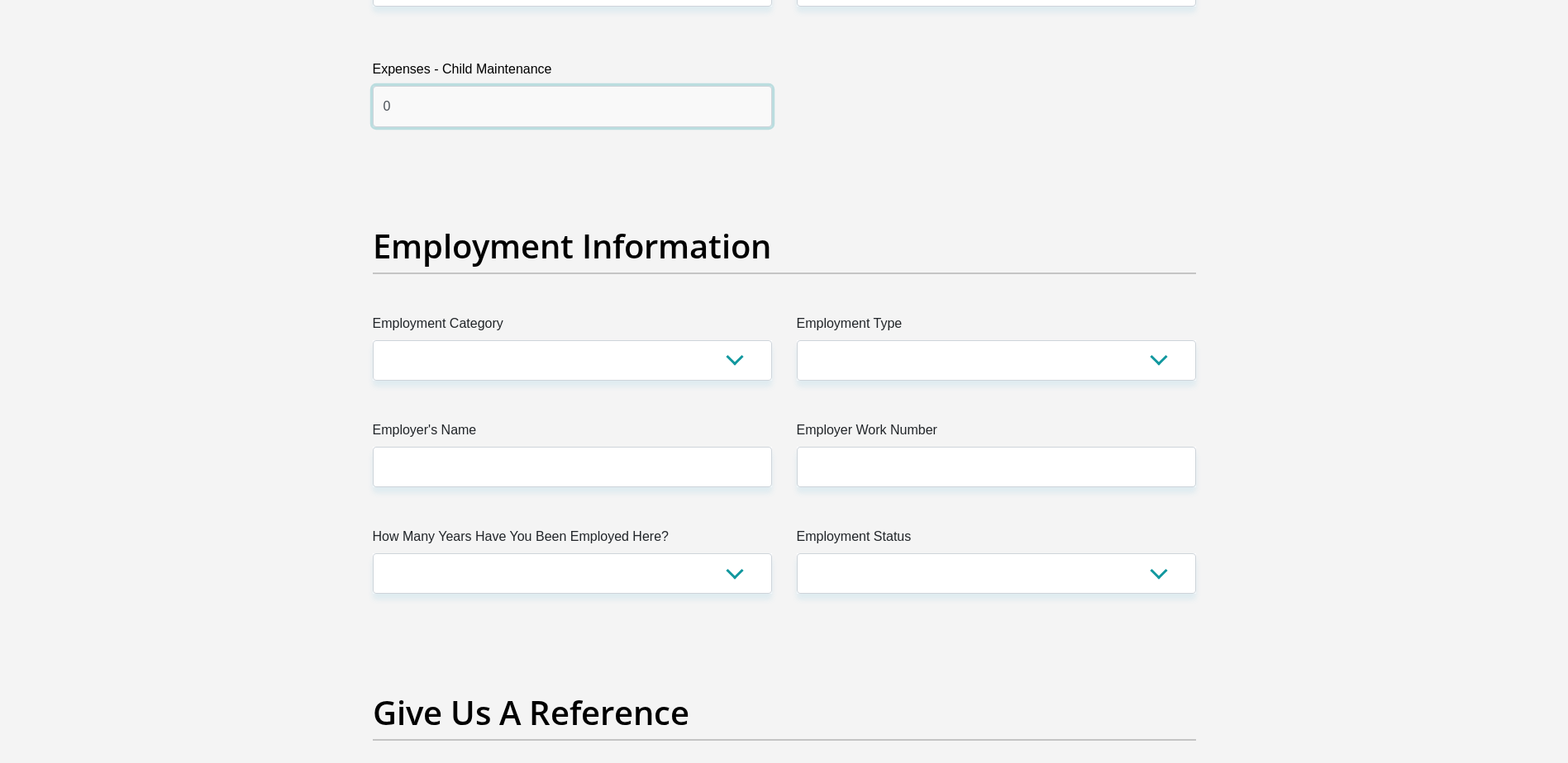
type input "0"
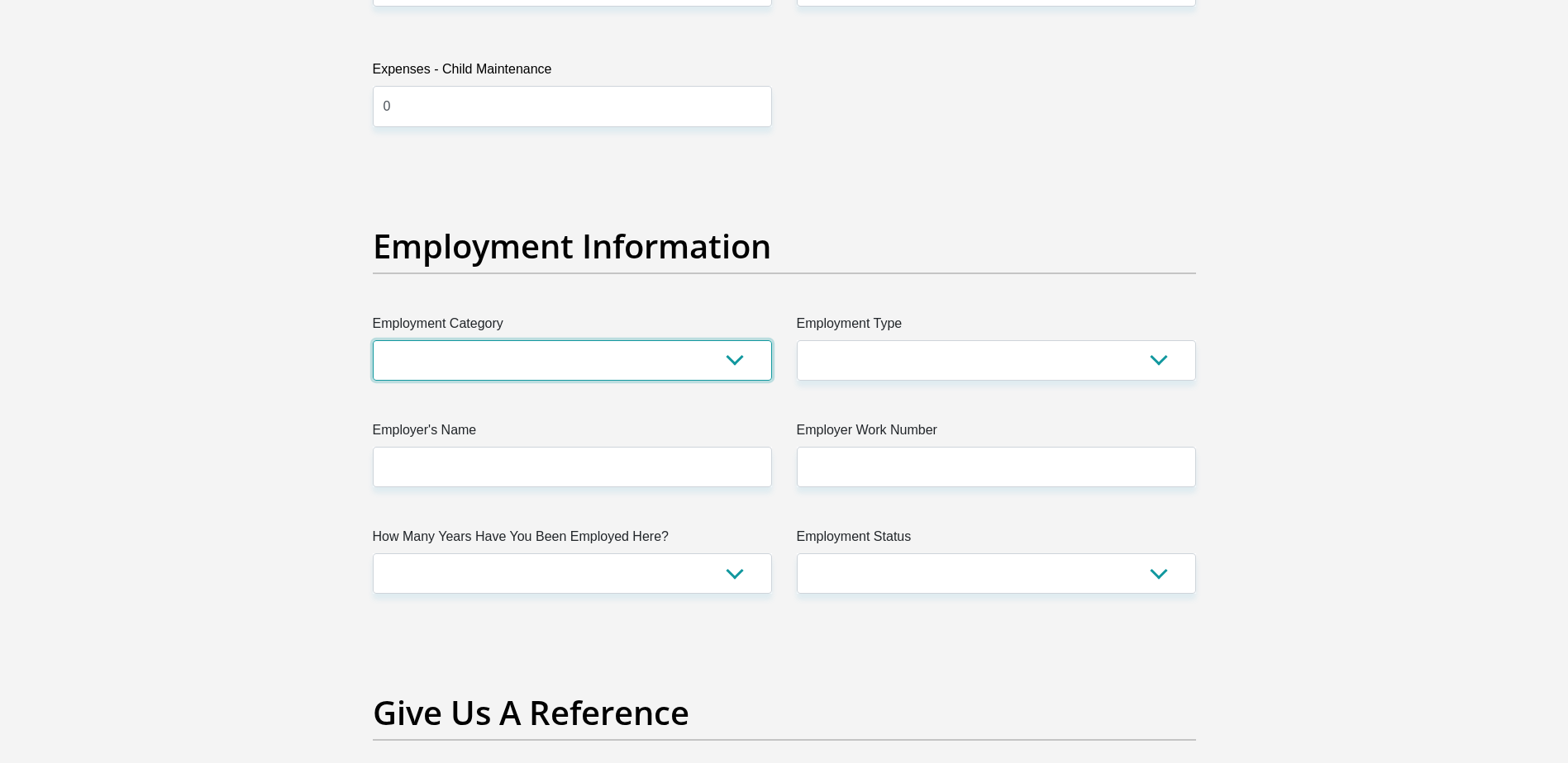
click at [551, 354] on select "AGRICULTURE ALCOHOL & TOBACCO CONSTRUCTION MATERIALS METALLURGY EQUIPMENT FOR R…" at bounding box center [572, 360] width 399 height 40
select select "75"
click at [373, 340] on select "AGRICULTURE ALCOHOL & TOBACCO CONSTRUCTION MATERIALS METALLURGY EQUIPMENT FOR R…" at bounding box center [572, 360] width 399 height 40
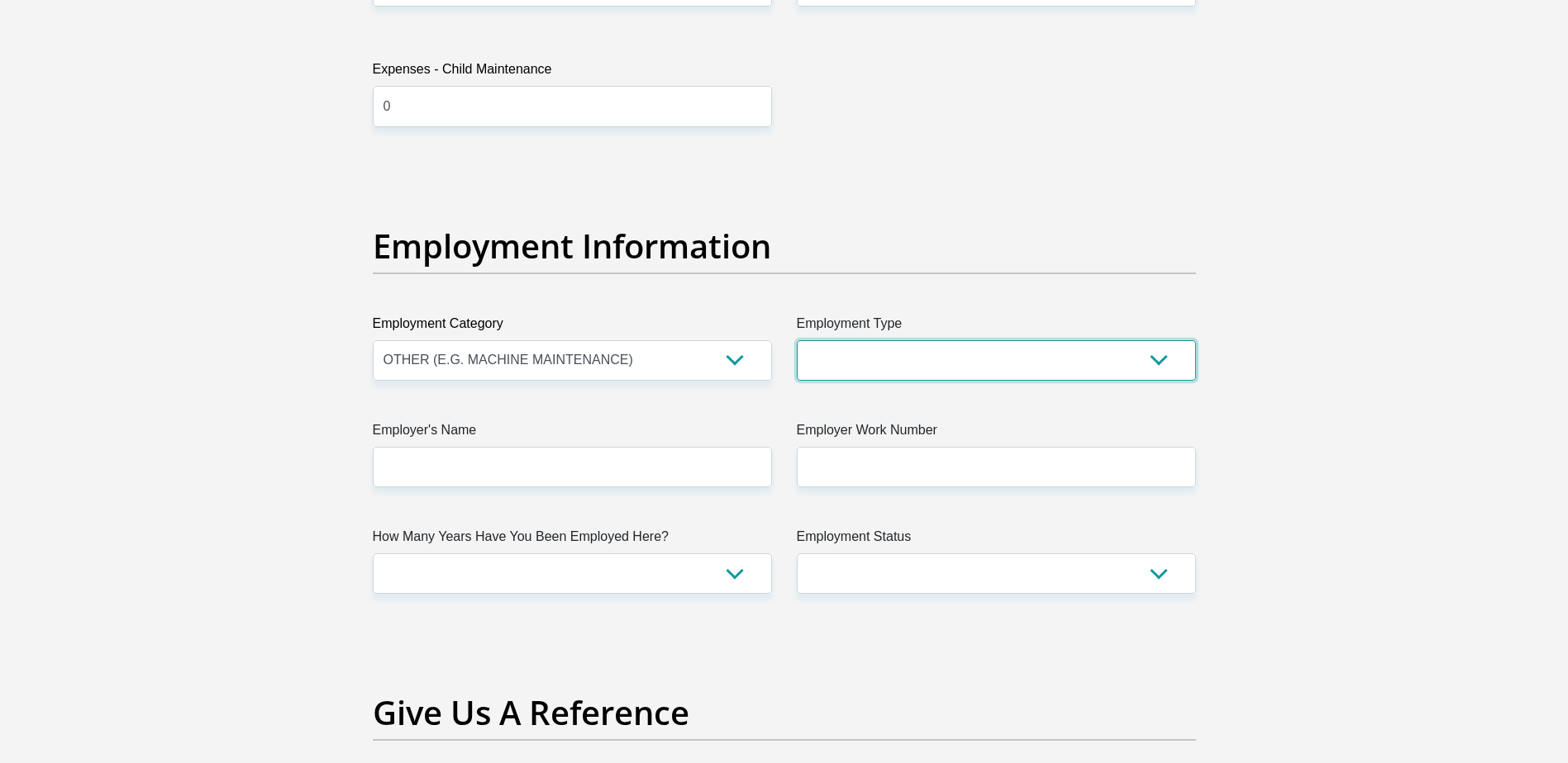
click at [839, 362] on select "College/Lecturer Craft Seller Creative Driver Executive Farmer Forces - Non Com…" at bounding box center [996, 360] width 399 height 40
click at [797, 340] on select "College/Lecturer Craft Seller Creative Driver Executive Farmer Forces - Non Com…" at bounding box center [996, 360] width 399 height 40
click at [879, 348] on select "College/Lecturer Craft Seller Creative Driver Executive Farmer Forces - Non Com…" at bounding box center [996, 360] width 399 height 40
select select "Manager"
click at [797, 340] on select "College/Lecturer Craft Seller Creative Driver Executive Farmer Forces - Non Com…" at bounding box center [996, 360] width 399 height 40
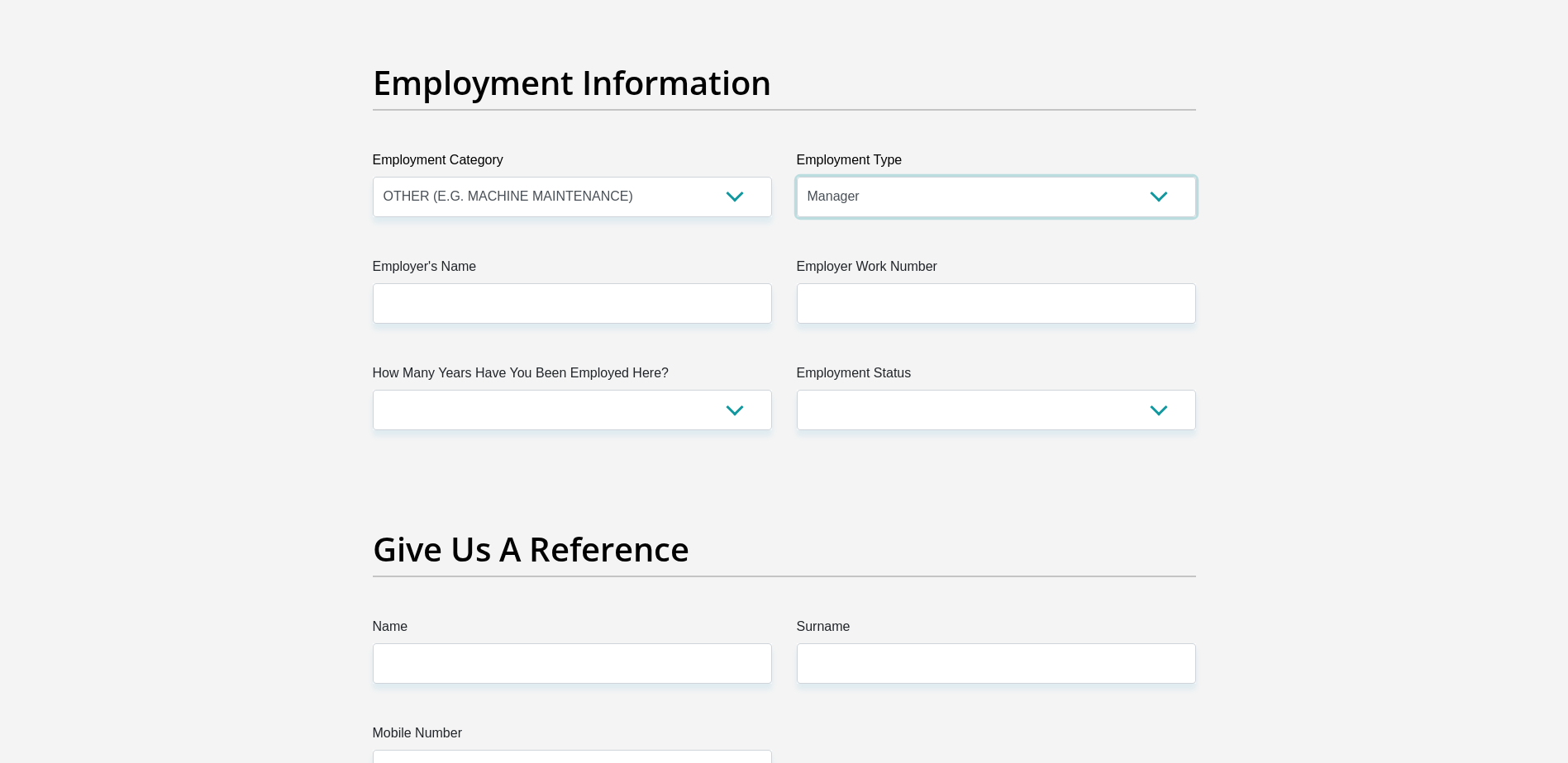
scroll to position [2954, 0]
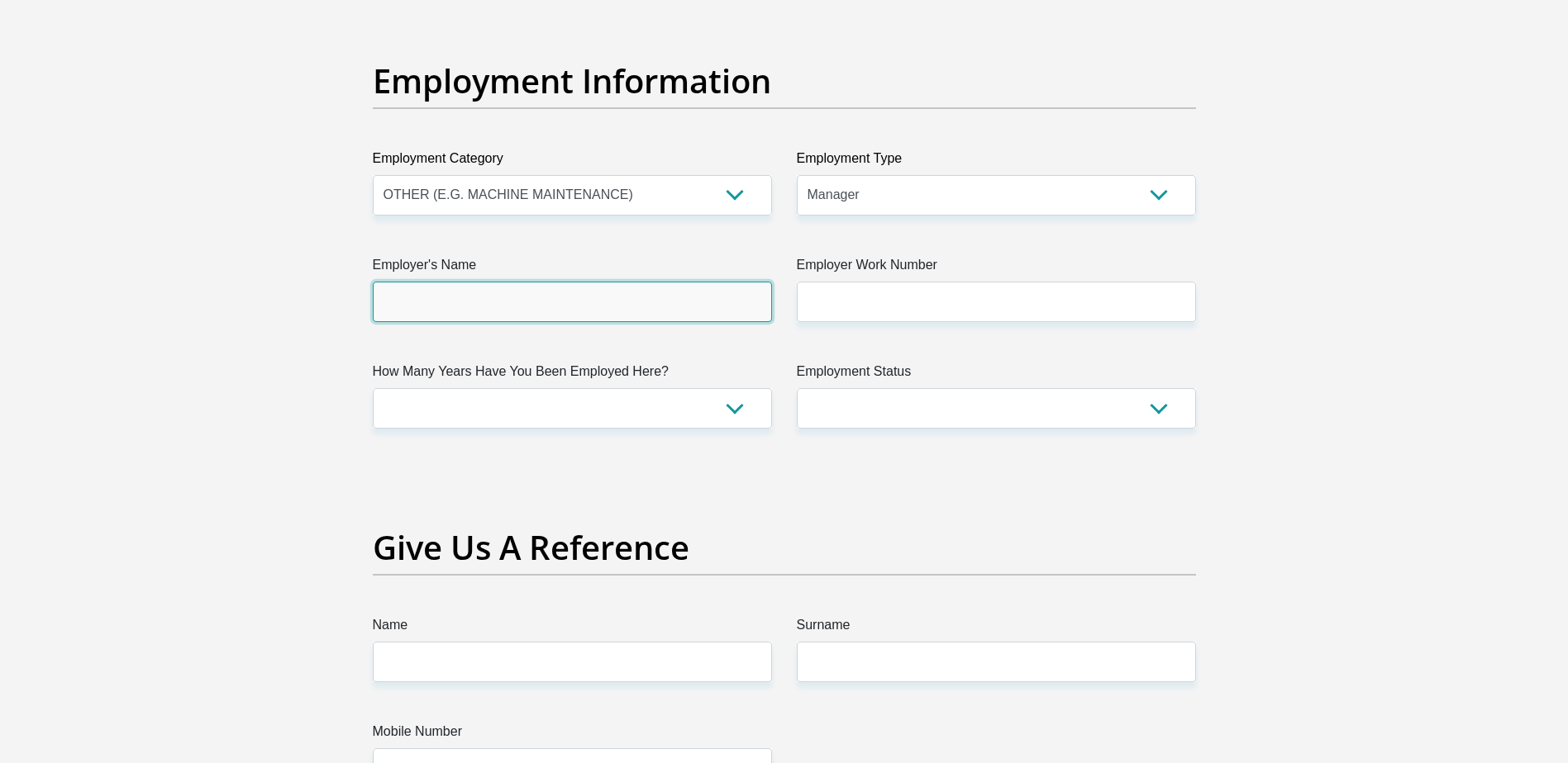
click at [548, 291] on input "Employer's Name" at bounding box center [572, 301] width 399 height 40
type input "SinaniEnergy"
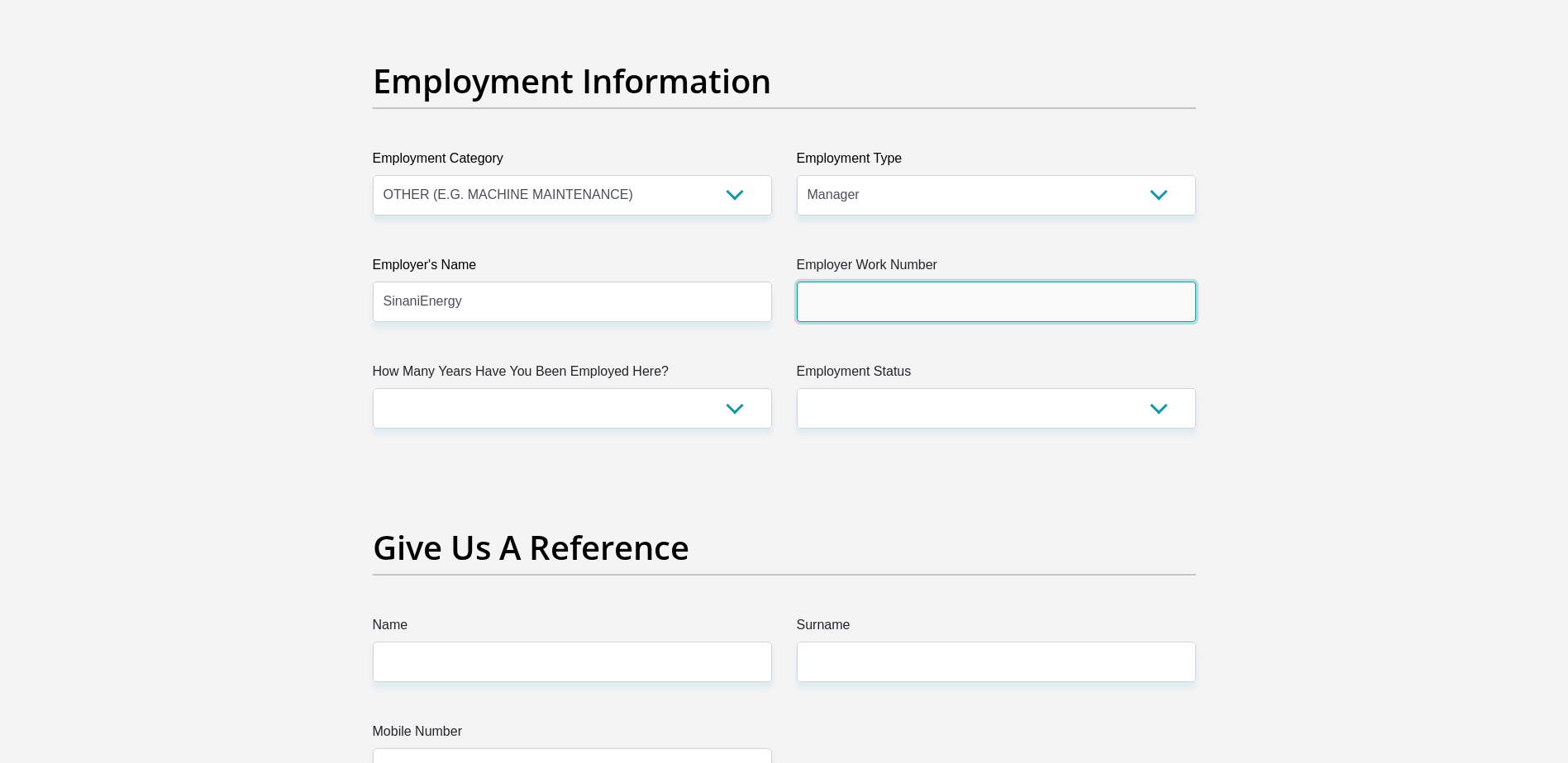
click at [870, 308] on input "Employer Work Number" at bounding box center [996, 301] width 399 height 40
type input "0760937412"
type input "Kreolin"
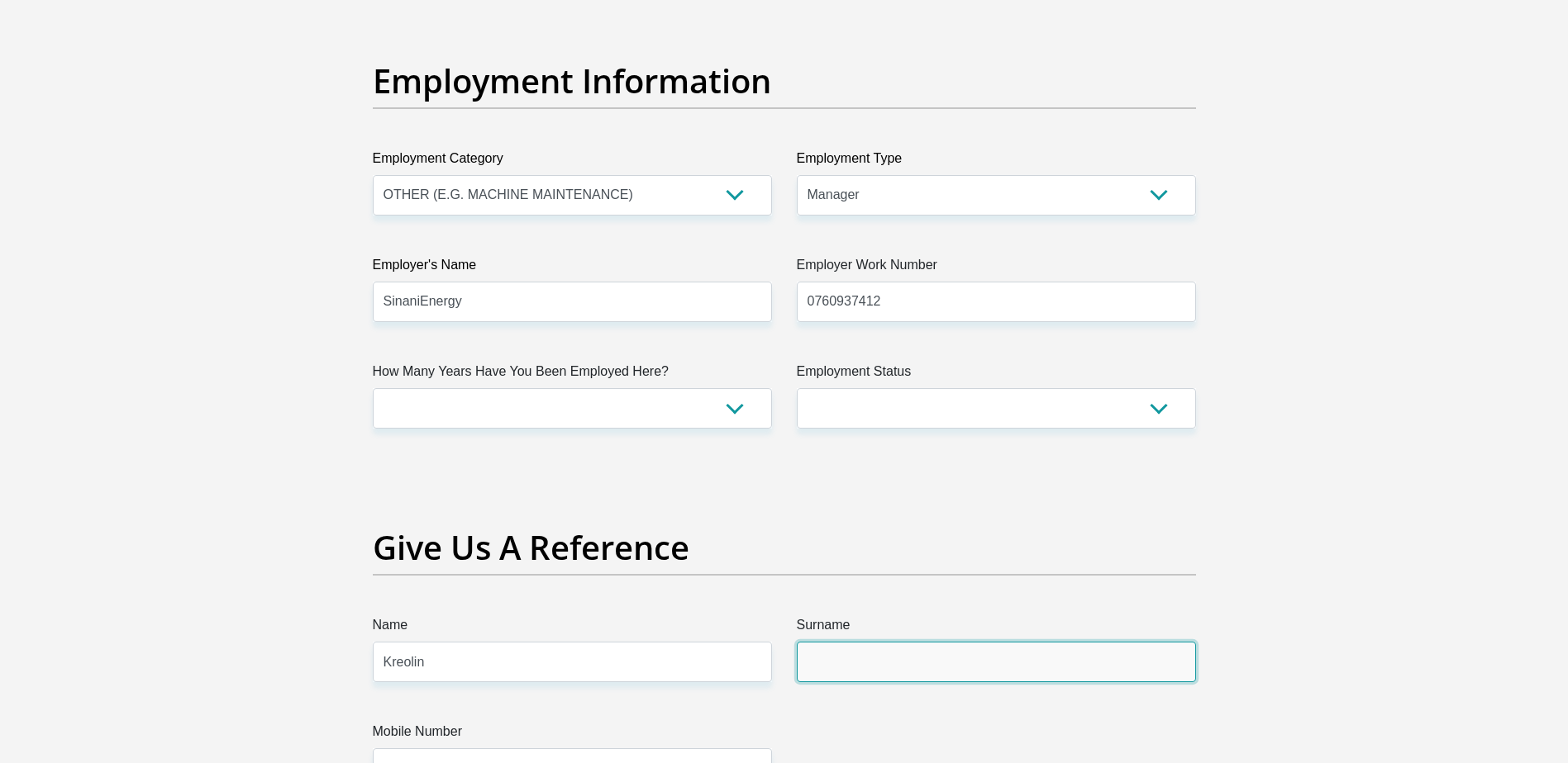
type input "Pillay"
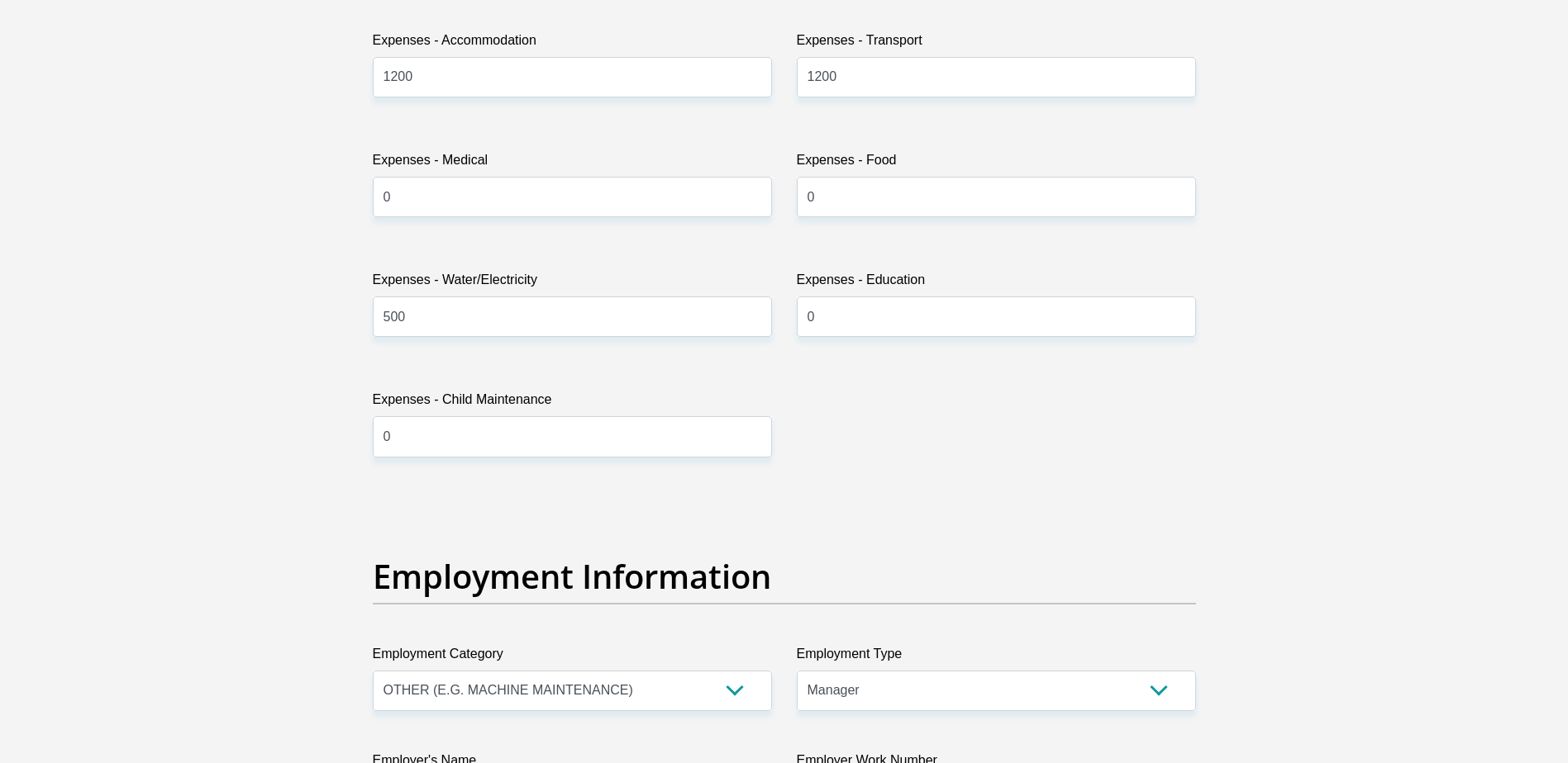
scroll to position [2871, 0]
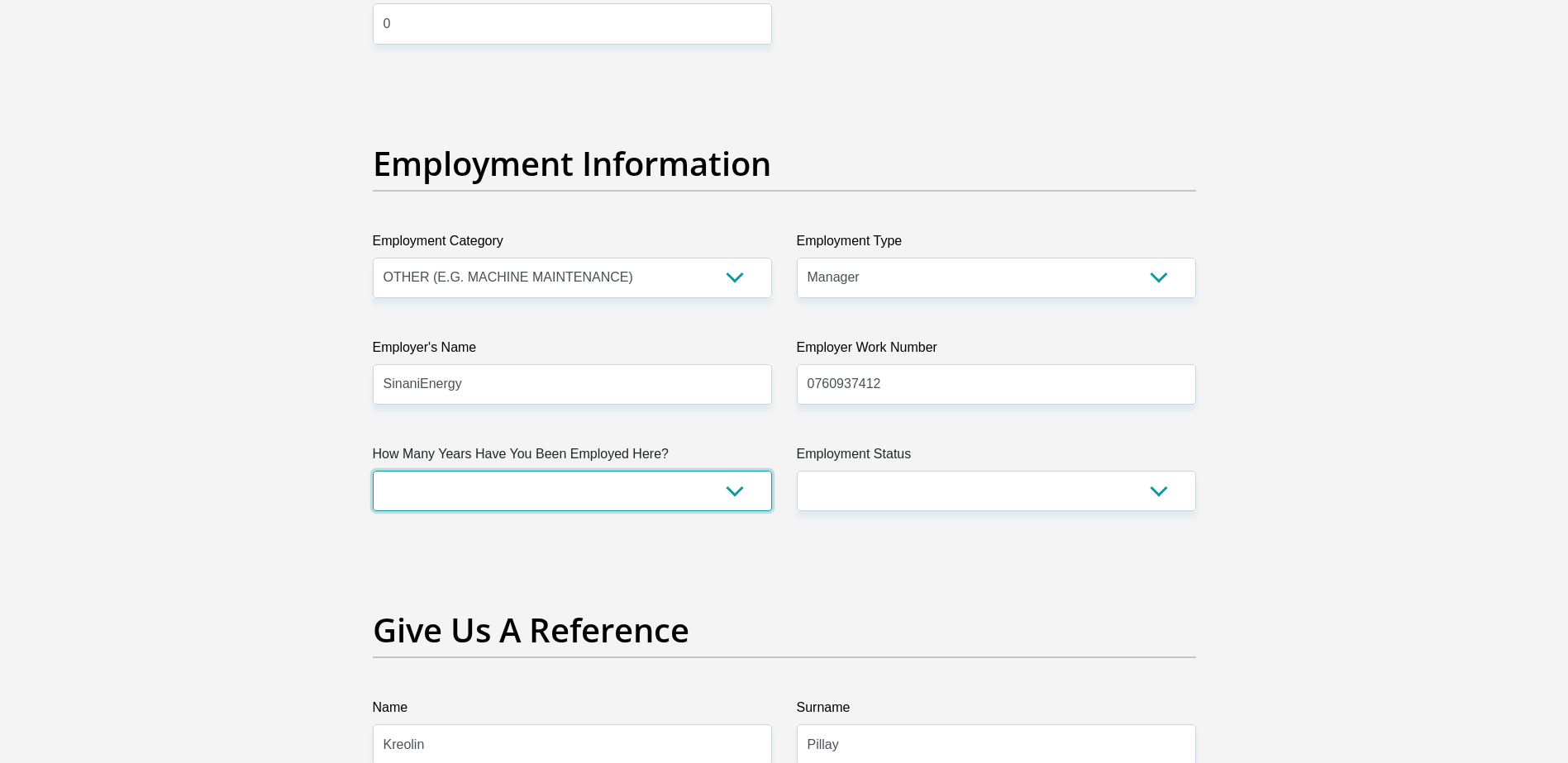
click at [544, 494] on select "less than 1 year 1-3 years 3-5 years 5+ years" at bounding box center [572, 490] width 399 height 40
select select "24"
click at [373, 471] on select "less than 1 year 1-3 years 3-5 years 5+ years" at bounding box center [572, 490] width 399 height 40
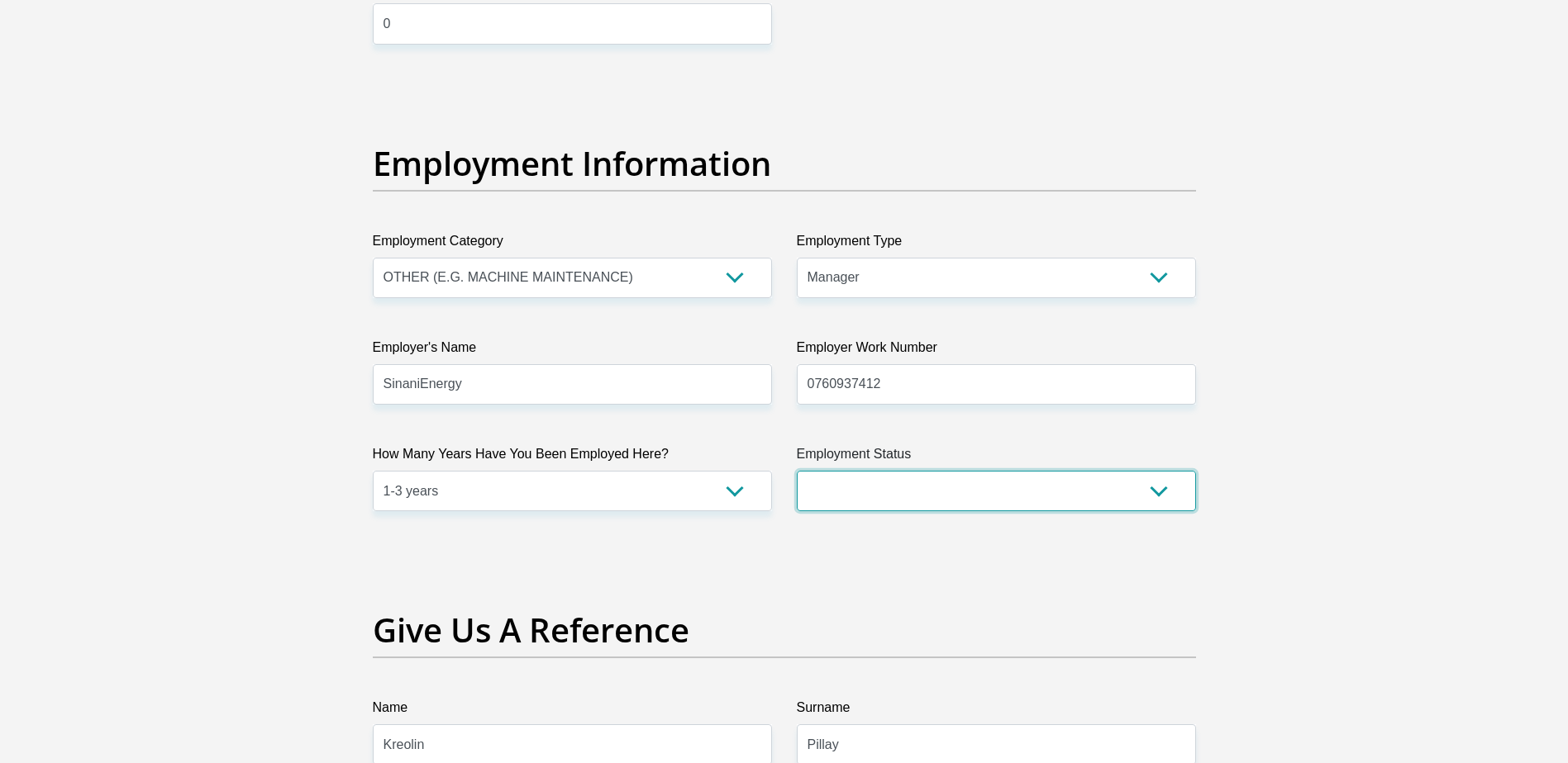
click at [890, 490] on select "Permanent/Full-time Part-time/Casual Contract Worker Self-Employed Housewife Re…" at bounding box center [996, 490] width 399 height 40
select select "1"
click at [797, 471] on select "Permanent/Full-time Part-time/Casual Contract Worker Self-Employed Housewife Re…" at bounding box center [996, 490] width 399 height 40
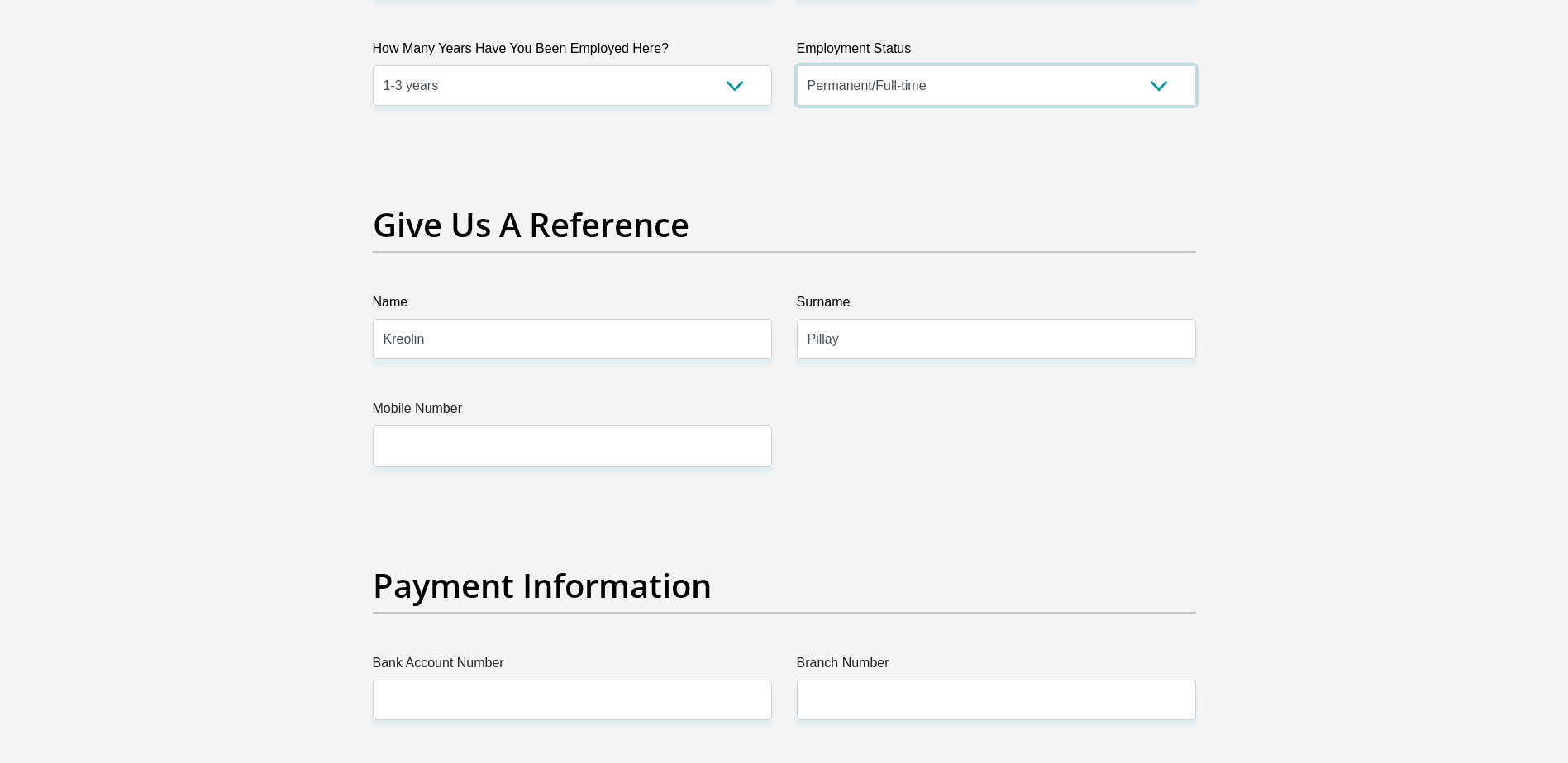
scroll to position [3284, 0]
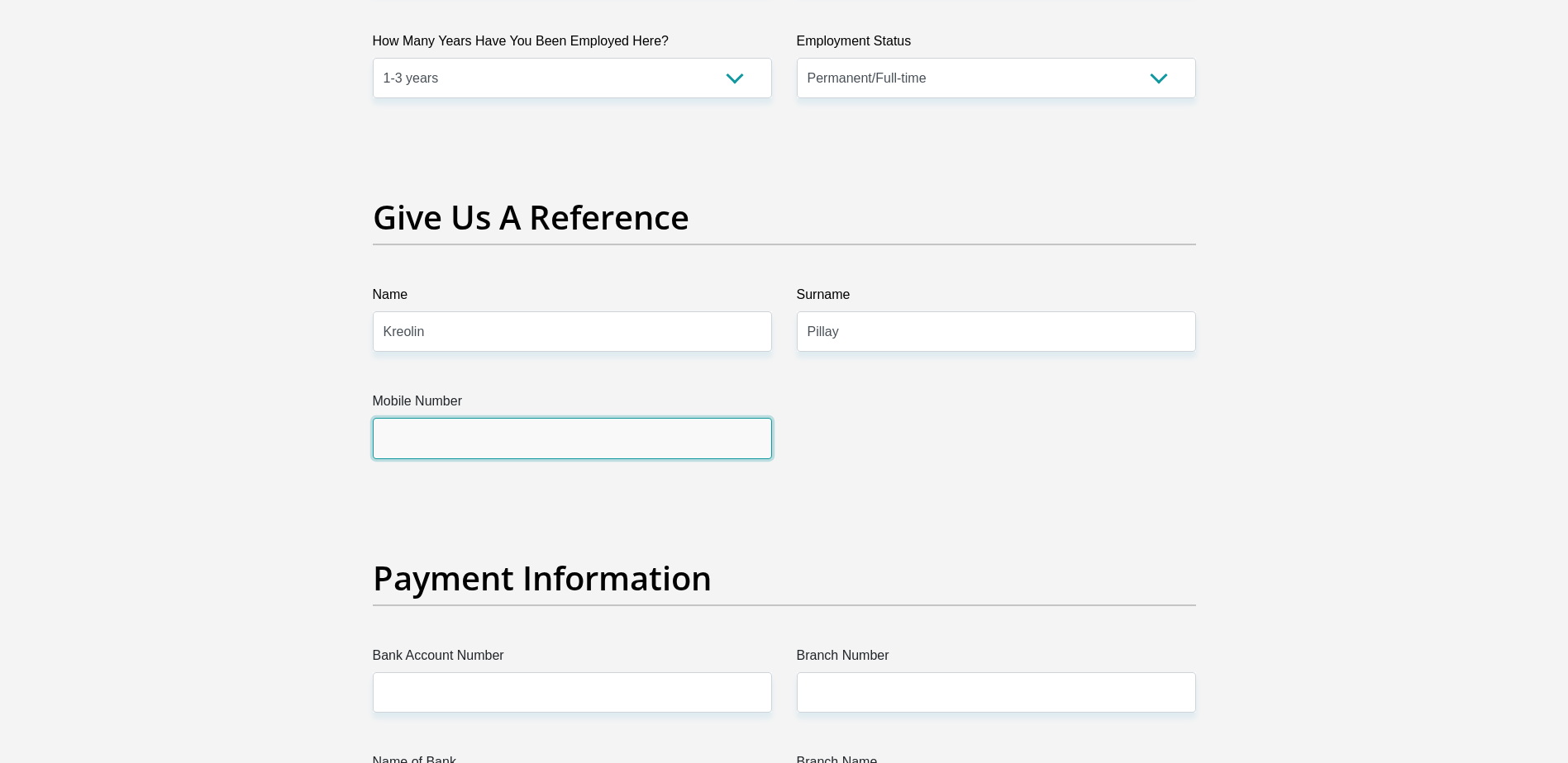
click at [621, 453] on input "Mobile Number" at bounding box center [572, 438] width 399 height 40
type input "0760937412"
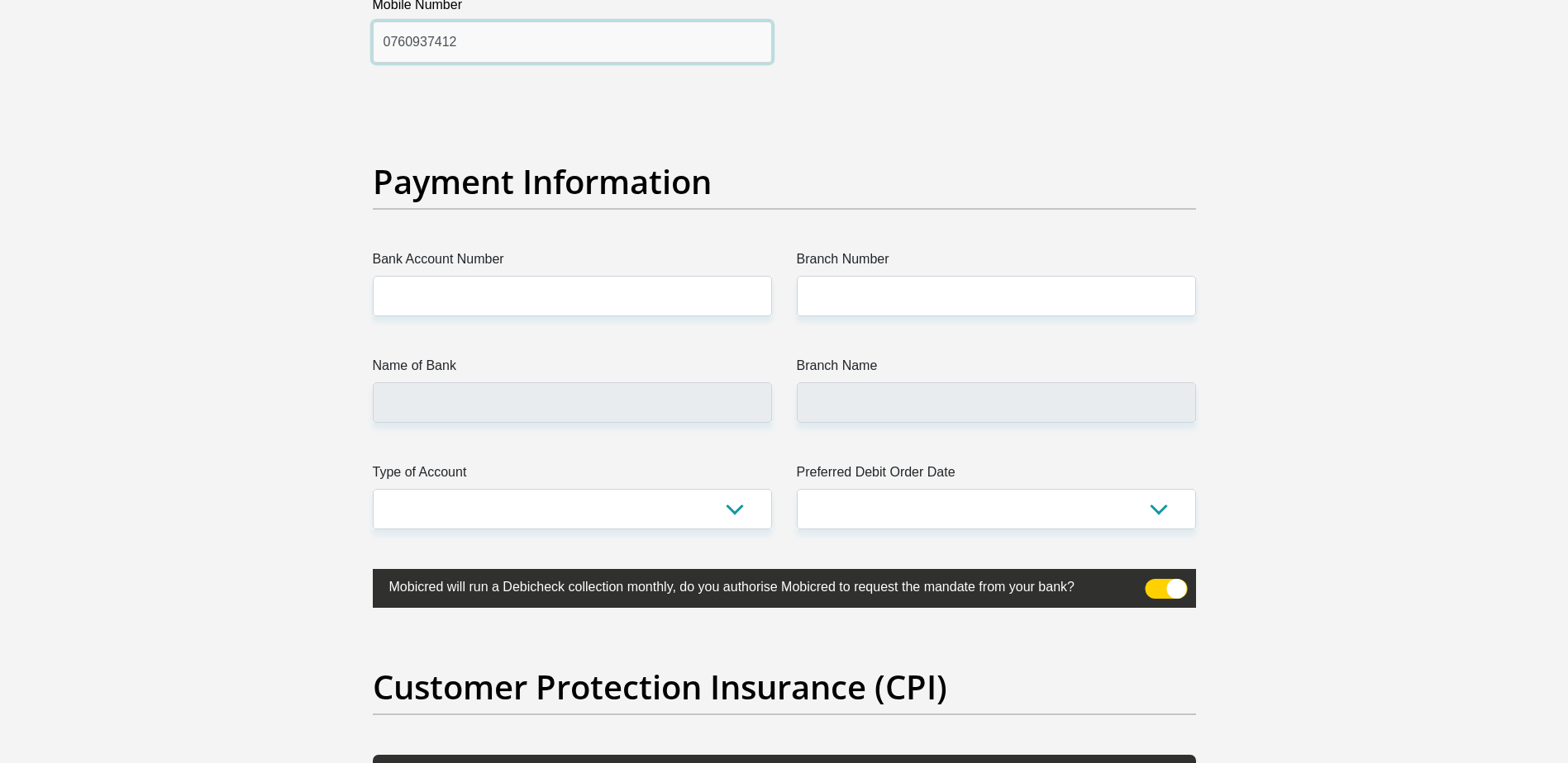
scroll to position [3697, 0]
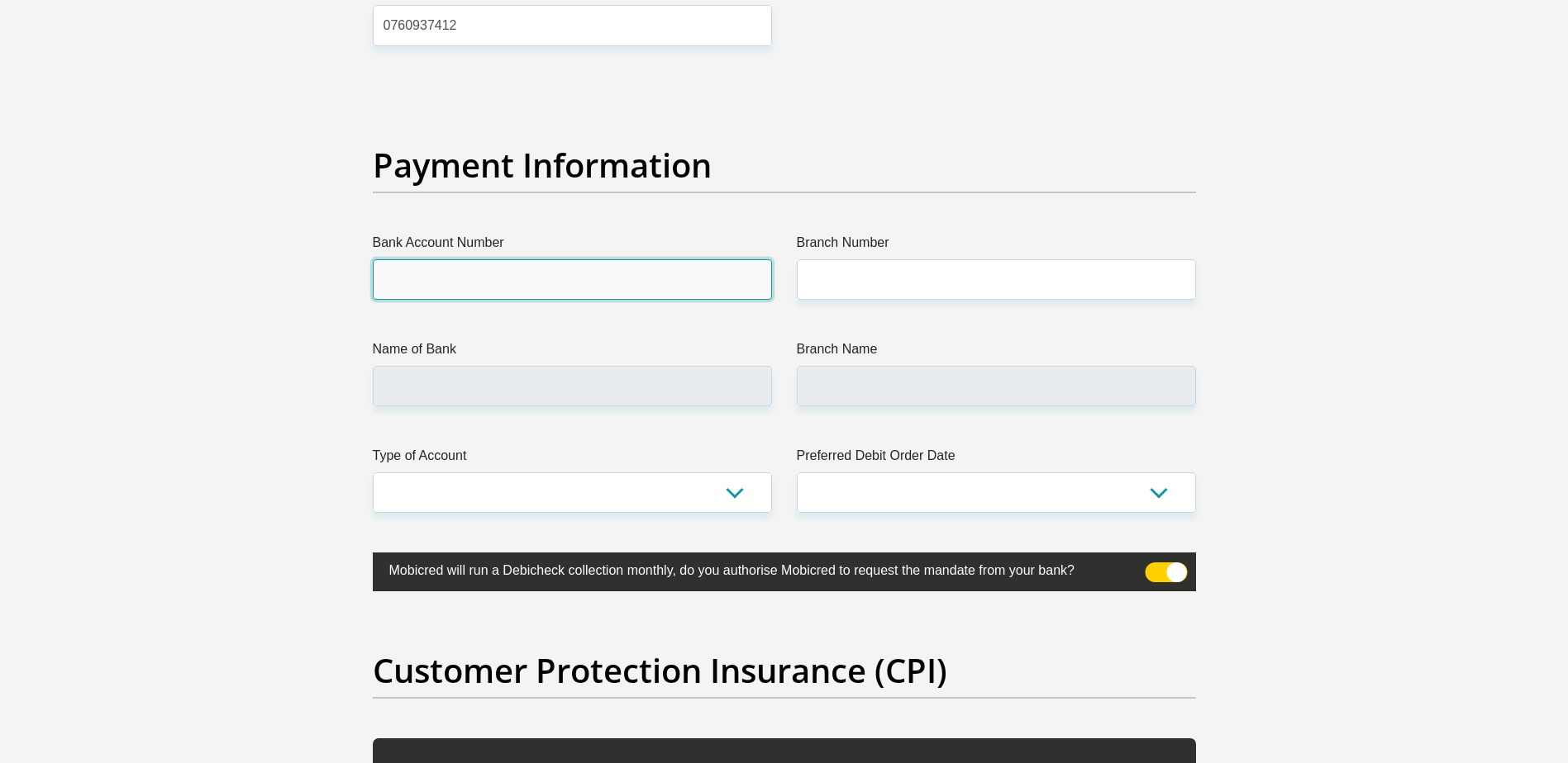
click at [563, 283] on input "Bank Account Number" at bounding box center [572, 279] width 399 height 40
type input "2353330831"
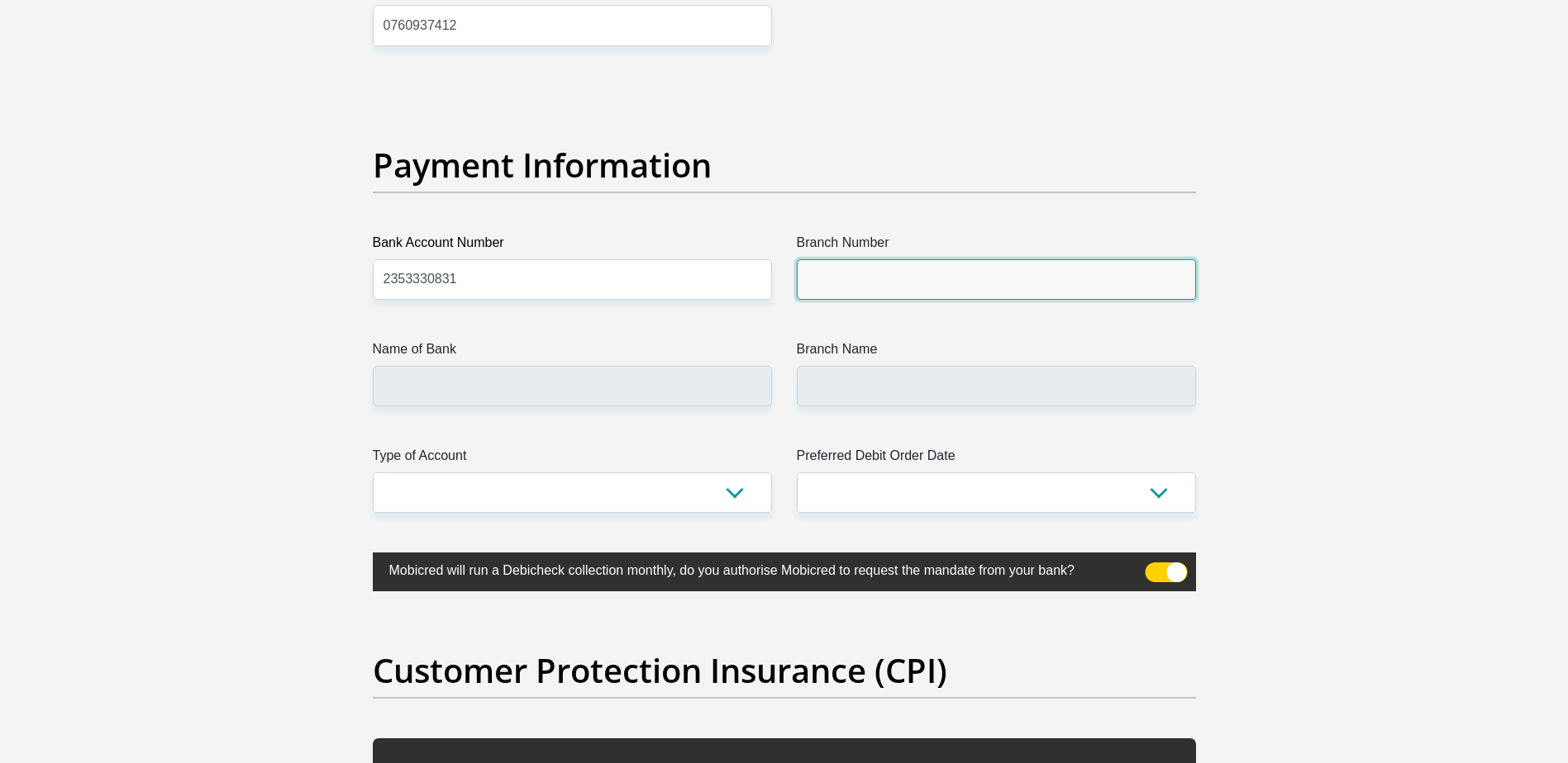
click at [956, 288] on input "Branch Number" at bounding box center [996, 279] width 399 height 40
type input "470010"
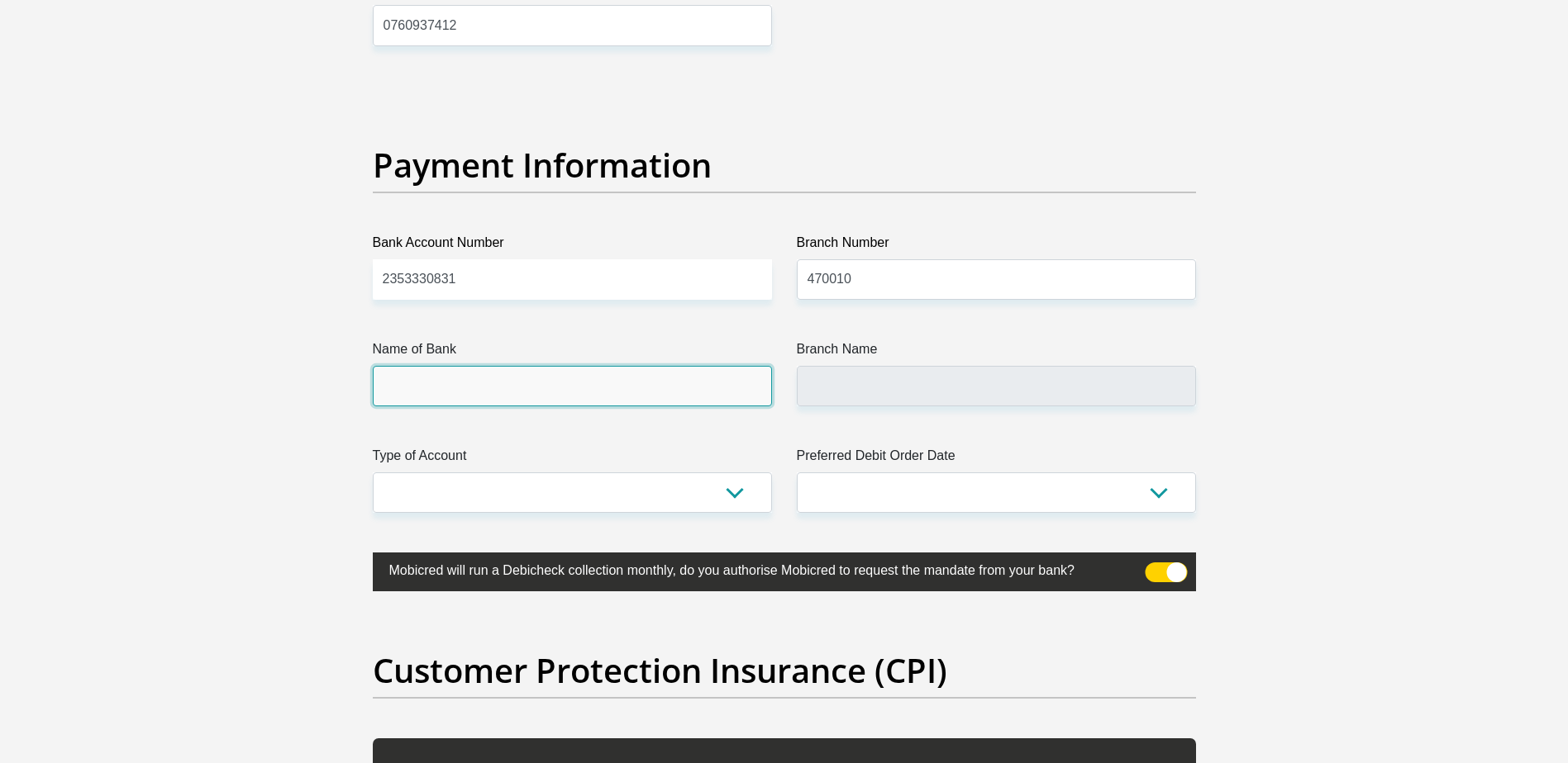
click at [570, 389] on input "Name of Bank" at bounding box center [572, 386] width 399 height 40
type input "CAPITEC BANK LIMITED"
type input "CAPITEC BANK CPC"
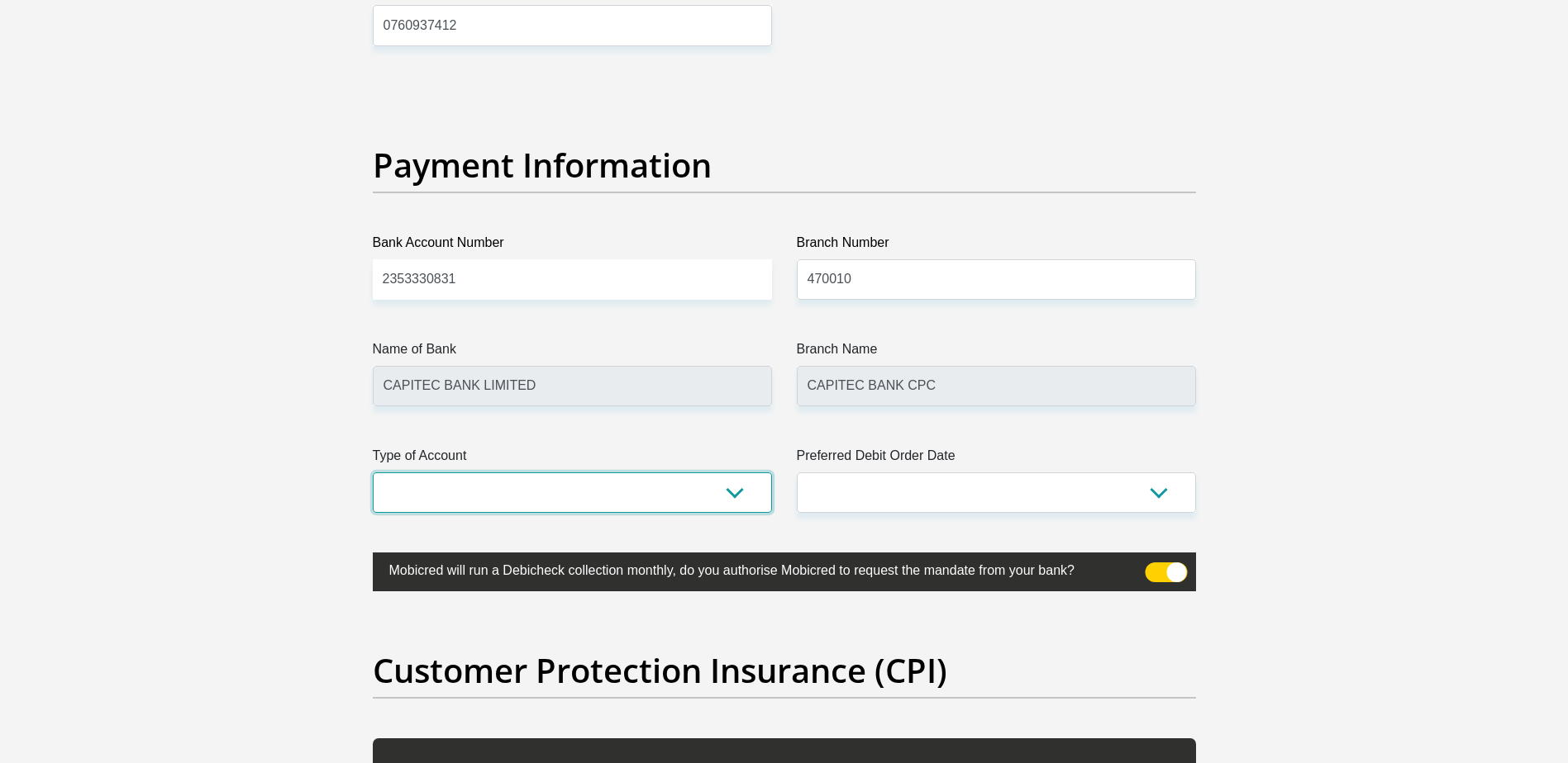
click at [647, 499] on select "Cheque Savings" at bounding box center [572, 492] width 399 height 40
select select "SAV"
click at [373, 472] on select "Cheque Savings" at bounding box center [572, 492] width 399 height 40
click at [819, 469] on label "Preferred Debit Order Date" at bounding box center [996, 459] width 399 height 26
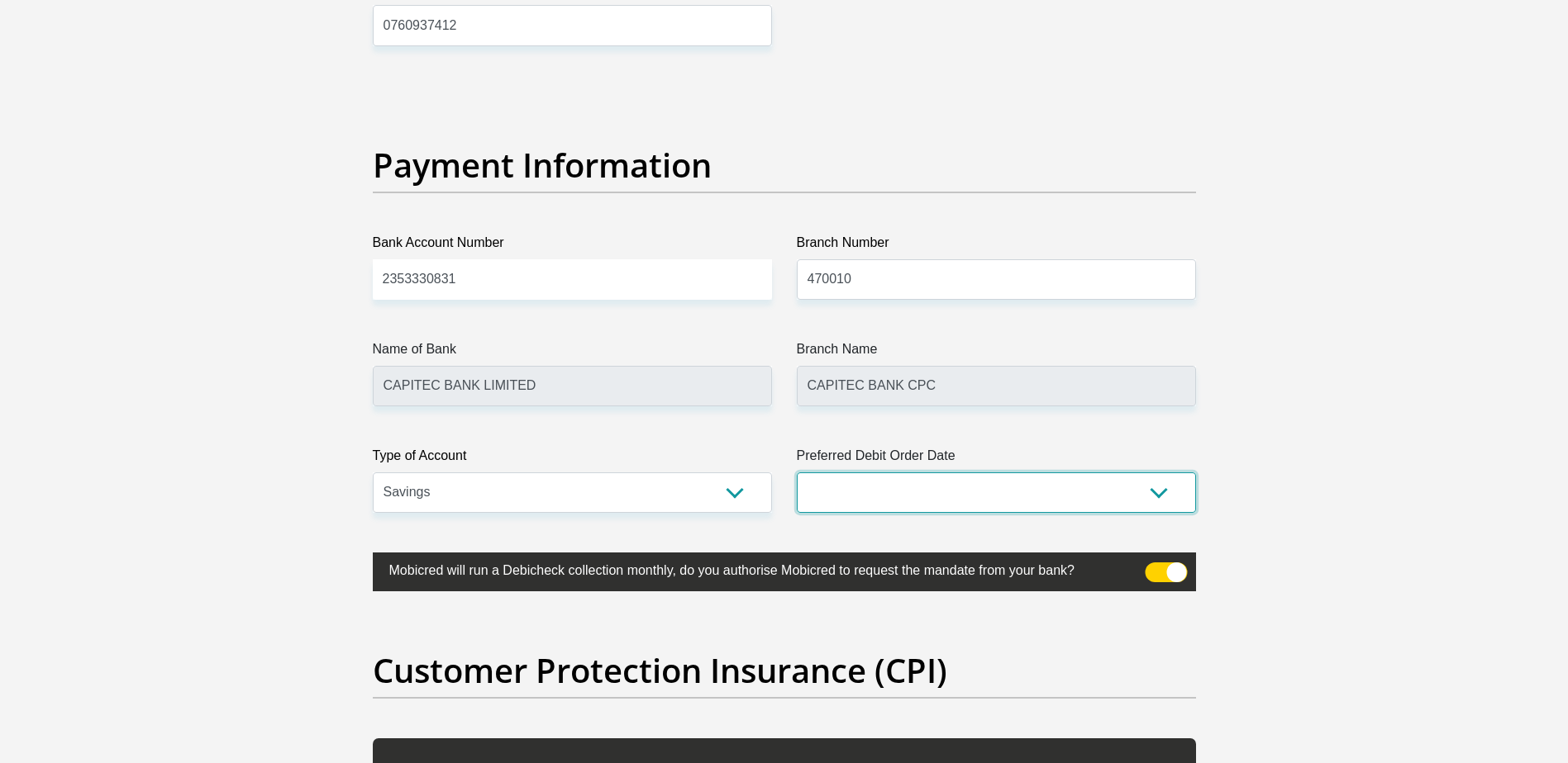
click at [819, 472] on select "1st 2nd 3rd 4th 5th 7th 18th 19th 20th 21st 22nd 23rd 24th 25th 26th 27th 28th …" at bounding box center [996, 492] width 399 height 40
click at [831, 477] on select "1st 2nd 3rd 4th 5th 7th 18th 19th 20th 21st 22nd 23rd 24th 25th 26th 27th 28th …" at bounding box center [996, 492] width 399 height 40
select select "30"
click at [797, 472] on select "1st 2nd 3rd 4th 5th 7th 18th 19th 20th 21st 22nd 23rd 24th 25th 26th 27th 28th …" at bounding box center [996, 492] width 399 height 40
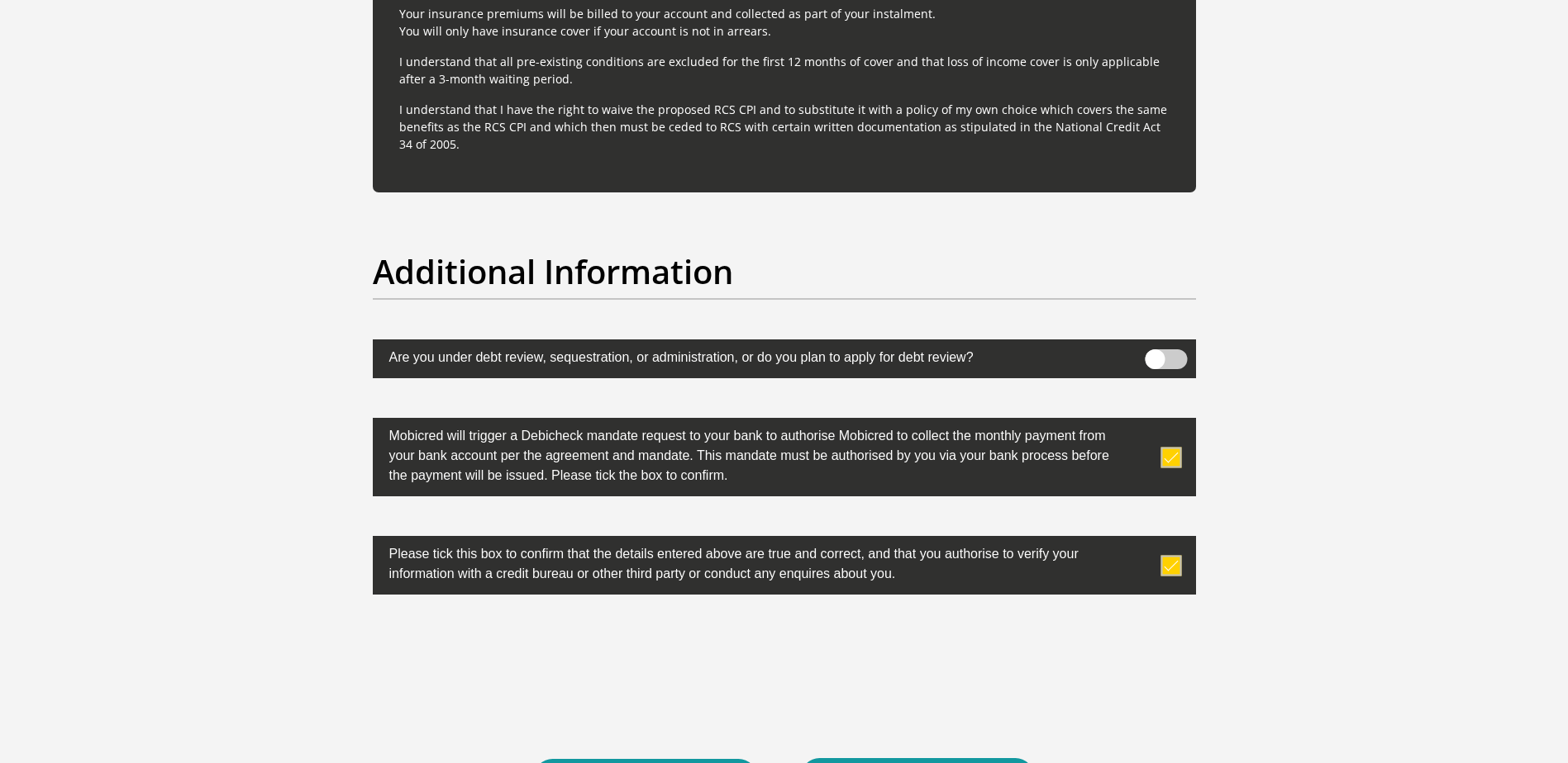
scroll to position [5165, 0]
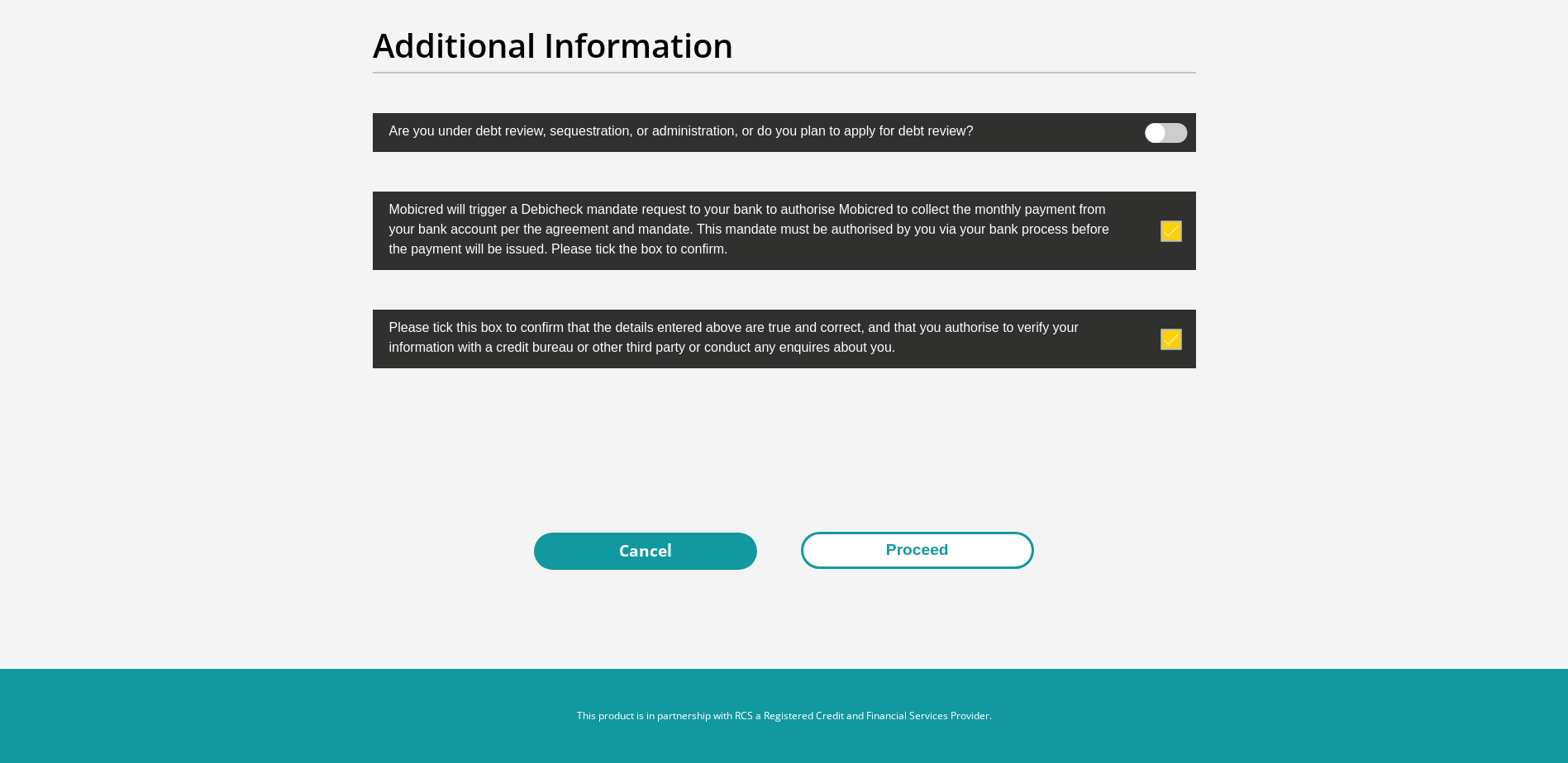
click at [968, 561] on button "Proceed" at bounding box center [917, 550] width 233 height 37
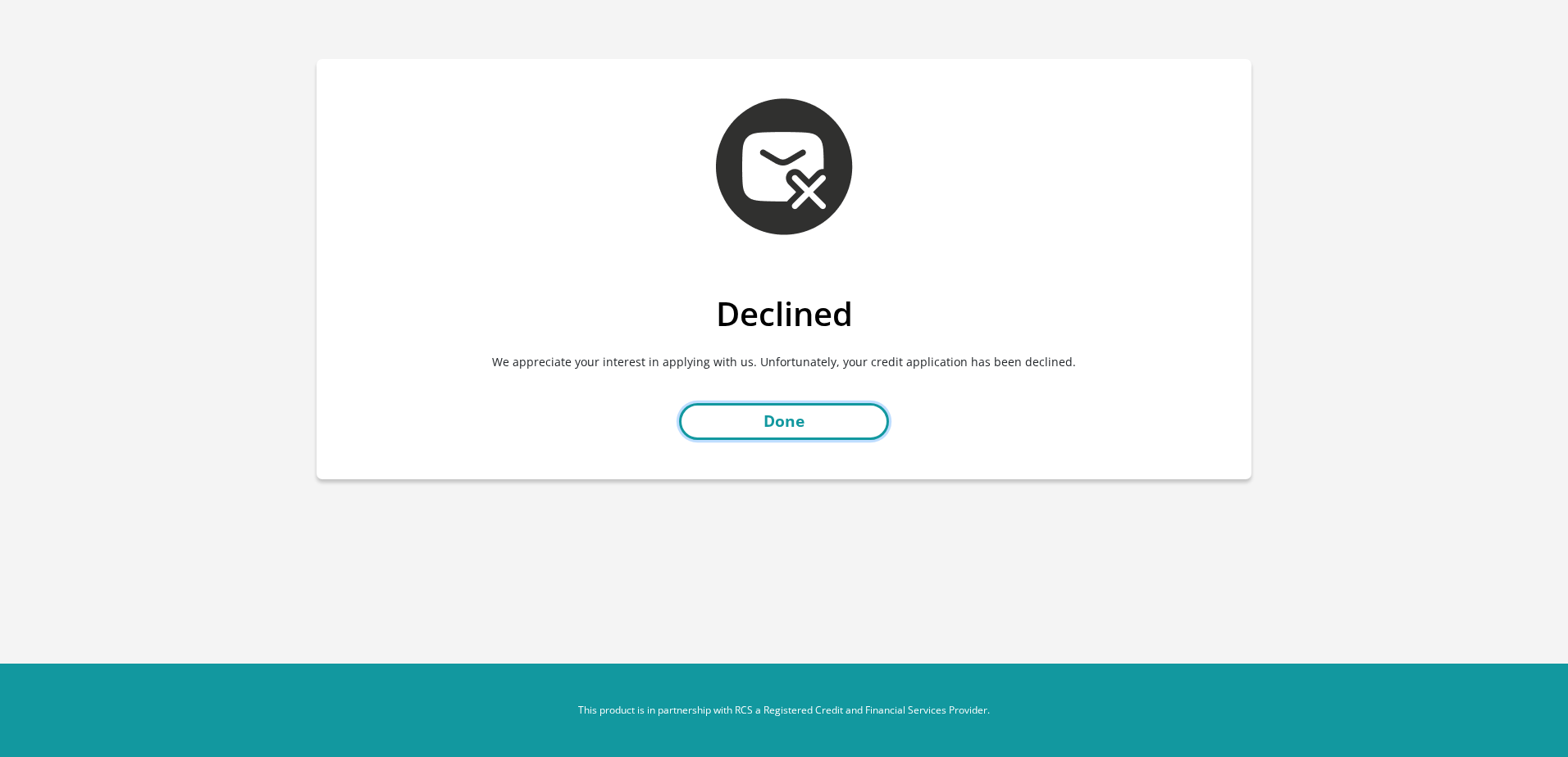
click at [883, 429] on link "Done" at bounding box center [783, 421] width 210 height 37
